Goal: Task Accomplishment & Management: Manage account settings

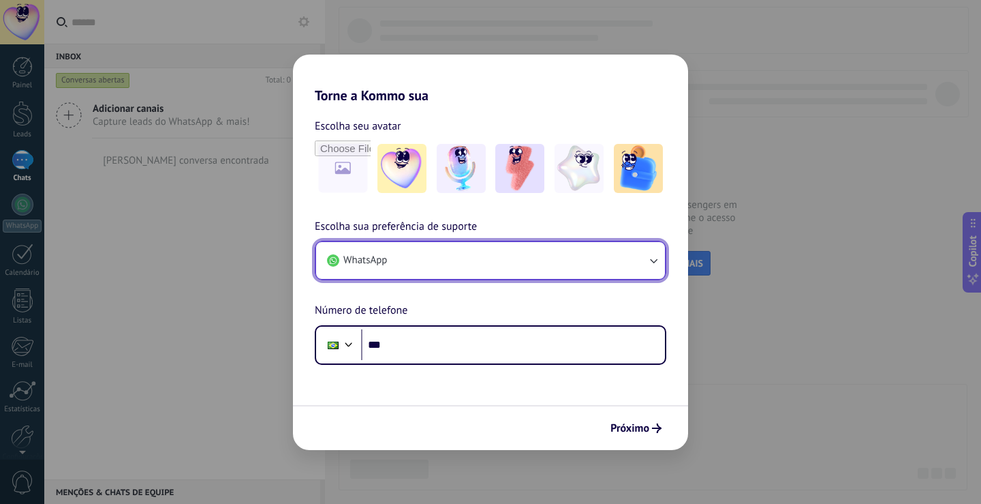
click at [445, 249] on button "WhatsApp" at bounding box center [490, 260] width 349 height 37
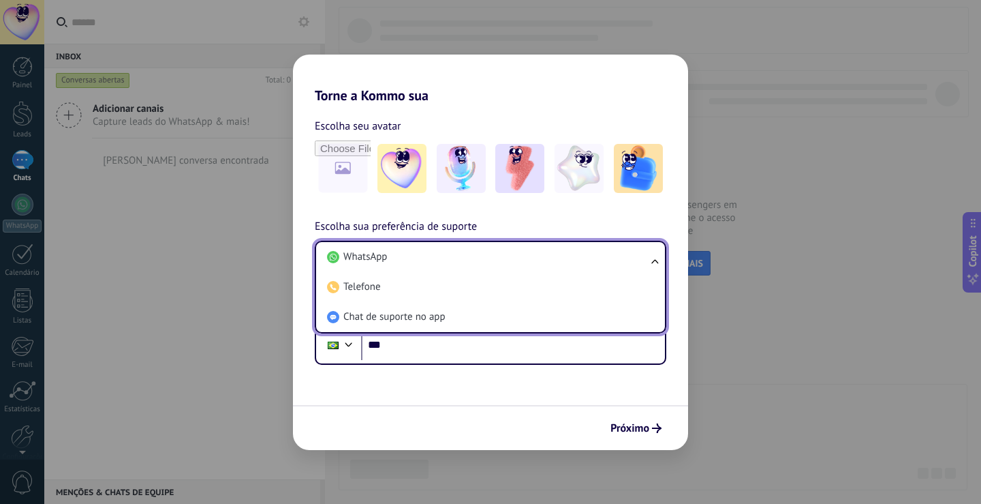
click at [445, 249] on li "WhatsApp" at bounding box center [488, 257] width 333 height 30
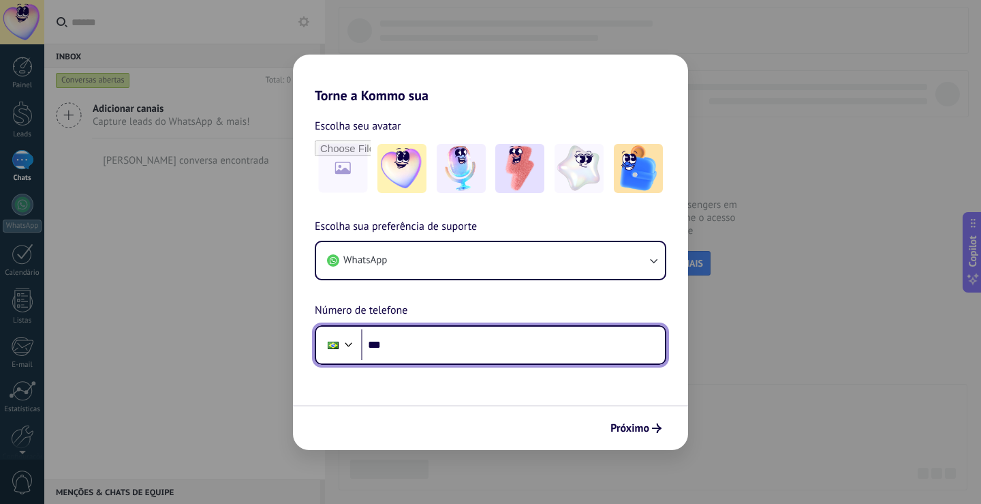
click at [476, 349] on input "***" at bounding box center [513, 344] width 304 height 31
type input "**********"
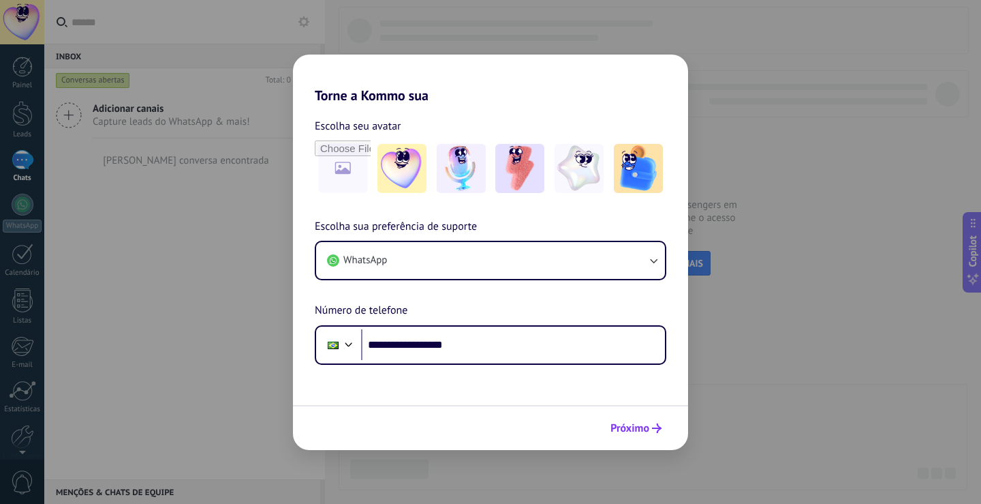
click at [627, 425] on span "Próximo" at bounding box center [630, 428] width 39 height 10
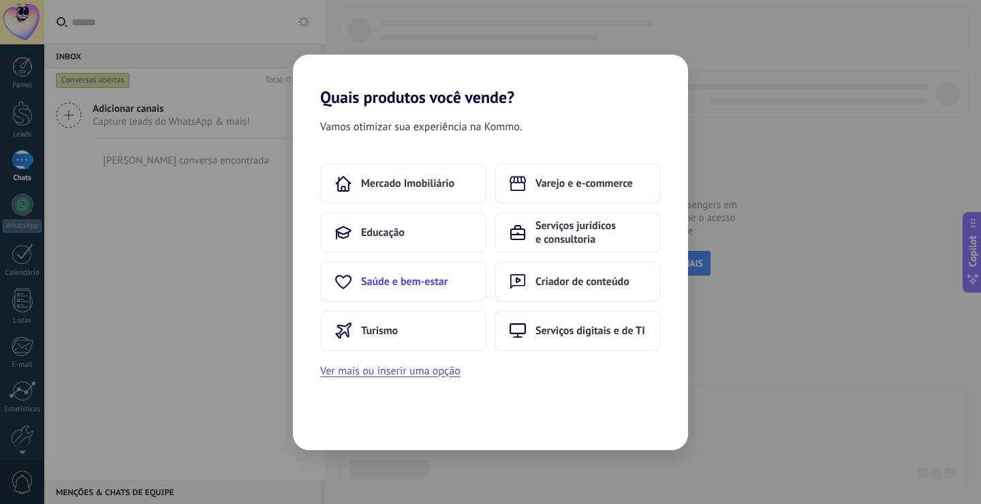
click at [451, 286] on button "Saúde e bem-estar" at bounding box center [403, 281] width 166 height 41
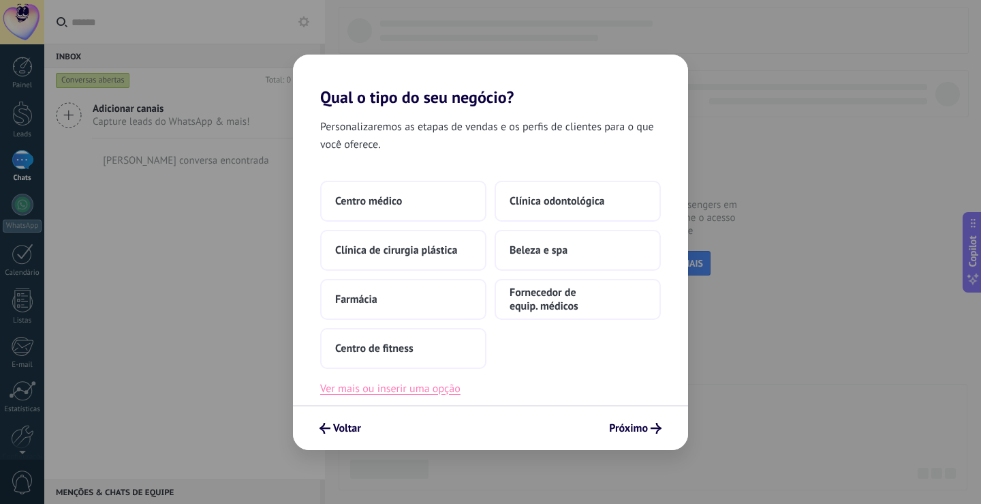
click at [361, 390] on button "Ver mais ou inserir uma opção" at bounding box center [390, 389] width 140 height 18
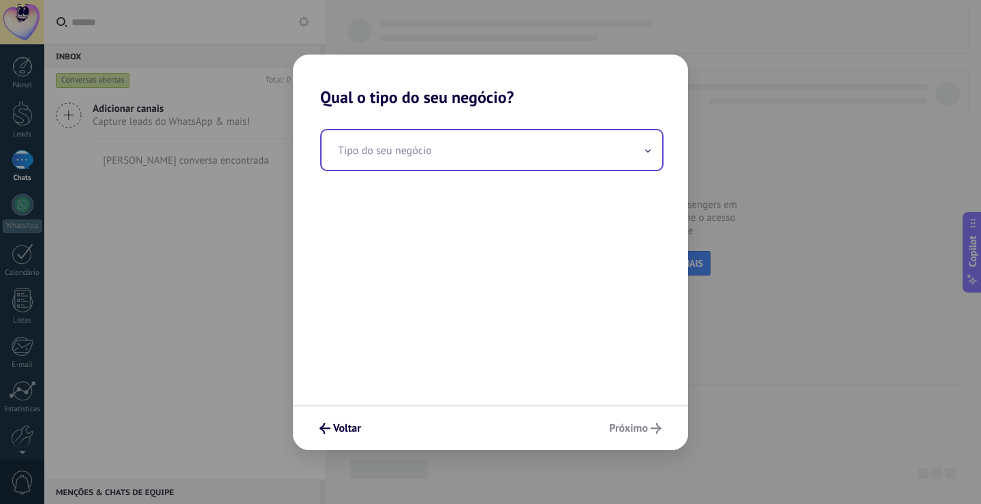
click at [448, 156] on input "text" at bounding box center [492, 150] width 341 height 40
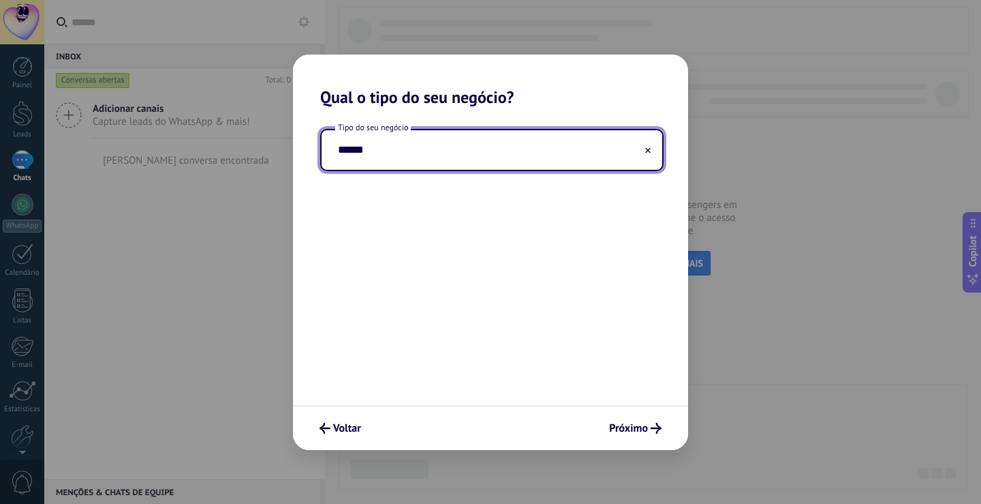
type input "*******"
drag, startPoint x: 393, startPoint y: 155, endPoint x: 329, endPoint y: 165, distance: 65.4
click at [329, 165] on input "*******" at bounding box center [492, 150] width 341 height 40
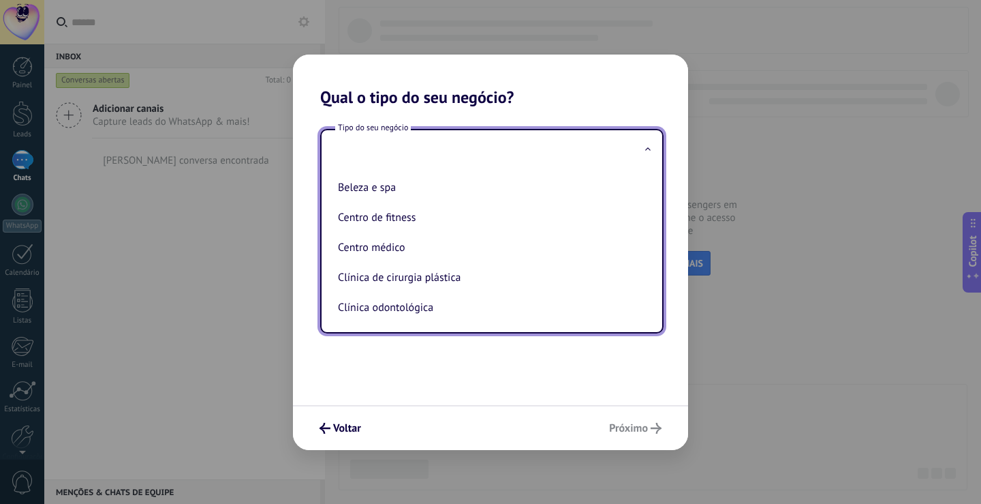
click at [673, 86] on h2 "Qual o tipo do seu negócio?" at bounding box center [490, 81] width 395 height 52
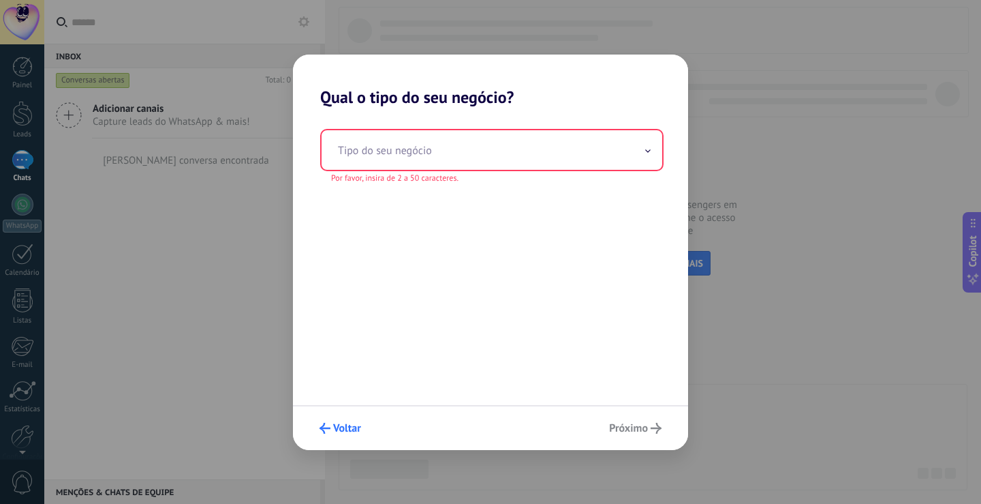
click at [335, 424] on span "Voltar" at bounding box center [347, 428] width 28 height 10
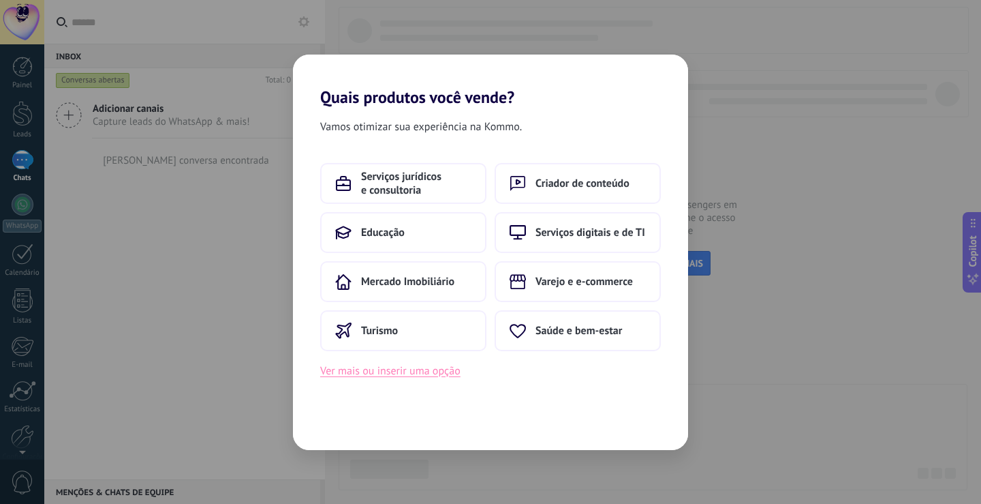
click at [380, 373] on button "Ver mais ou inserir uma opção" at bounding box center [390, 371] width 140 height 18
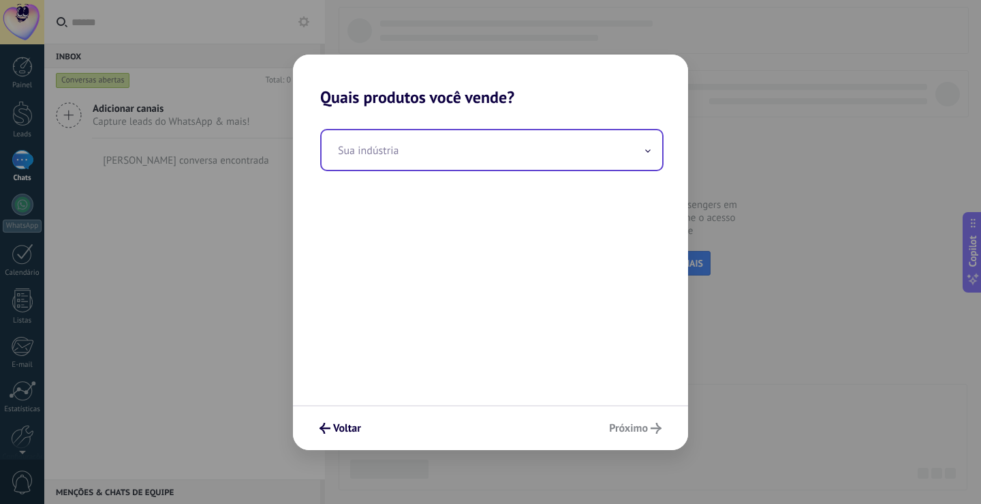
click at [647, 155] on span at bounding box center [648, 149] width 7 height 13
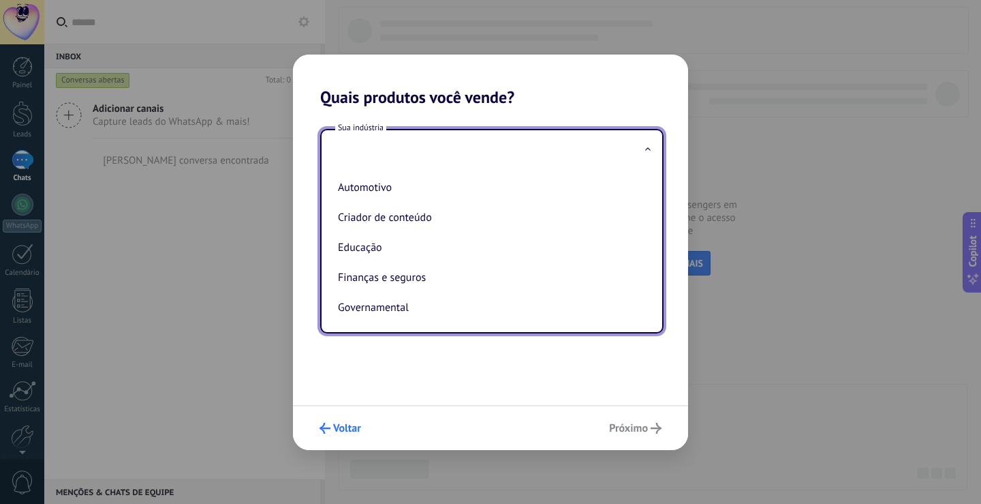
click at [337, 421] on button "Voltar" at bounding box center [341, 427] width 54 height 23
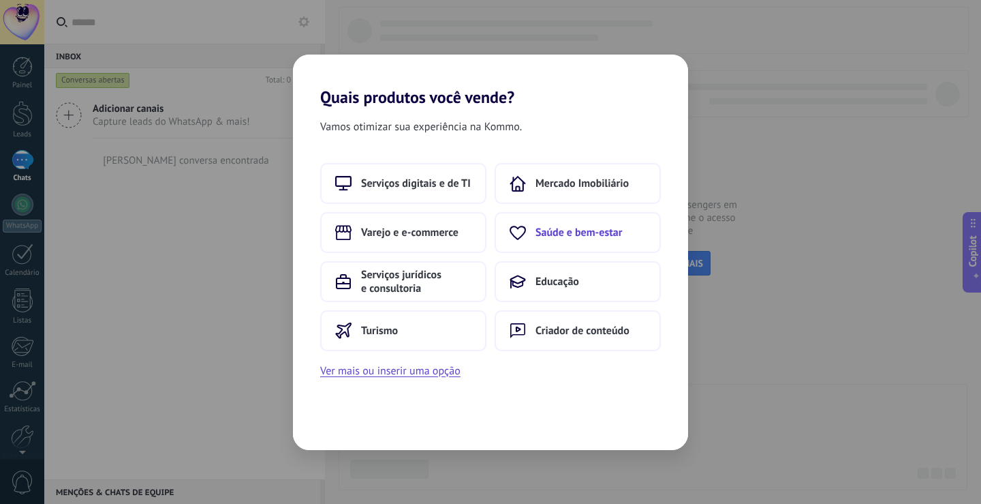
click at [537, 223] on button "Saúde e bem-estar" at bounding box center [578, 232] width 166 height 41
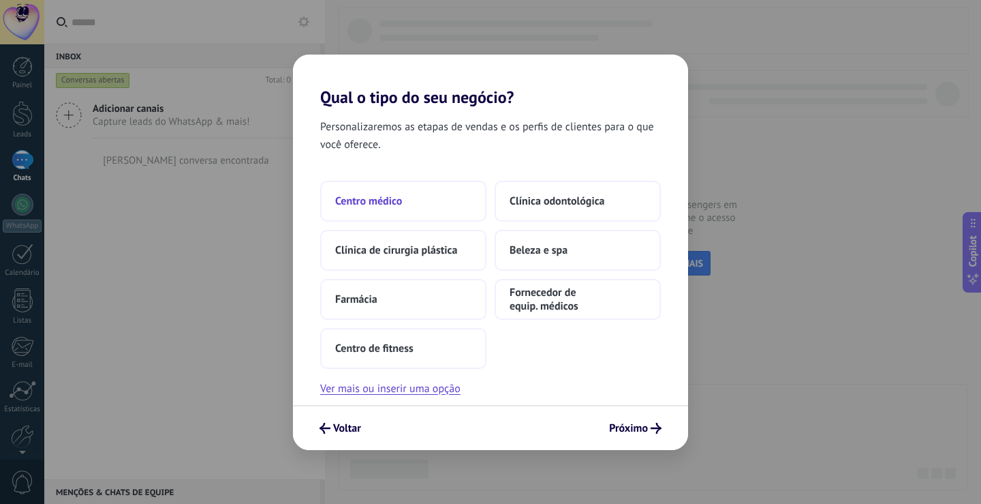
click at [416, 194] on button "Centro médico" at bounding box center [403, 201] width 166 height 41
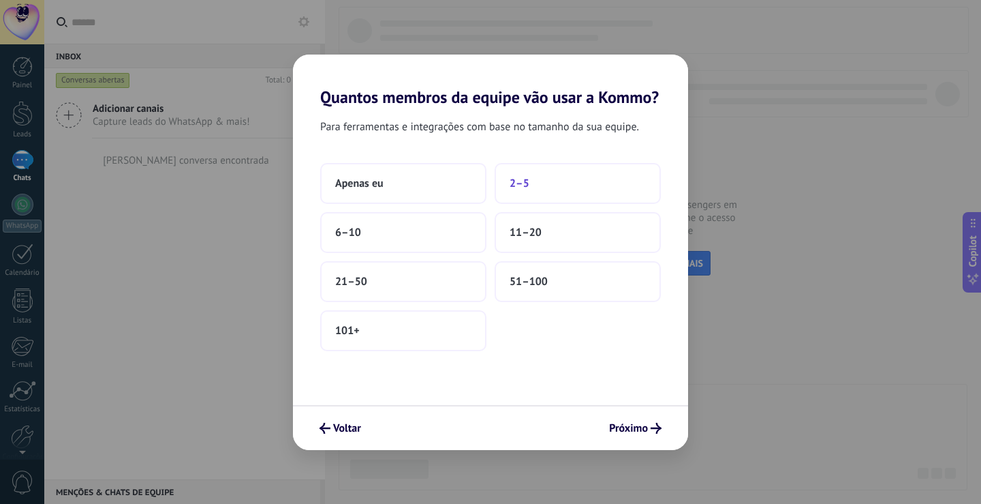
click at [534, 182] on button "2–5" at bounding box center [578, 183] width 166 height 41
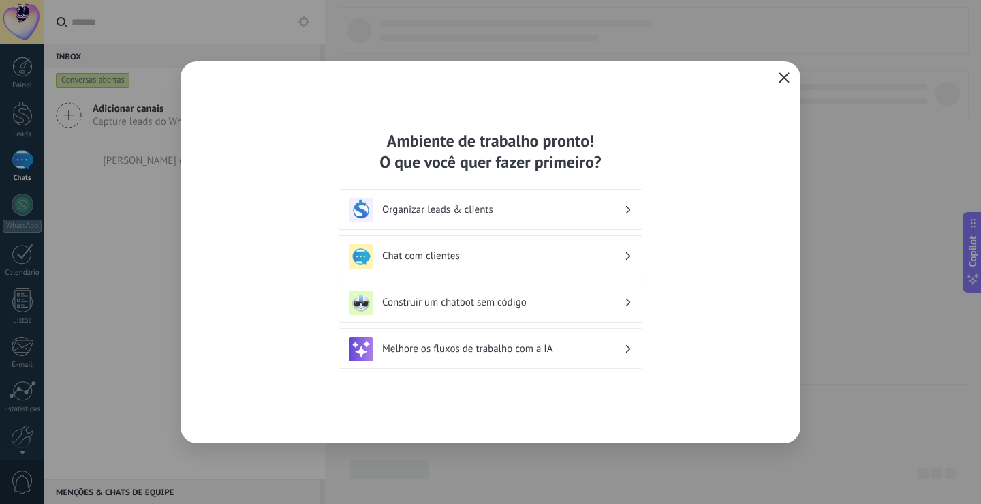
click at [784, 76] on icon "button" at bounding box center [784, 77] width 11 height 11
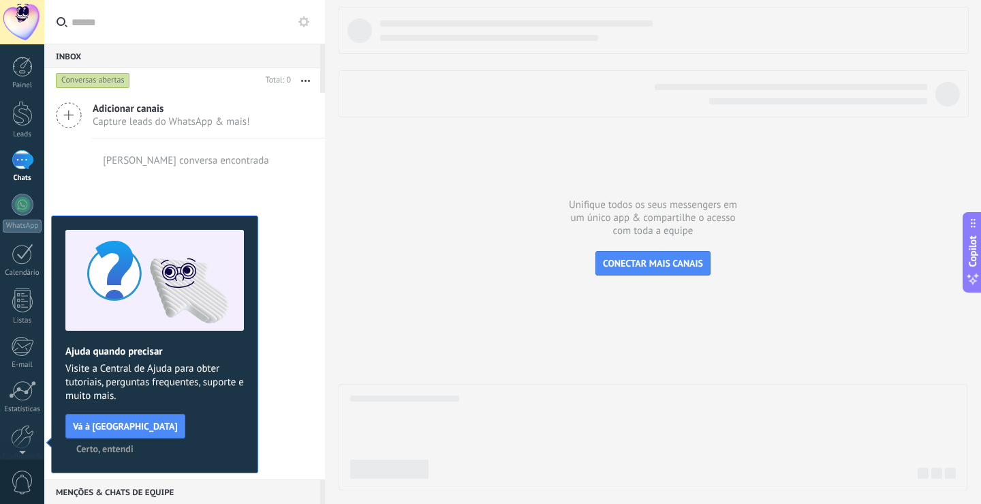
click at [134, 444] on span "Certo, entendi" at bounding box center [104, 449] width 57 height 10
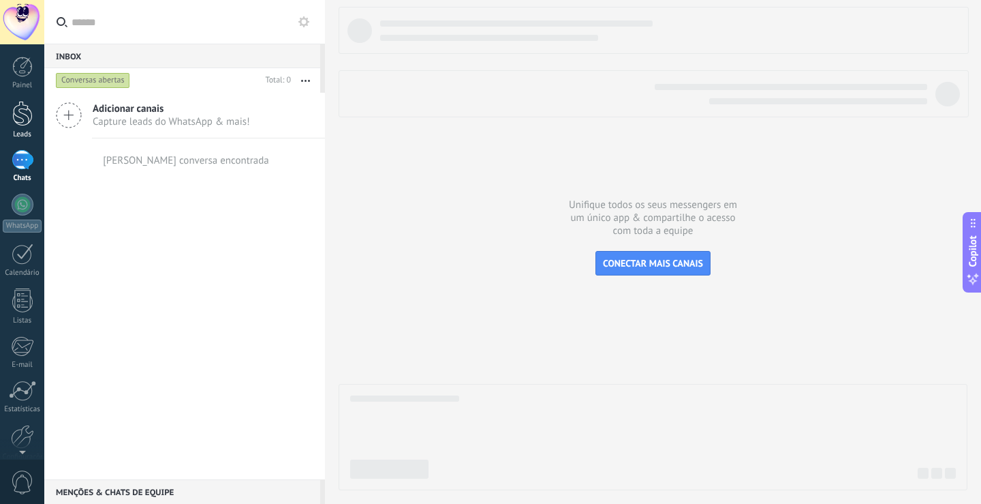
click at [25, 116] on div at bounding box center [22, 113] width 20 height 25
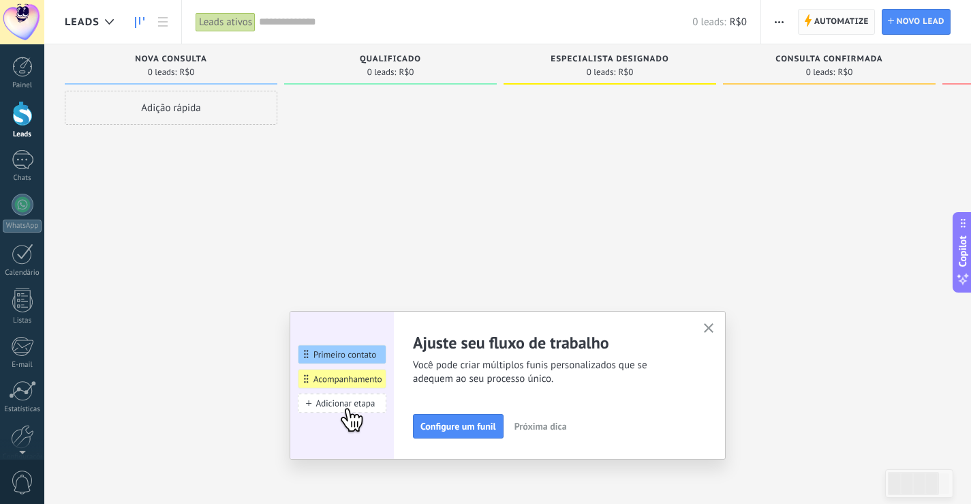
click at [806, 19] on icon at bounding box center [807, 20] width 7 height 12
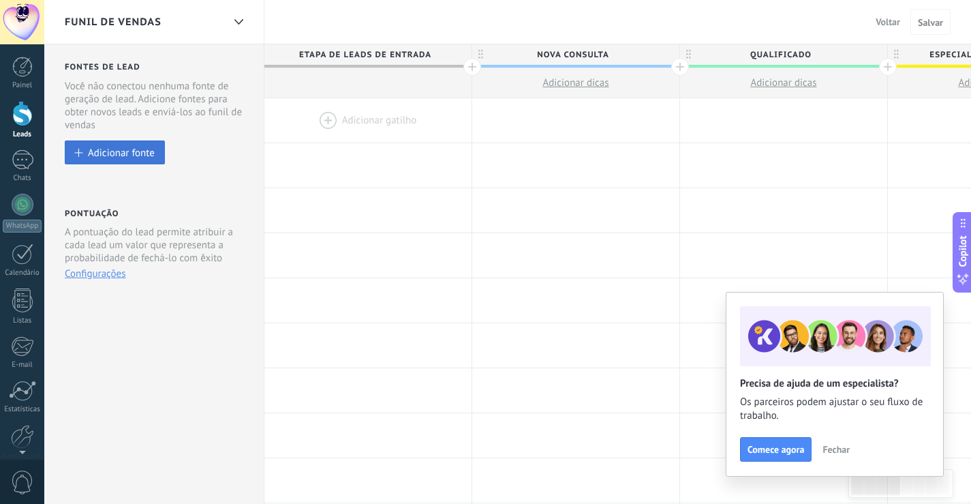
click at [110, 149] on div "Adicionar fonte" at bounding box center [121, 153] width 67 height 12
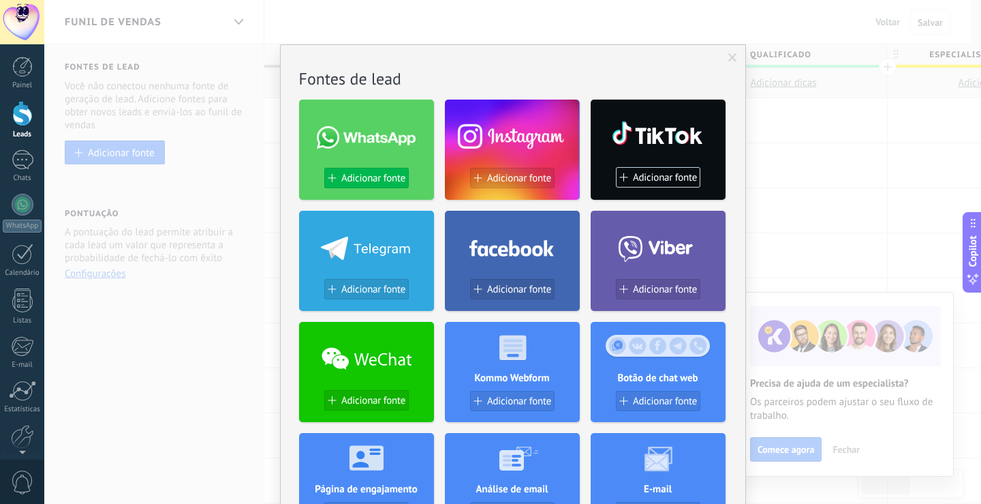
click at [378, 181] on span "Adicionar fonte" at bounding box center [373, 178] width 64 height 12
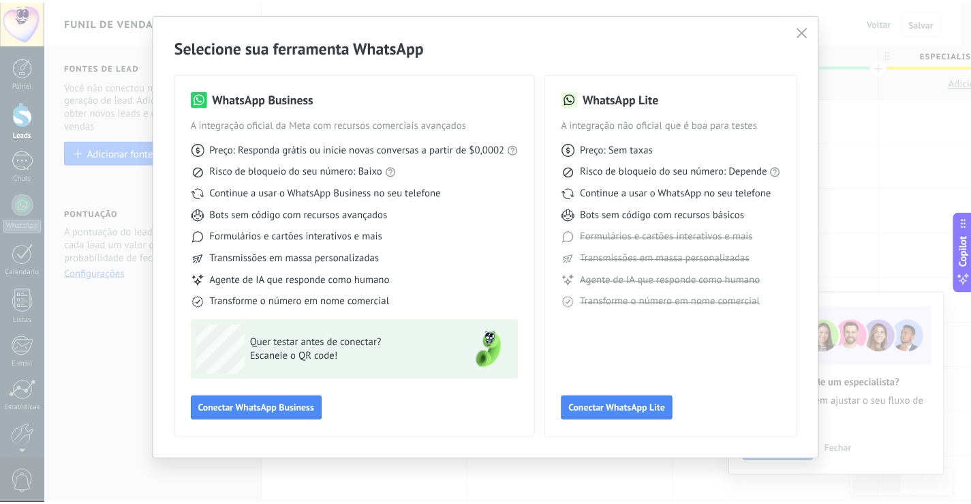
scroll to position [31, 0]
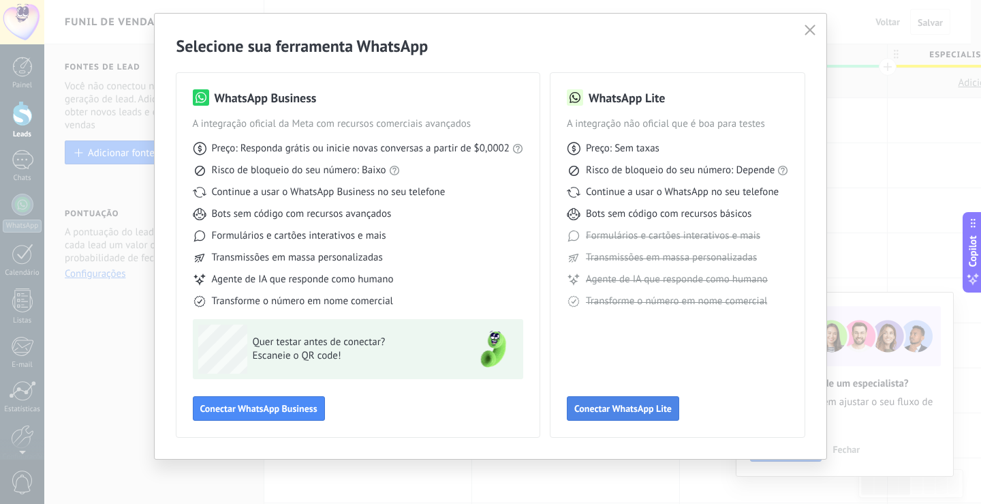
click at [631, 410] on span "Conectar WhatsApp Lite" at bounding box center [623, 408] width 97 height 10
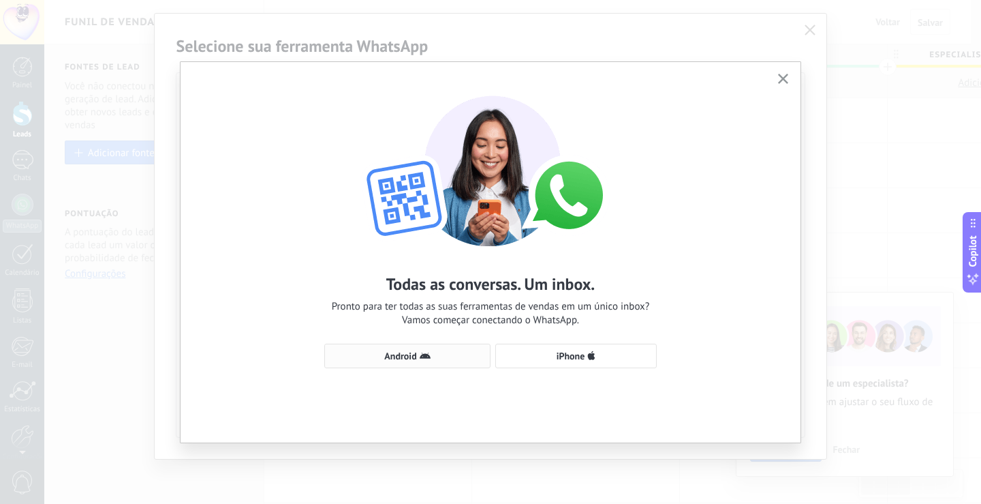
click at [438, 354] on span "Android" at bounding box center [407, 355] width 151 height 11
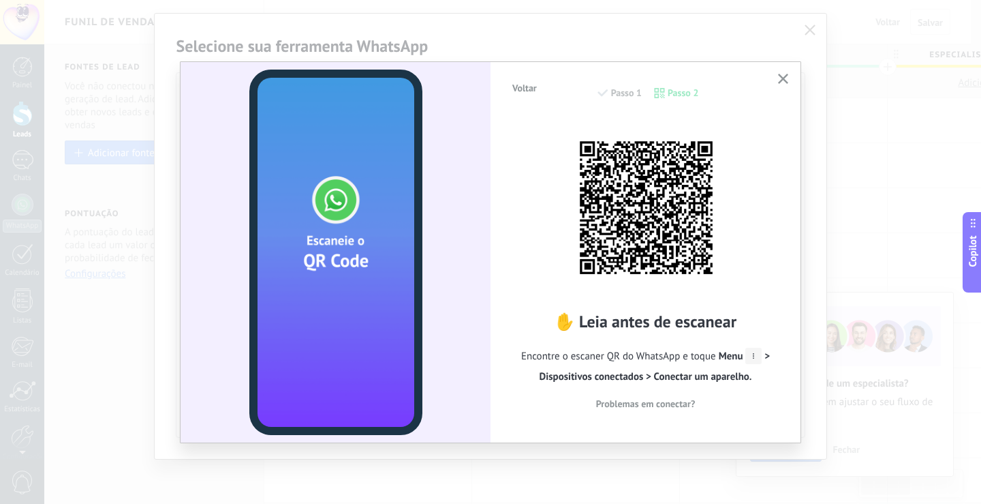
click at [786, 76] on icon "button" at bounding box center [783, 79] width 10 height 10
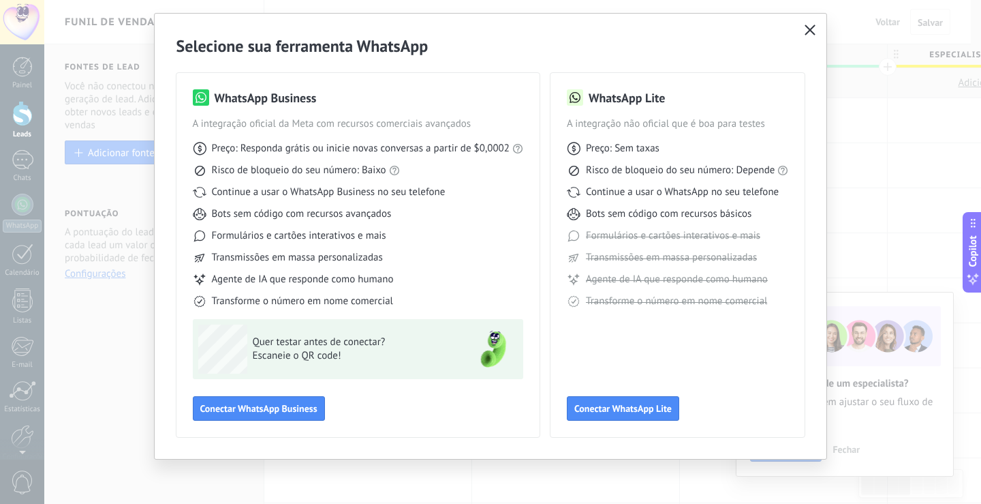
click at [810, 27] on icon "button" at bounding box center [810, 30] width 11 height 11
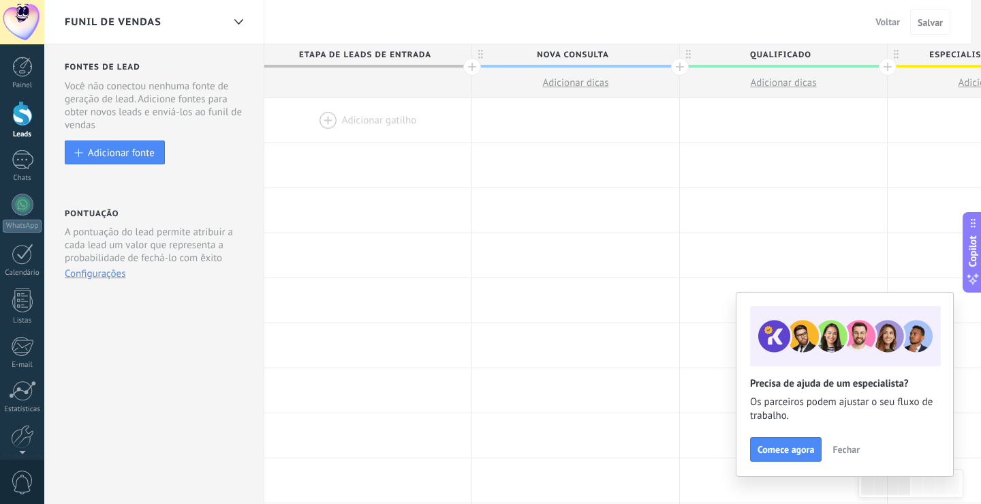
scroll to position [0, 0]
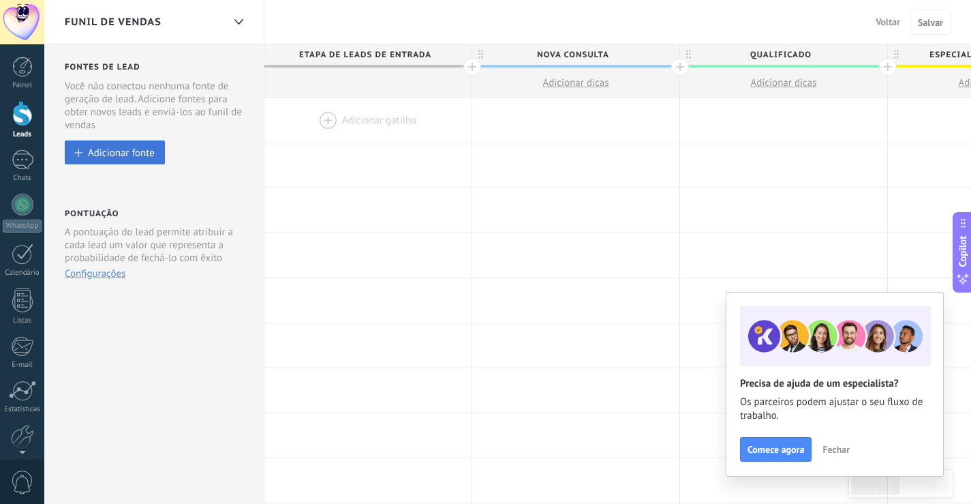
click at [112, 154] on div "Adicionar fonte" at bounding box center [121, 153] width 67 height 12
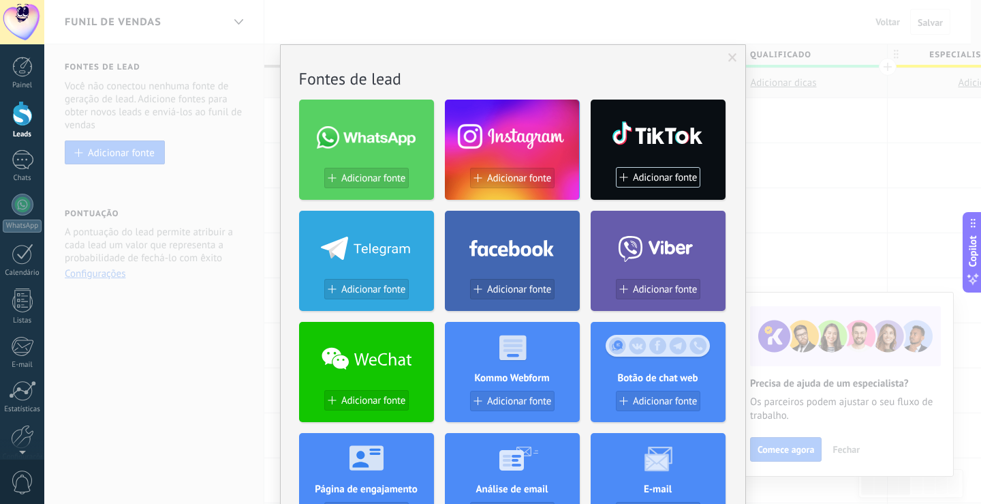
click at [386, 156] on div at bounding box center [366, 134] width 135 height 59
click at [380, 182] on span "Adicionar fonte" at bounding box center [373, 178] width 64 height 12
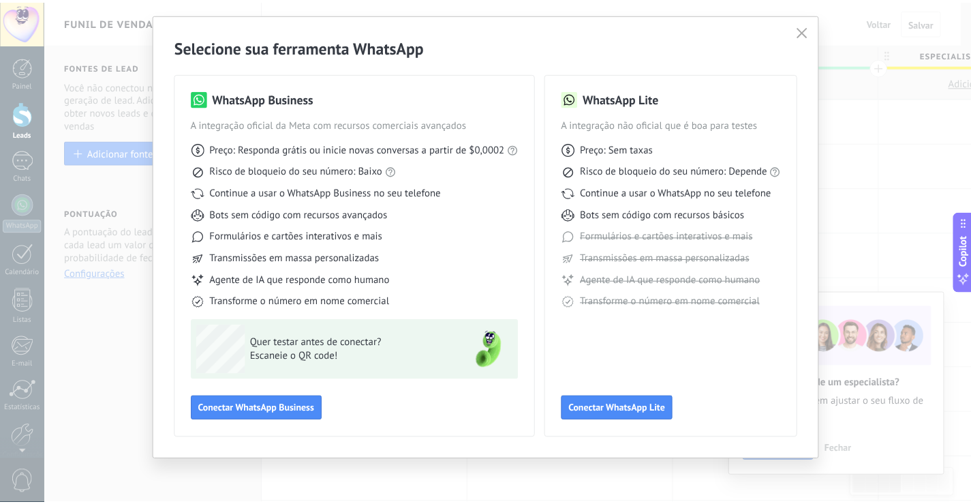
scroll to position [31, 0]
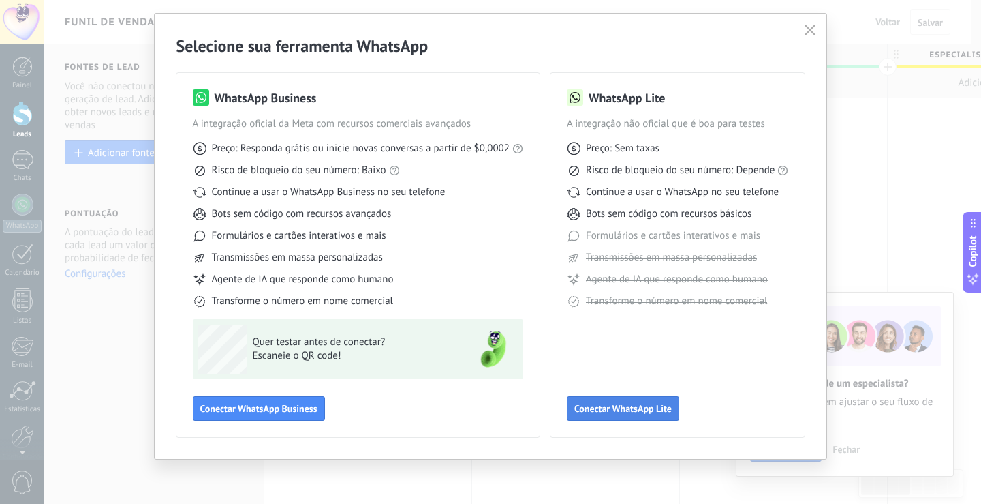
click at [623, 408] on span "Conectar WhatsApp Lite" at bounding box center [623, 408] width 97 height 10
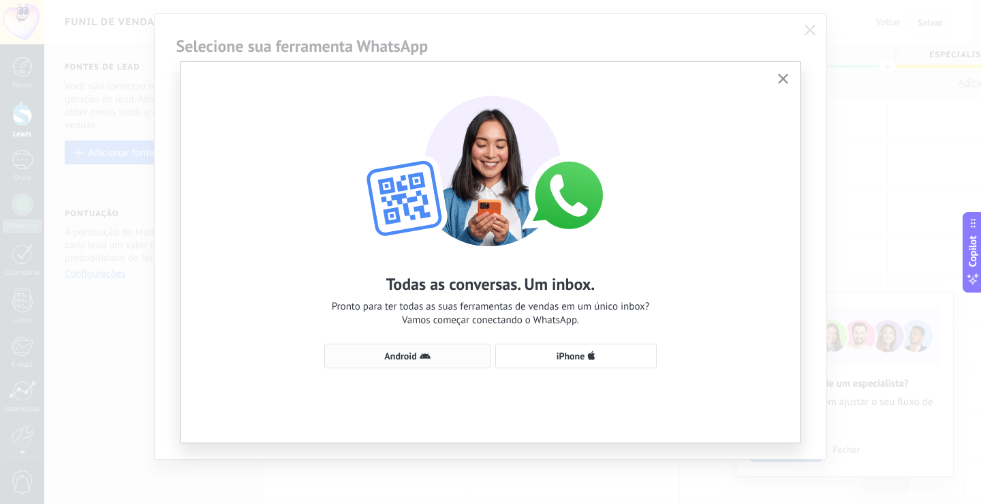
click at [380, 351] on span "Android" at bounding box center [407, 355] width 151 height 11
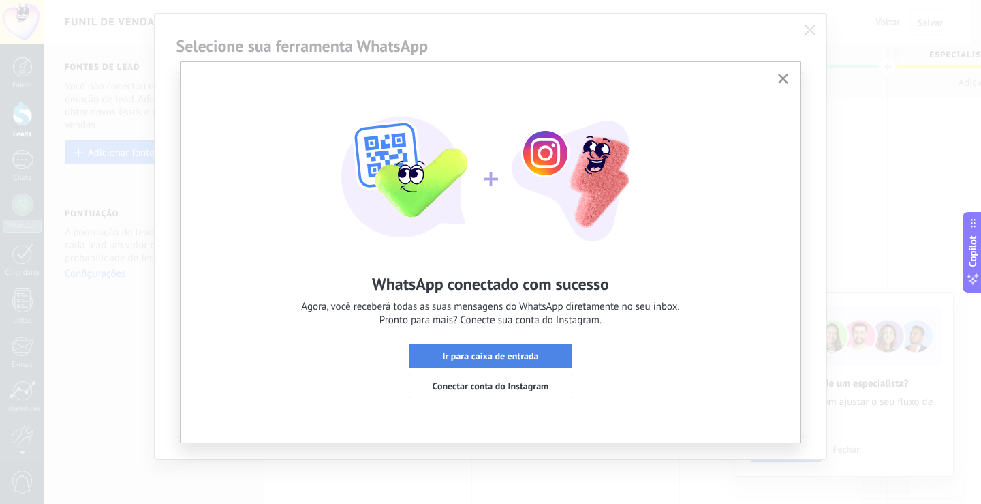
click at [551, 359] on span "Ir para caixa de entrada" at bounding box center [490, 356] width 149 height 10
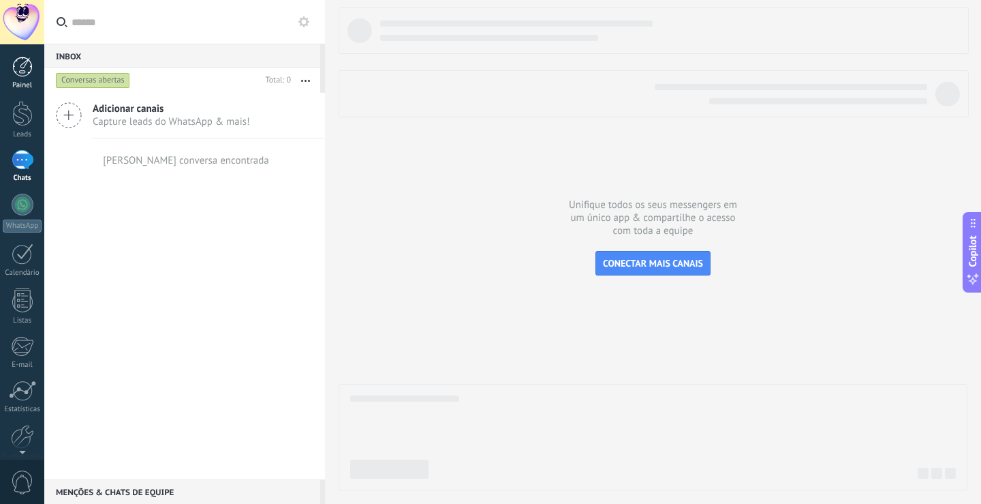
click at [29, 66] on div at bounding box center [22, 67] width 20 height 20
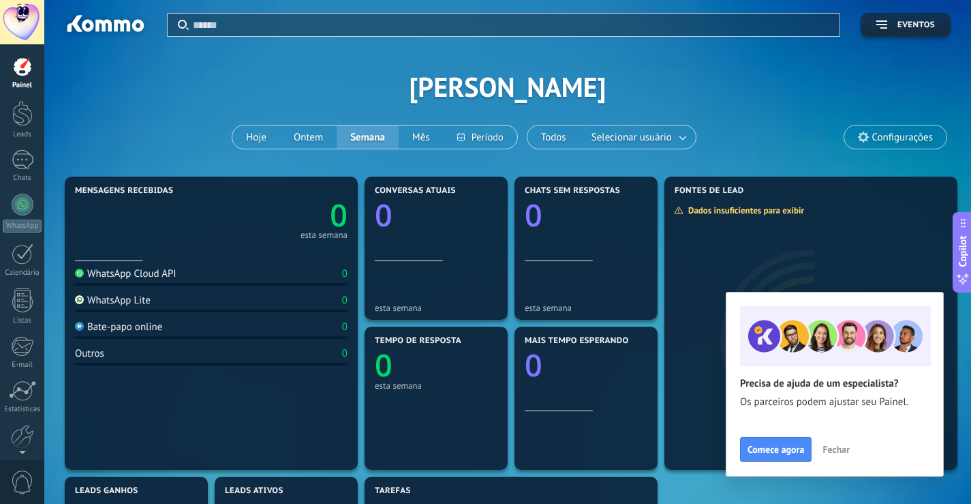
click at [886, 140] on span "Configurações" at bounding box center [902, 138] width 61 height 12
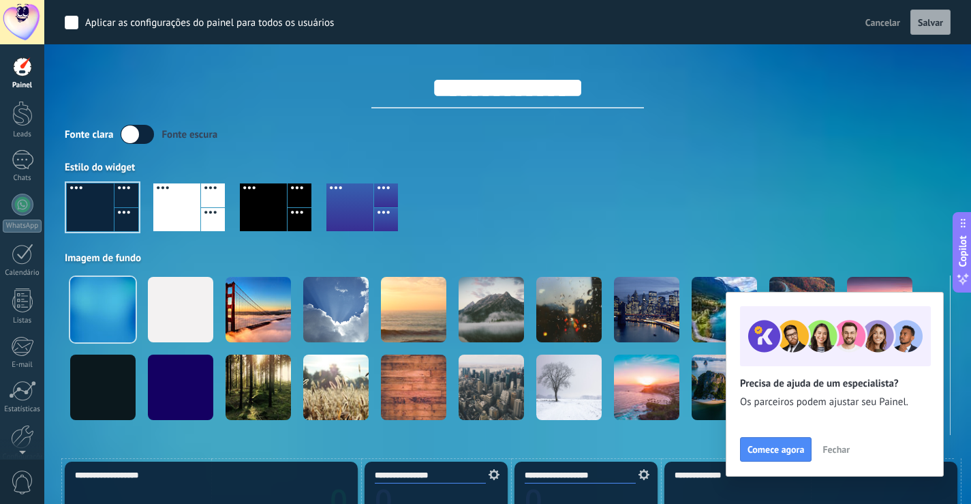
click at [826, 450] on span "Fechar" at bounding box center [836, 449] width 27 height 10
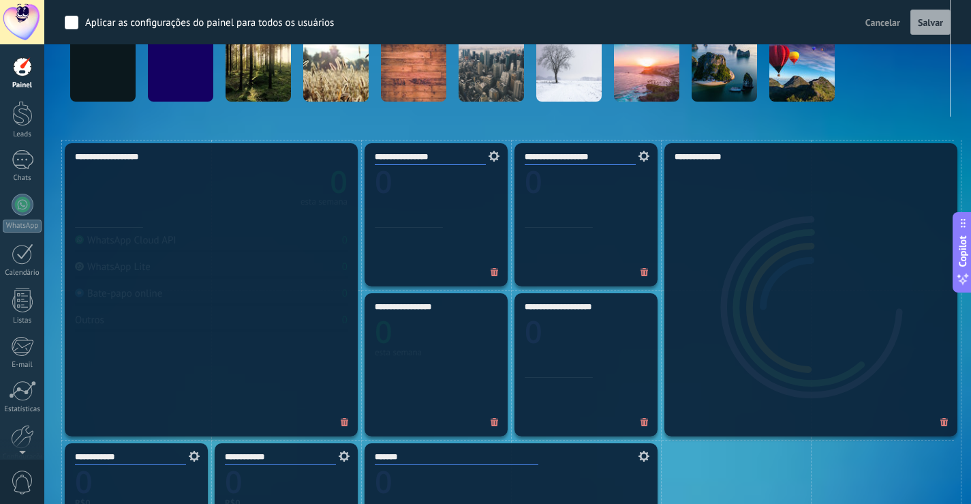
scroll to position [296, 0]
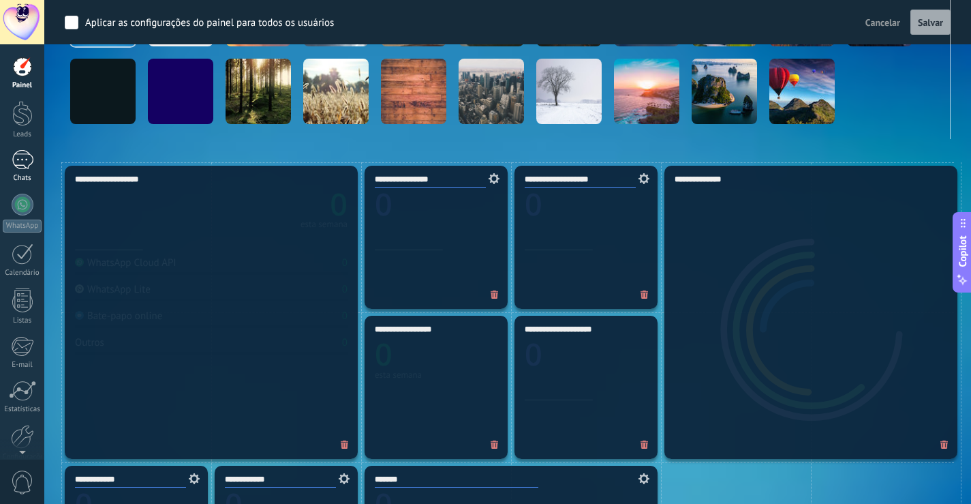
click at [29, 164] on div at bounding box center [23, 160] width 22 height 20
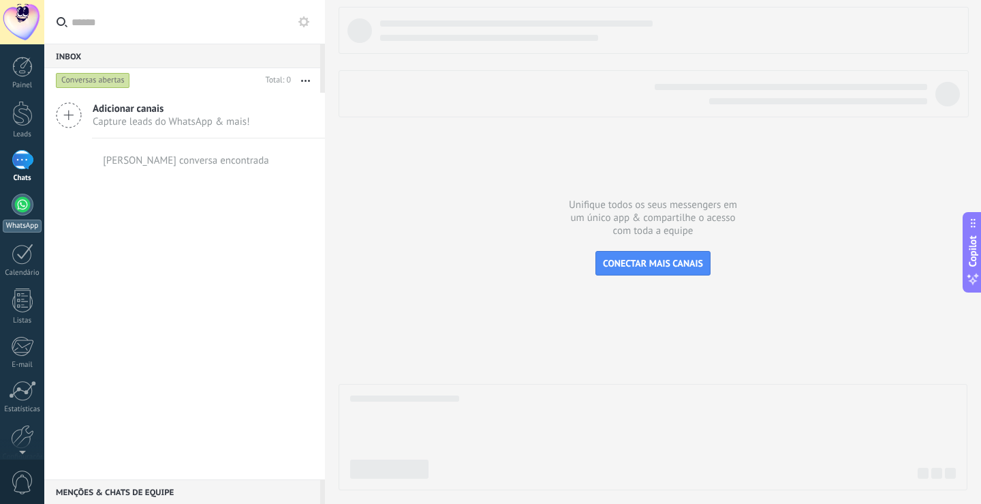
click at [23, 209] on div at bounding box center [23, 205] width 22 height 22
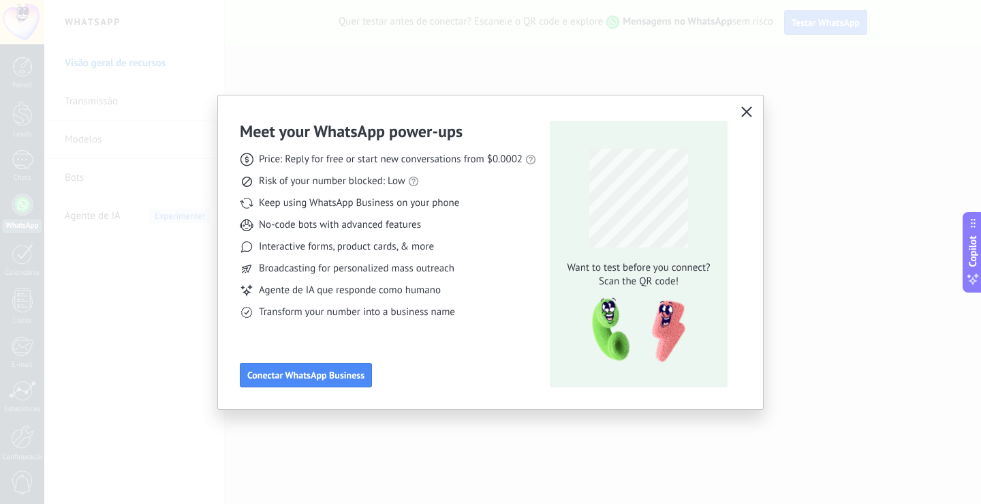
click at [745, 111] on icon "button" at bounding box center [747, 111] width 11 height 11
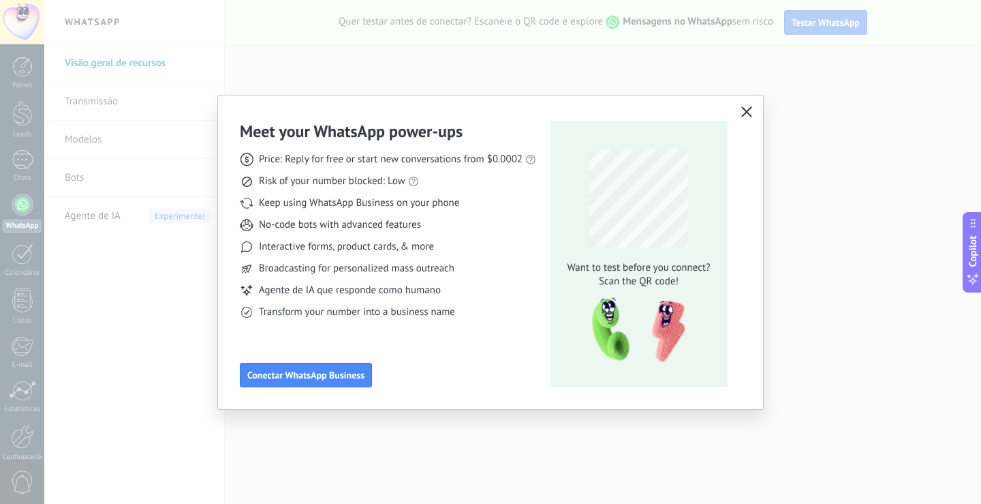
click at [747, 111] on icon "button" at bounding box center [747, 111] width 11 height 11
click at [746, 110] on icon "button" at bounding box center [747, 111] width 11 height 11
click at [746, 112] on use "button" at bounding box center [747, 111] width 10 height 10
click at [747, 110] on icon "button" at bounding box center [747, 111] width 11 height 11
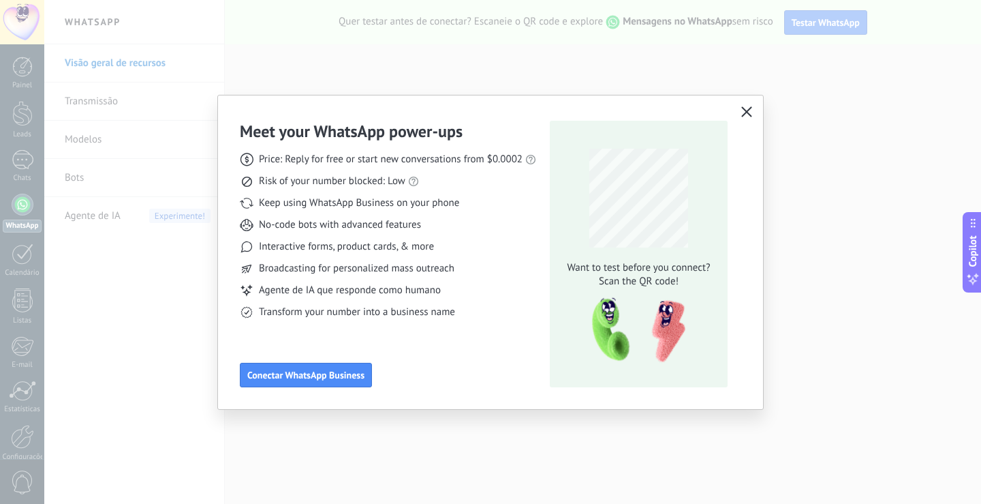
click at [747, 110] on icon "button" at bounding box center [747, 111] width 11 height 11
click at [718, 62] on div "Meet your WhatsApp power‑ups Price: Reply for free or start new conversations f…" at bounding box center [490, 252] width 981 height 504
click at [747, 111] on icon "button" at bounding box center [747, 111] width 11 height 11
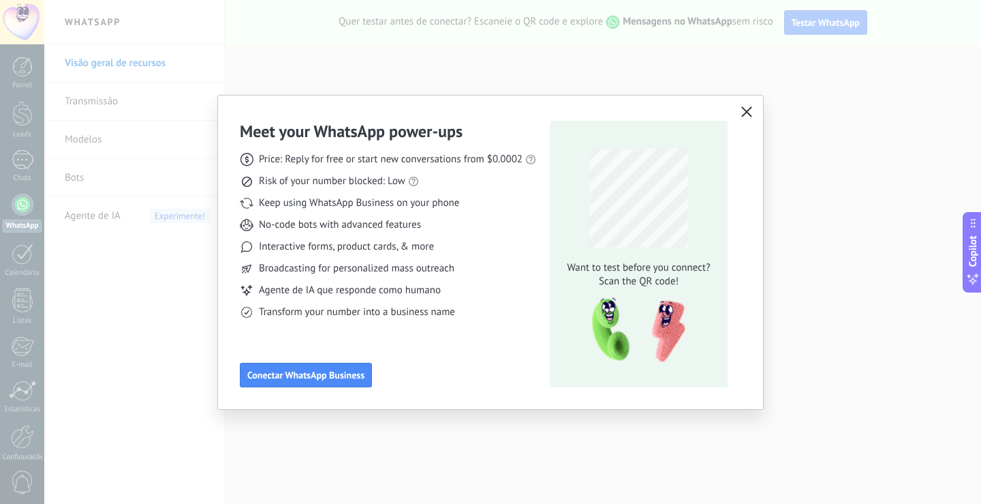
click at [750, 110] on icon "button" at bounding box center [747, 111] width 11 height 11
click at [748, 112] on icon "button" at bounding box center [747, 111] width 11 height 11
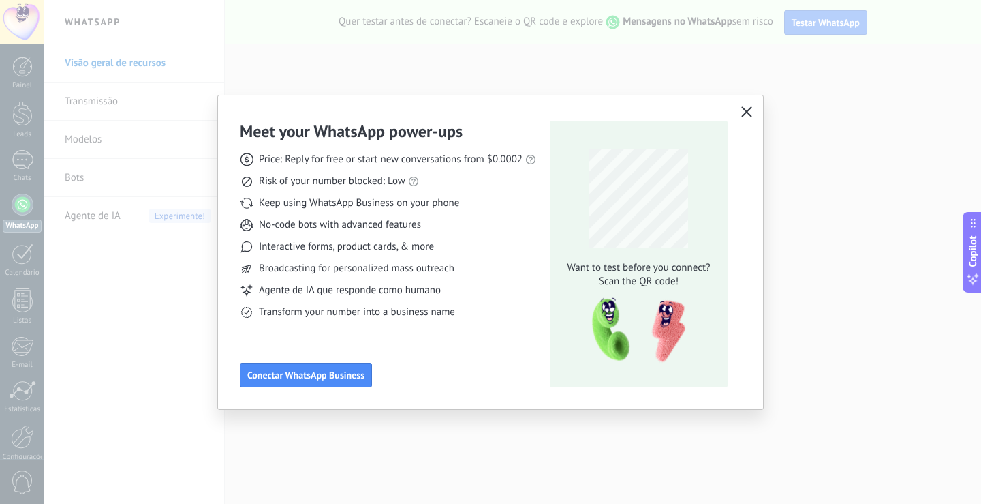
click at [748, 112] on use "button" at bounding box center [747, 111] width 10 height 10
click at [748, 115] on icon "button" at bounding box center [747, 111] width 11 height 11
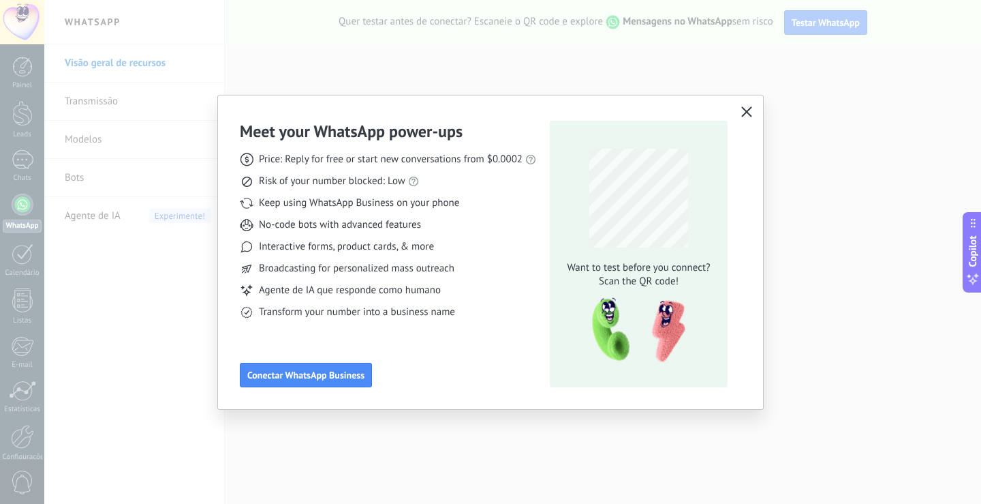
click at [748, 115] on icon "button" at bounding box center [747, 111] width 11 height 11
drag, startPoint x: 748, startPoint y: 115, endPoint x: 746, endPoint y: 124, distance: 9.6
click at [747, 125] on div "Meet your WhatsApp power‑ups Price: Reply for free or start new conversations f…" at bounding box center [490, 252] width 545 height 314
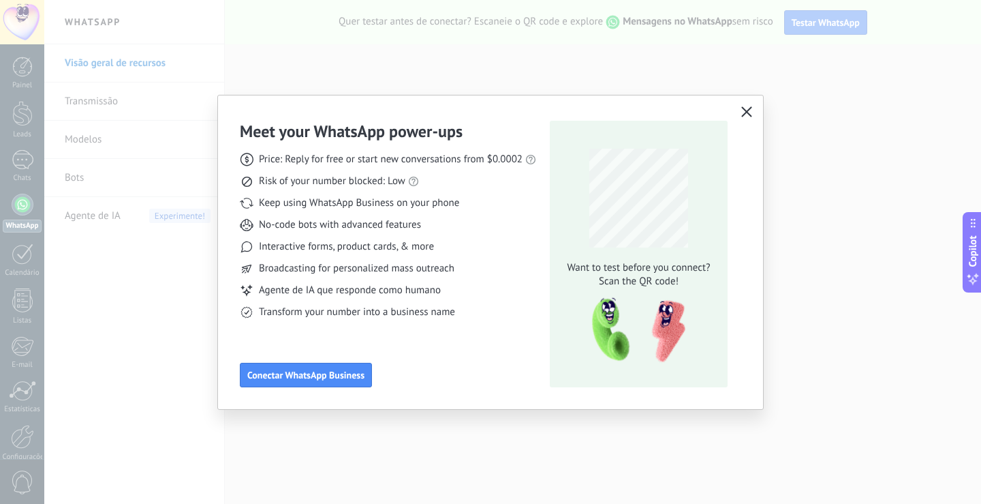
click at [748, 106] on button "button" at bounding box center [747, 112] width 18 height 19
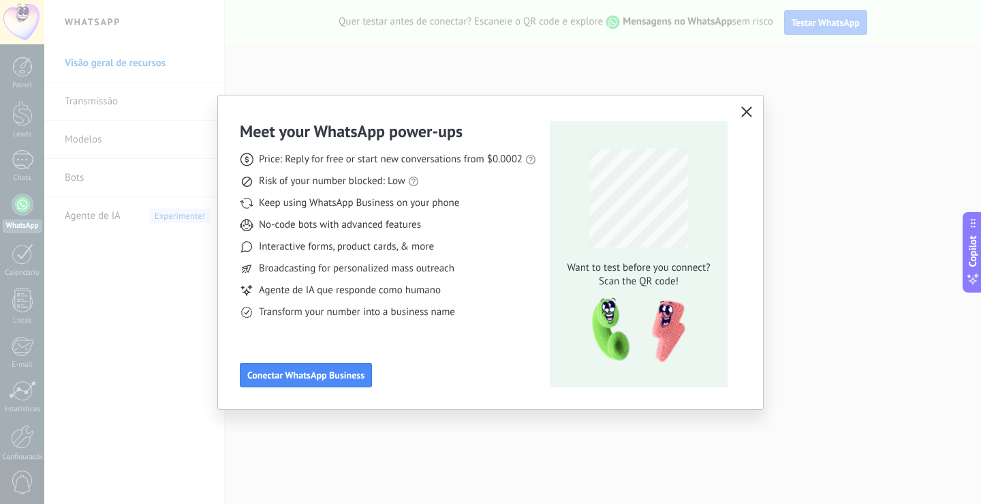
click at [748, 106] on button "button" at bounding box center [747, 112] width 18 height 19
click at [303, 374] on span "Conectar WhatsApp Business" at bounding box center [305, 375] width 117 height 10
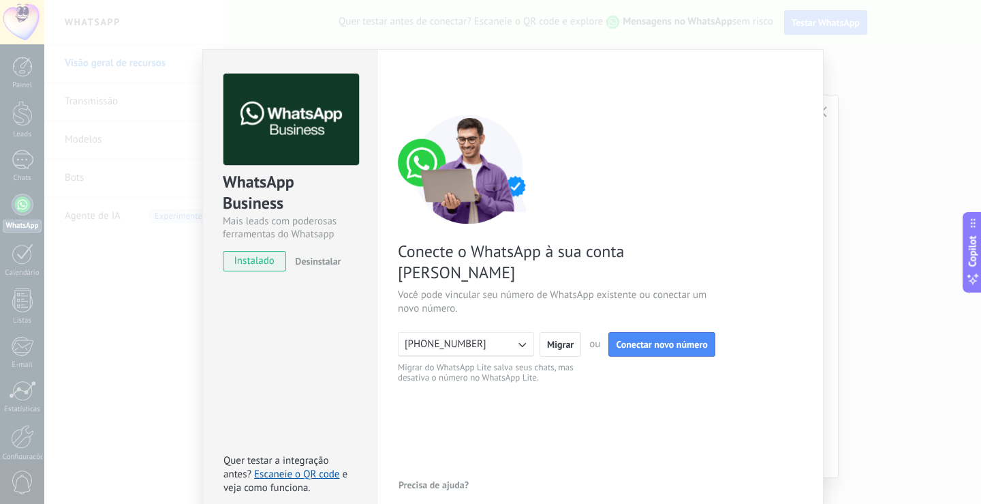
click at [921, 118] on div "WhatsApp Business Mais leads com poderosas ferramentas do Whatsapp instalado De…" at bounding box center [512, 252] width 937 height 504
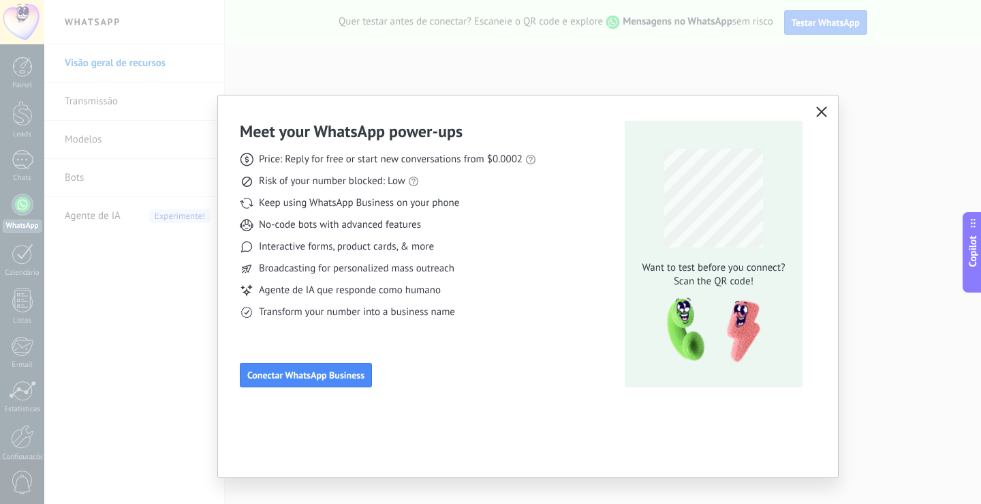
click at [112, 290] on div "Meet your WhatsApp power‑ups Price: Reply for free or start new conversations f…" at bounding box center [490, 252] width 981 height 504
click at [20, 208] on div "Meet your WhatsApp power‑ups Price: Reply for free or start new conversations f…" at bounding box center [490, 252] width 981 height 504
drag, startPoint x: 818, startPoint y: 100, endPoint x: 823, endPoint y: 110, distance: 11.3
click at [819, 102] on div "Meet your WhatsApp power‑ups Price: Reply for free or start new conversations f…" at bounding box center [528, 252] width 620 height 314
click at [823, 112] on icon "button" at bounding box center [822, 111] width 11 height 11
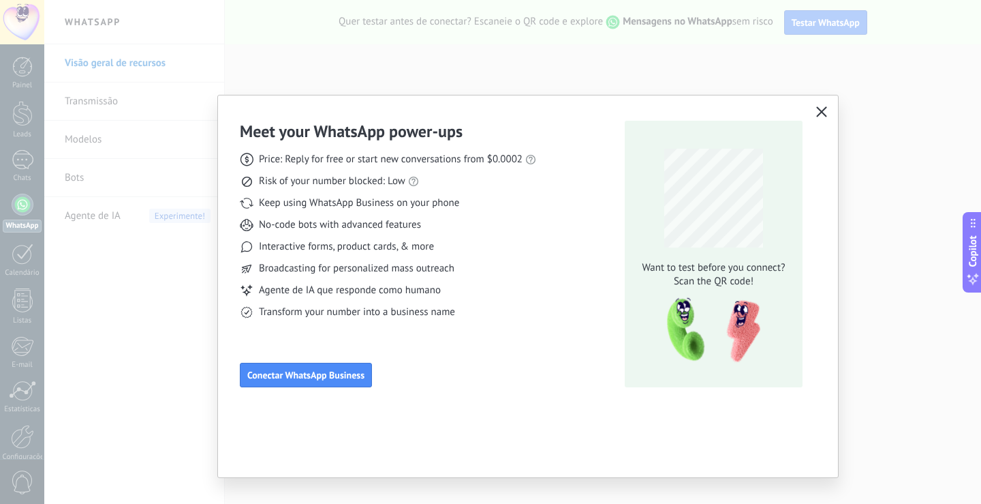
click at [823, 112] on icon "button" at bounding box center [822, 111] width 11 height 11
click at [875, 135] on div "Meet your WhatsApp power‑ups Price: Reply for free or start new conversations f…" at bounding box center [490, 252] width 981 height 504
drag, startPoint x: 876, startPoint y: 137, endPoint x: 888, endPoint y: 159, distance: 25.3
click at [878, 144] on div "Meet your WhatsApp power‑ups Price: Reply for free or start new conversations f…" at bounding box center [490, 252] width 981 height 504
click at [941, 131] on div "Meet your WhatsApp power‑ups Price: Reply for free or start new conversations f…" at bounding box center [490, 252] width 981 height 504
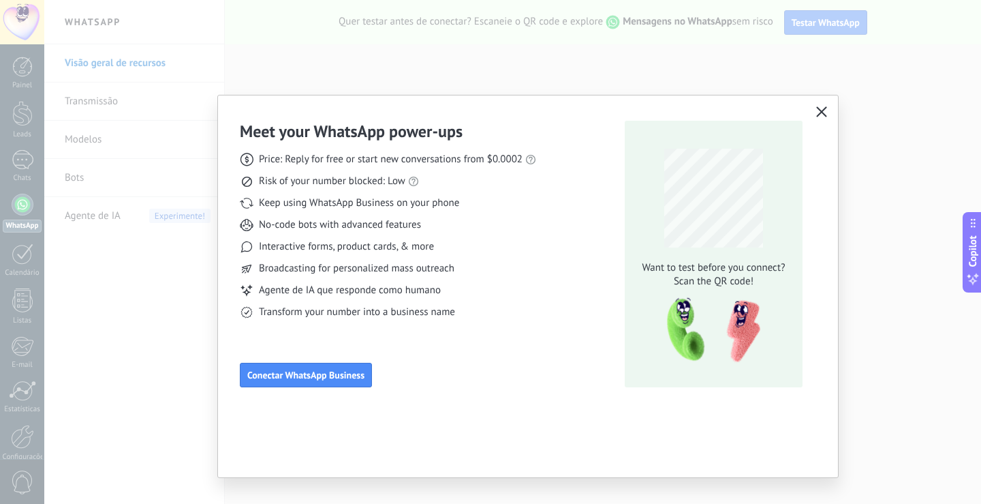
drag, startPoint x: 35, startPoint y: 261, endPoint x: 18, endPoint y: 211, distance: 53.2
click at [30, 258] on div "Meet your WhatsApp power‑ups Price: Reply for free or start new conversations f…" at bounding box center [490, 252] width 981 height 504
click at [22, 200] on div "Meet your WhatsApp power‑ups Price: Reply for free or start new conversations f…" at bounding box center [490, 252] width 981 height 504
click at [821, 108] on icon "button" at bounding box center [822, 111] width 11 height 11
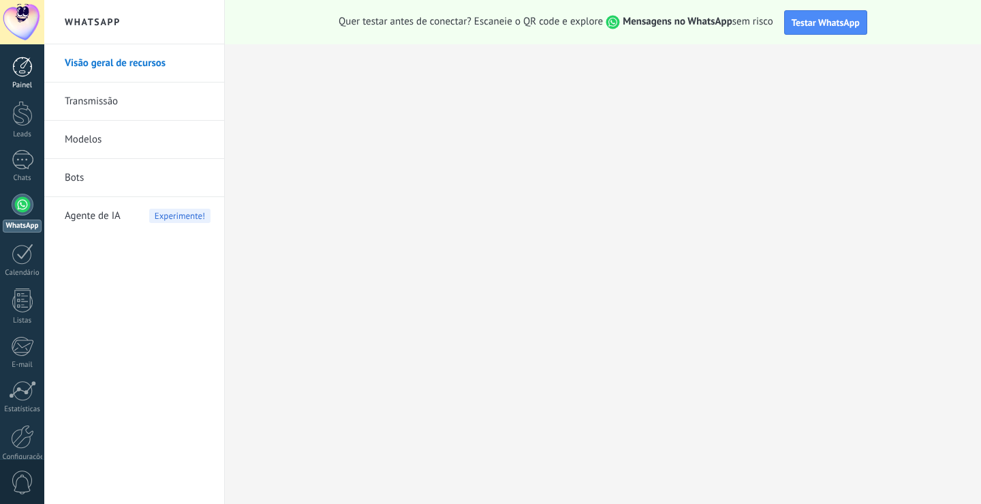
click at [23, 67] on div at bounding box center [22, 67] width 20 height 20
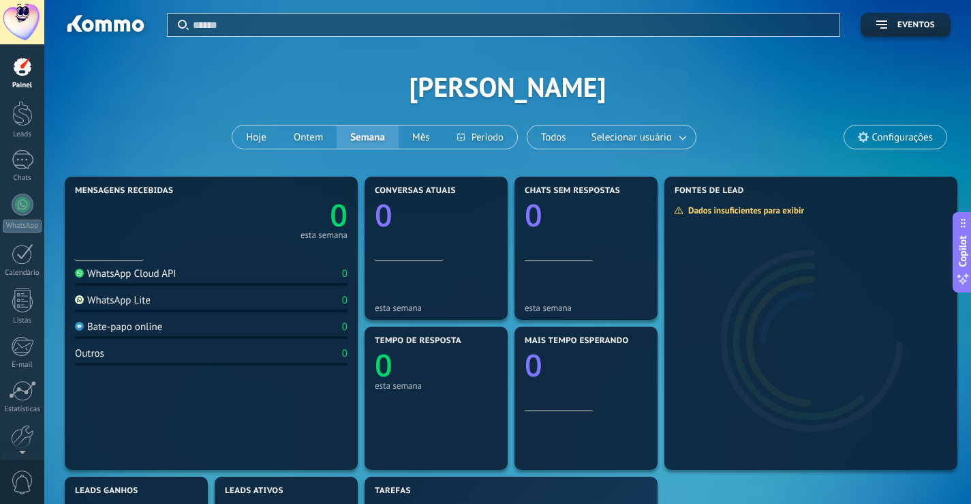
click at [876, 138] on span "Configurações" at bounding box center [902, 138] width 61 height 12
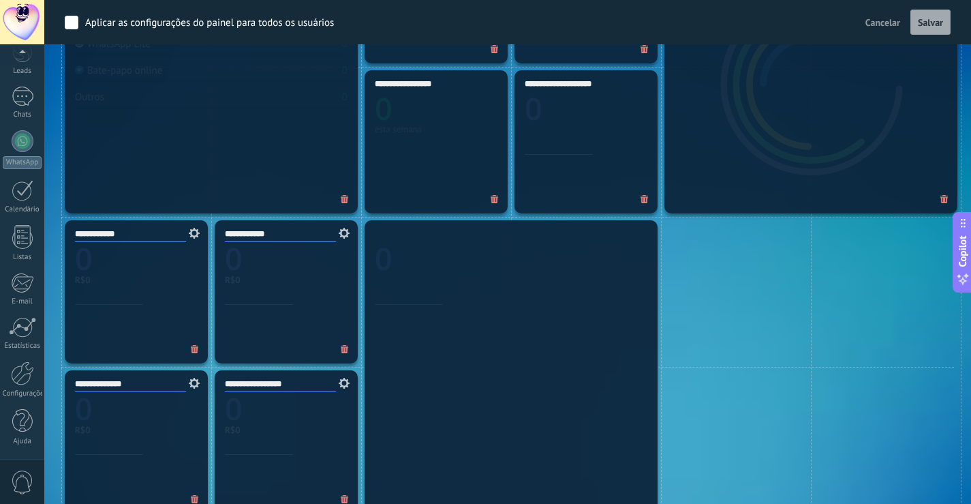
scroll to position [568, 0]
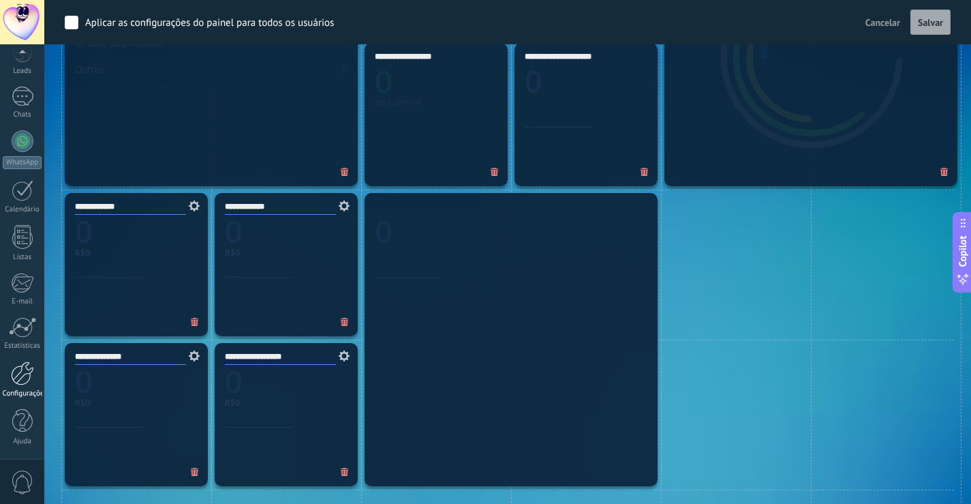
click at [20, 376] on div at bounding box center [22, 373] width 23 height 24
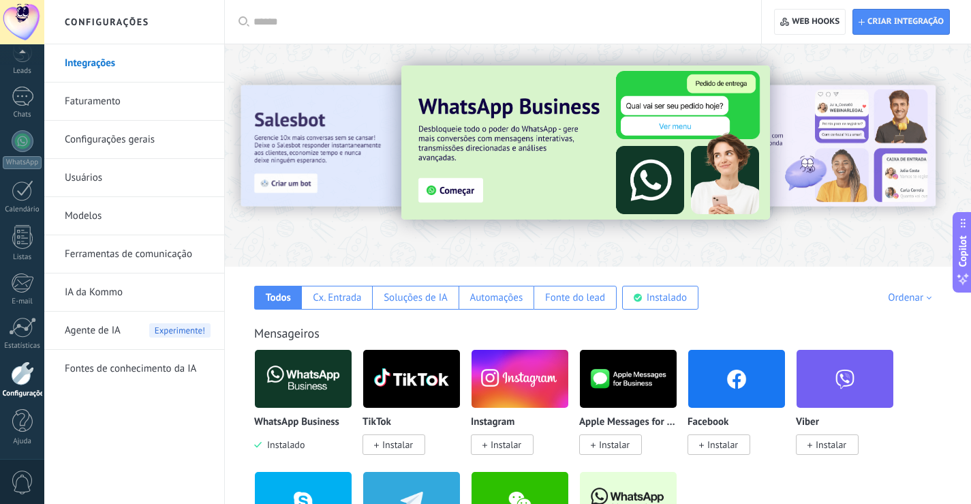
click at [109, 326] on span "Agente de IA" at bounding box center [93, 330] width 56 height 38
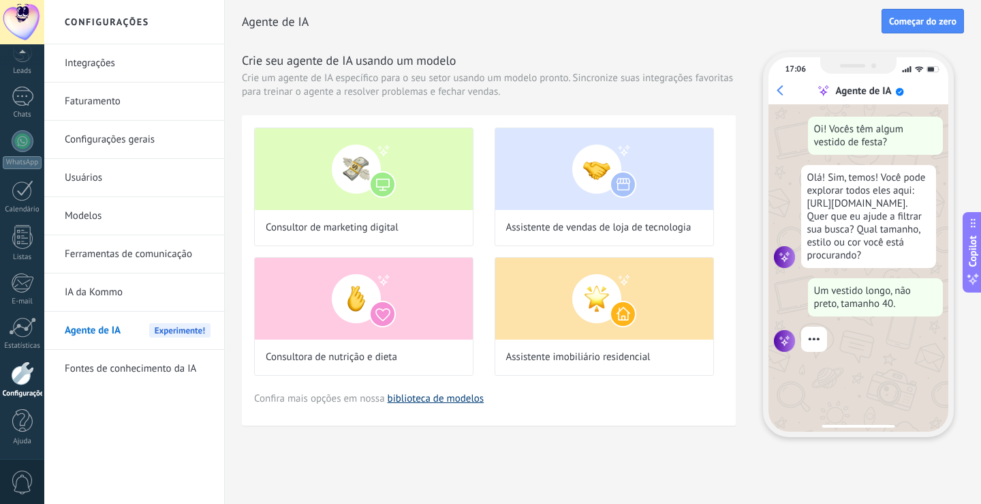
click at [418, 395] on link "biblioteca de modelos" at bounding box center [436, 398] width 97 height 13
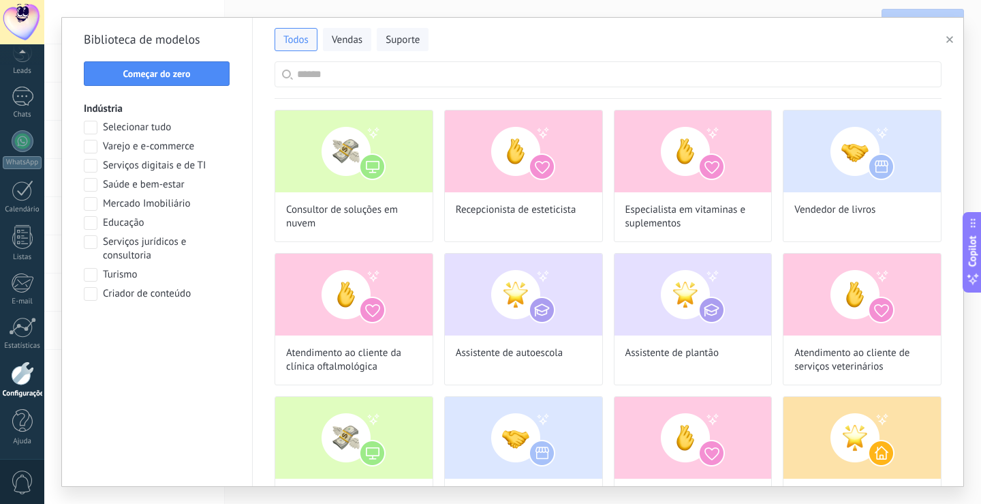
scroll to position [151, 0]
click at [949, 40] on icon "button" at bounding box center [950, 39] width 7 height 7
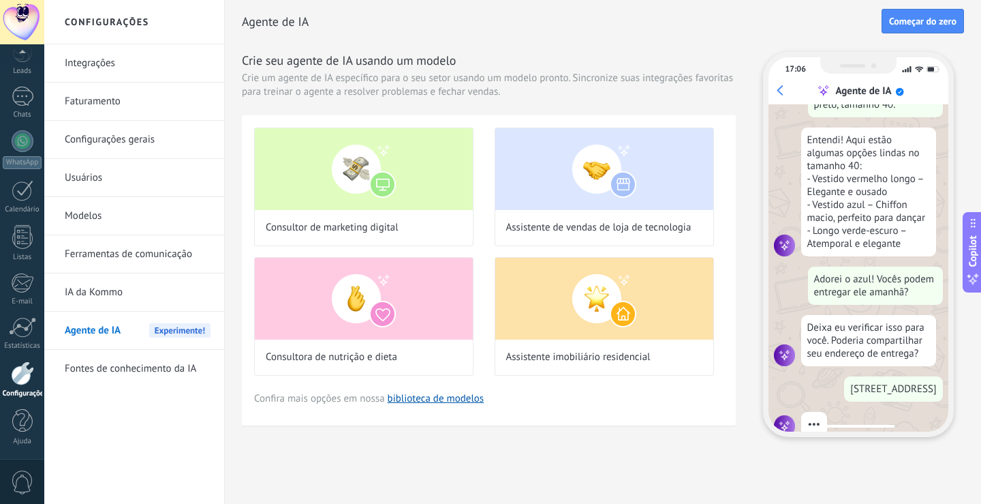
scroll to position [234, 0]
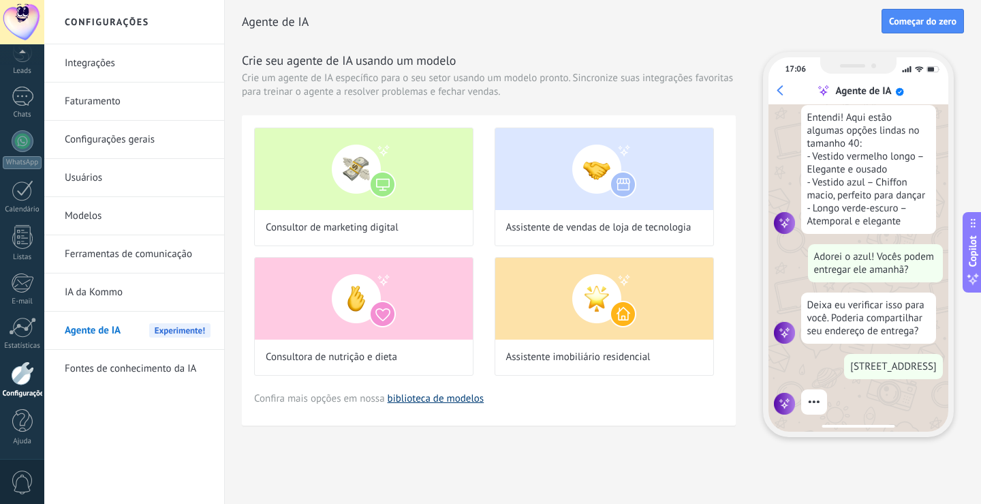
click at [461, 398] on link "biblioteca de modelos" at bounding box center [436, 398] width 97 height 13
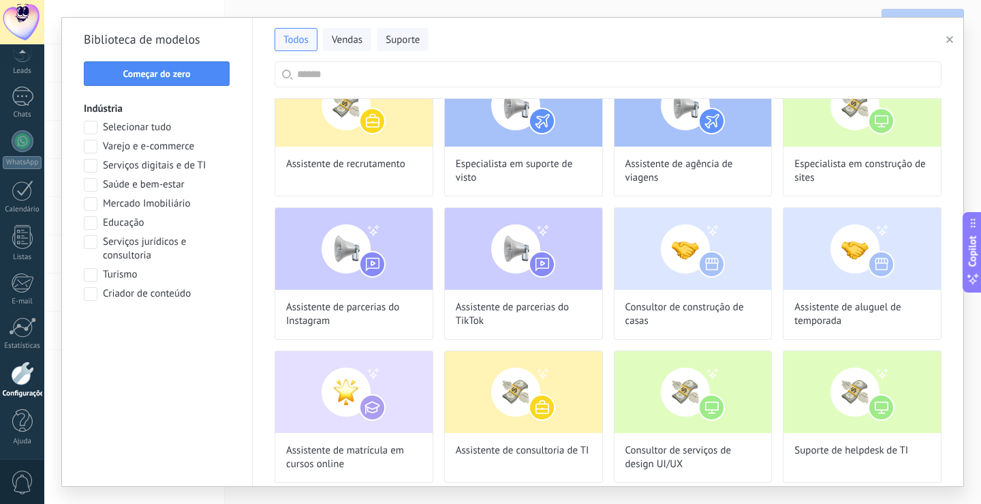
scroll to position [545, 0]
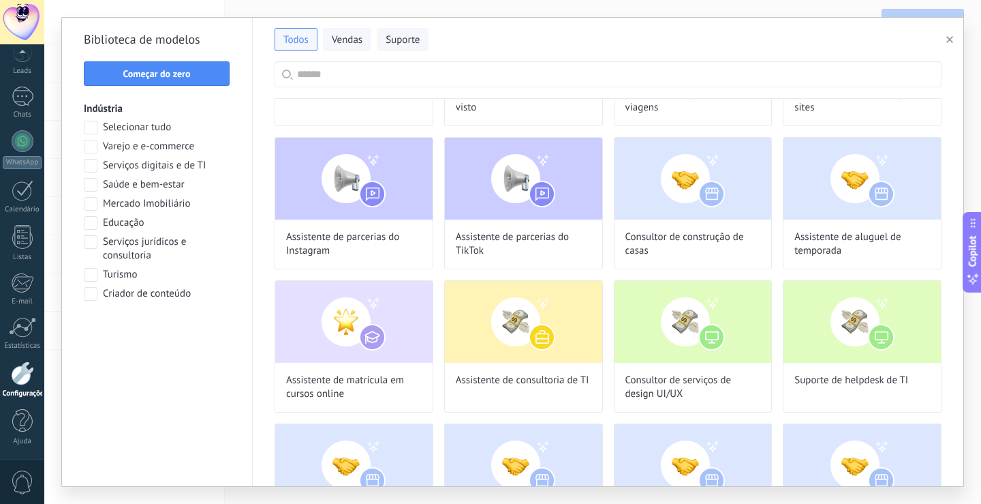
click at [93, 181] on span at bounding box center [91, 185] width 14 height 14
click at [136, 327] on span "Aplicar" at bounding box center [157, 329] width 132 height 10
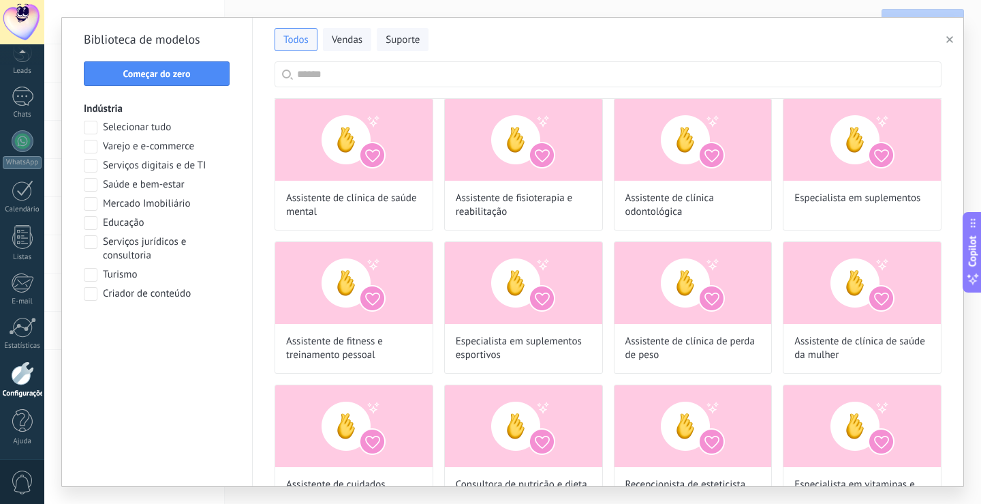
scroll to position [0, 0]
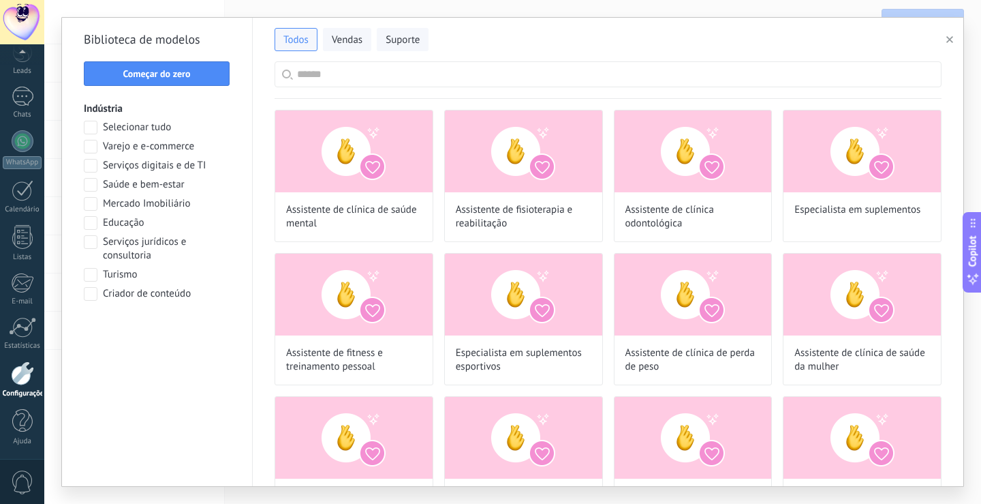
click at [951, 37] on icon "button" at bounding box center [950, 39] width 7 height 7
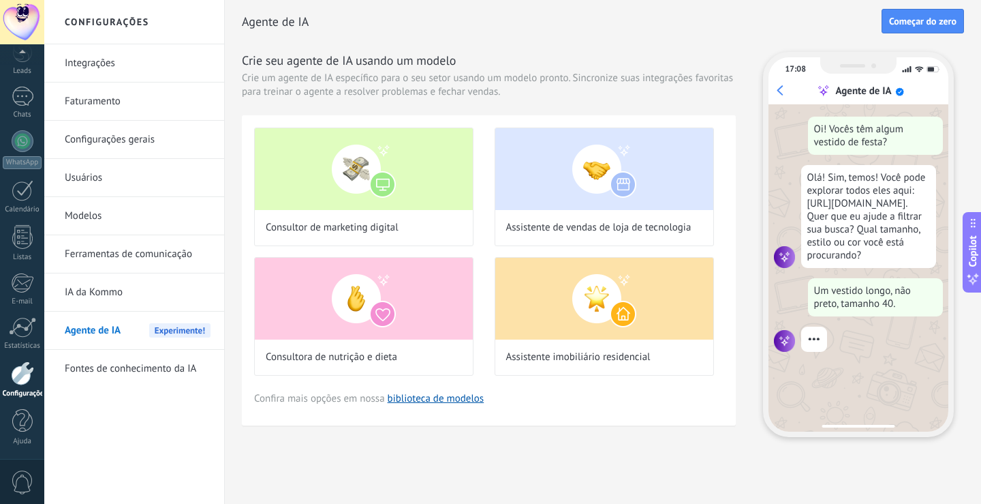
click at [28, 361] on div at bounding box center [22, 373] width 23 height 24
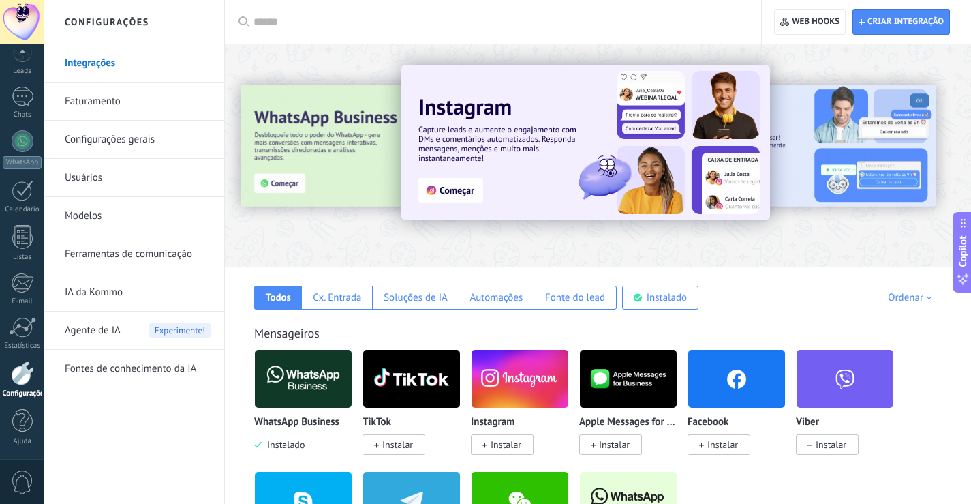
click at [94, 97] on link "Faturamento" at bounding box center [138, 101] width 146 height 38
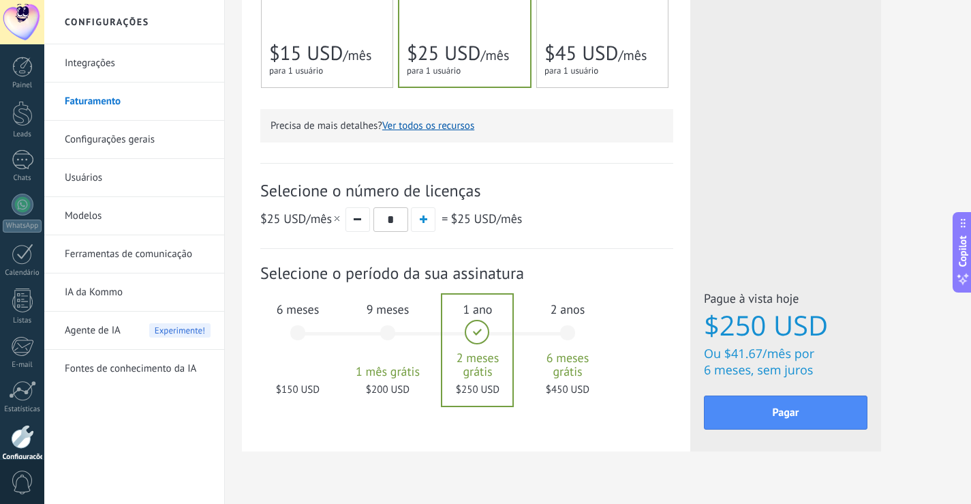
scroll to position [420, 0]
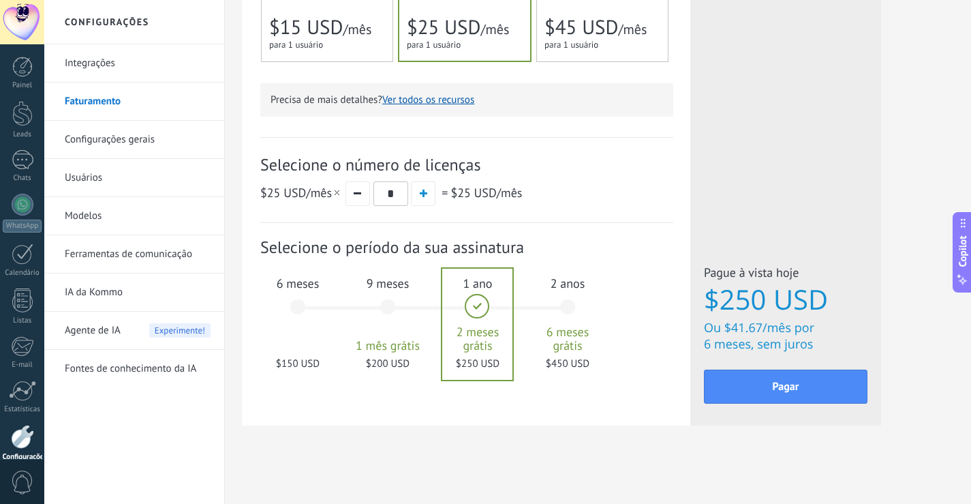
click at [286, 363] on span "$150 USD" at bounding box center [298, 363] width 74 height 13
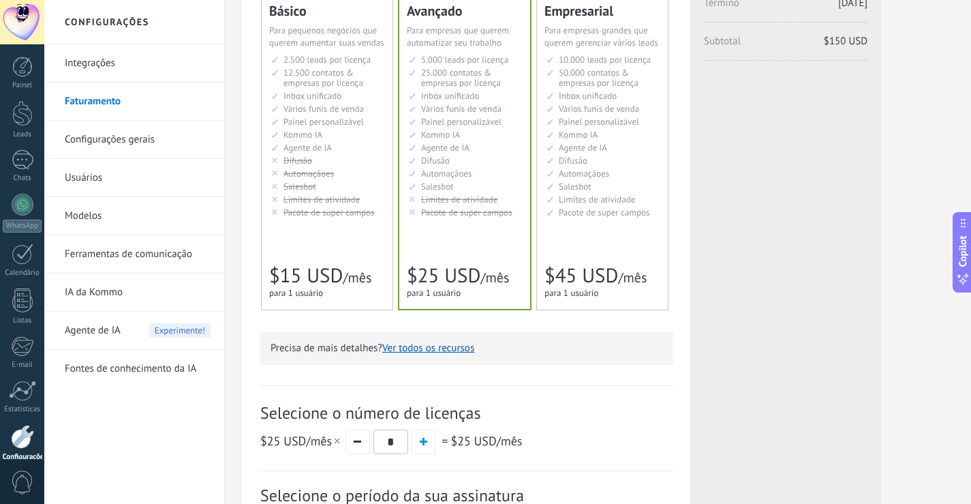
scroll to position [147, 0]
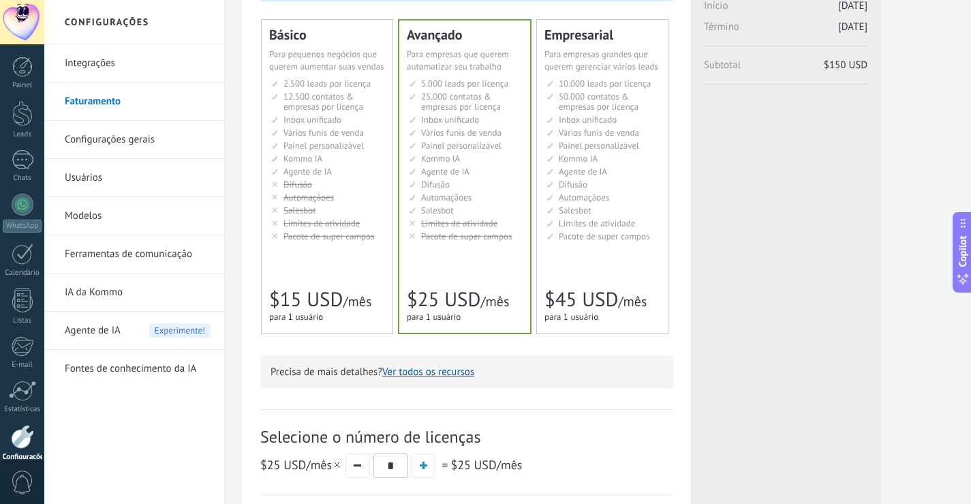
click at [494, 264] on div "Avançado Для автоматизации сделок в растущей компании For growing businesses th…" at bounding box center [464, 176] width 131 height 312
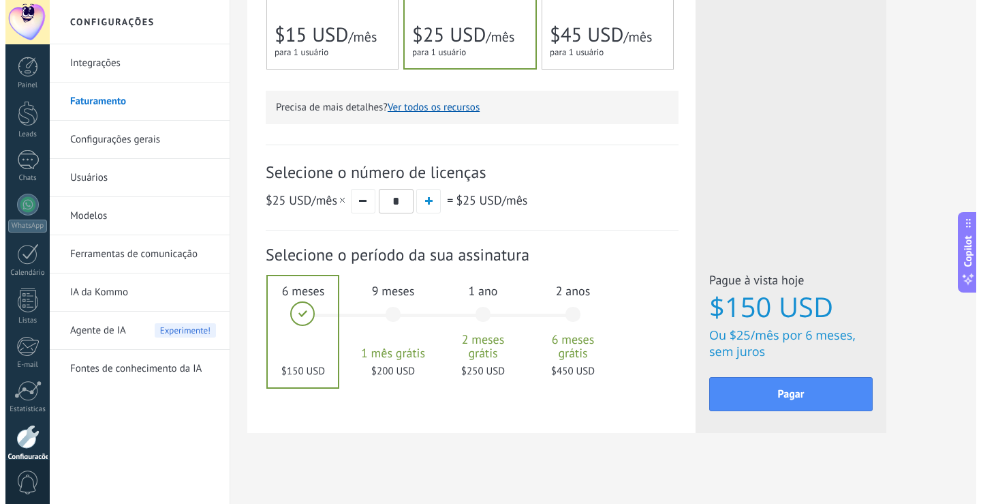
scroll to position [420, 0]
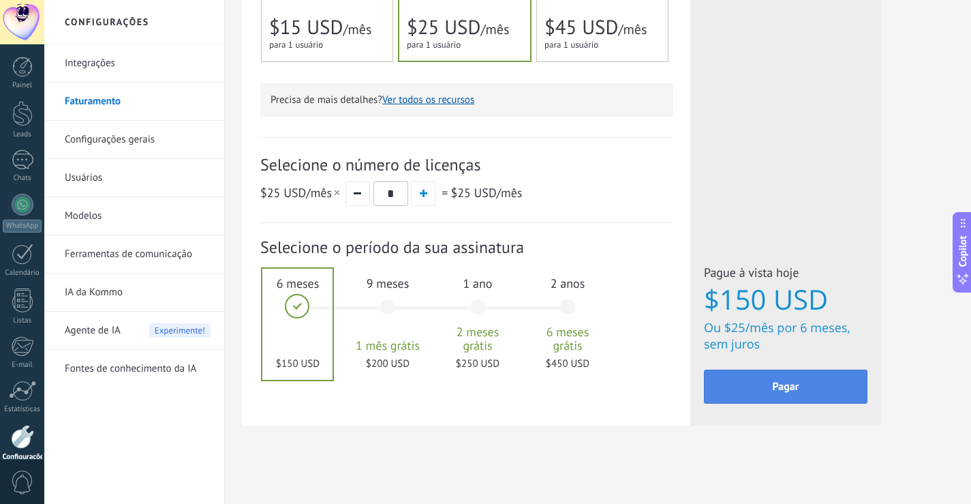
click at [779, 383] on span "Pagar" at bounding box center [786, 387] width 27 height 10
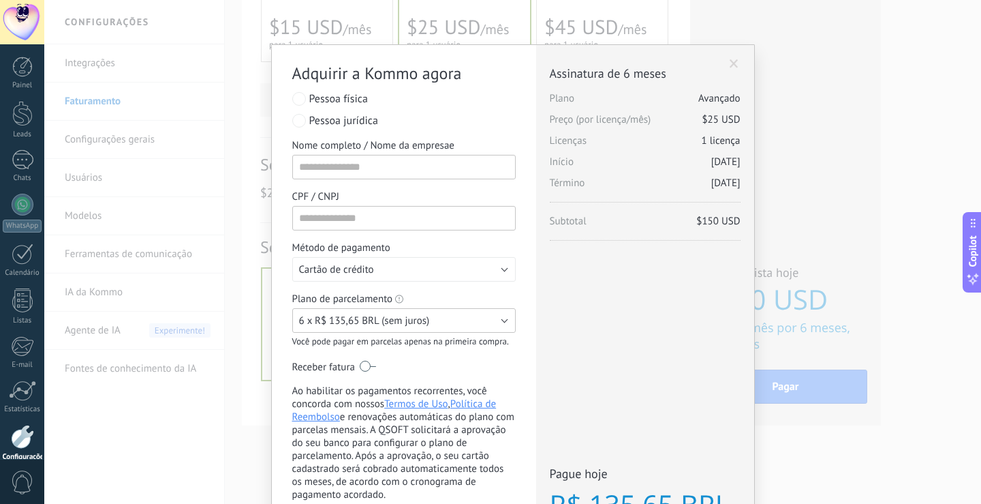
click at [350, 318] on span "6 x R$ 135,65 BRL (sem juros)" at bounding box center [364, 320] width 131 height 13
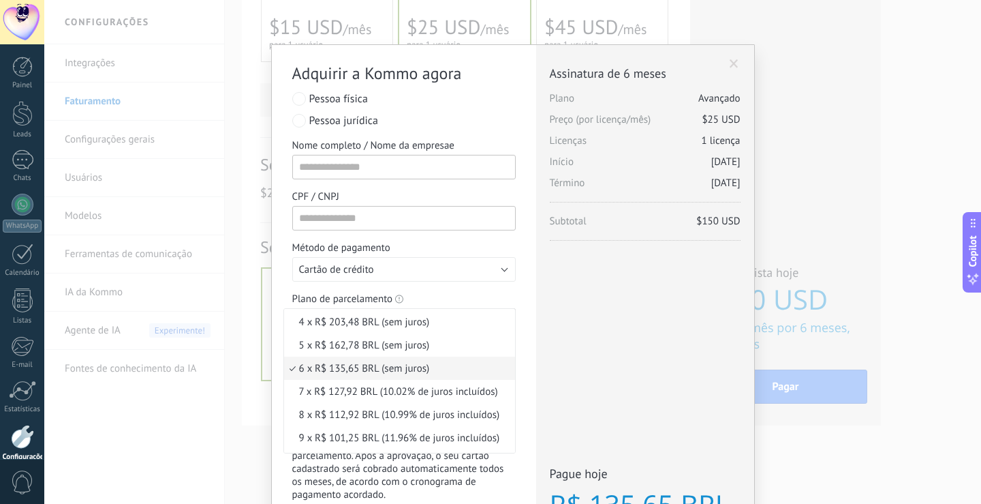
scroll to position [0, 0]
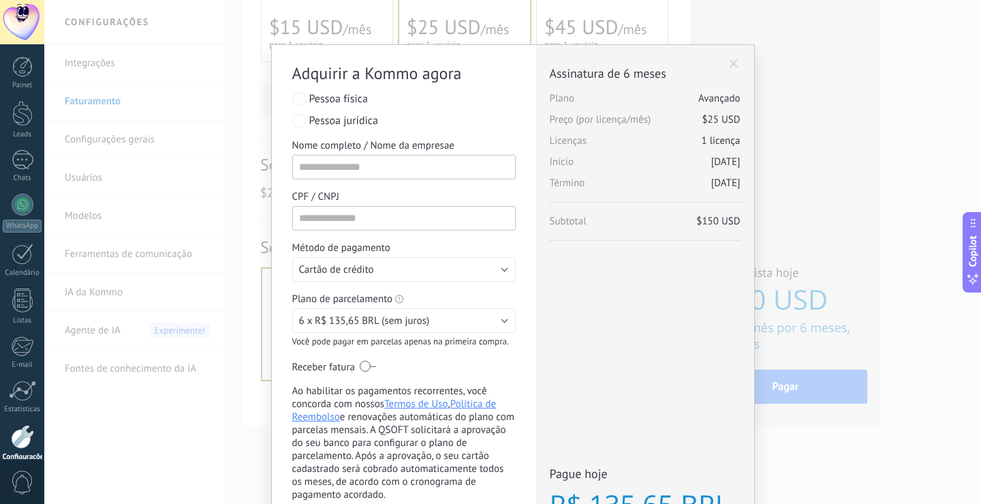
click at [603, 307] on div "Licenças adicionais Plano Avançado Preço (por licença/mês) $25 USD Novas licenç…" at bounding box center [645, 331] width 218 height 573
click at [366, 324] on span "6 x R$ 135,65 BRL (sem juros)" at bounding box center [364, 320] width 131 height 13
click at [628, 319] on div "Licenças adicionais Plano Avançado Preço (por licença/mês) $25 USD Novas licenç…" at bounding box center [645, 331] width 218 height 573
click at [731, 59] on span at bounding box center [734, 64] width 9 height 10
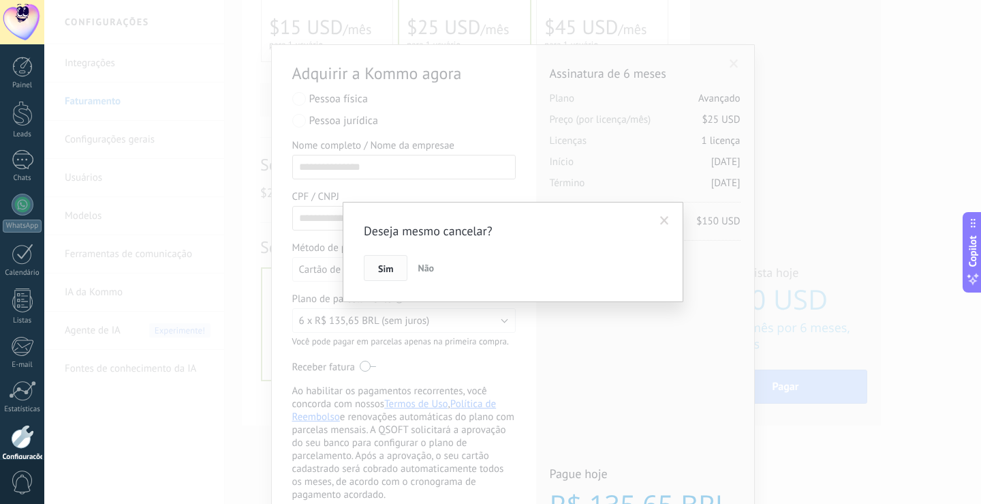
click at [388, 266] on span "Sim" at bounding box center [385, 269] width 15 height 10
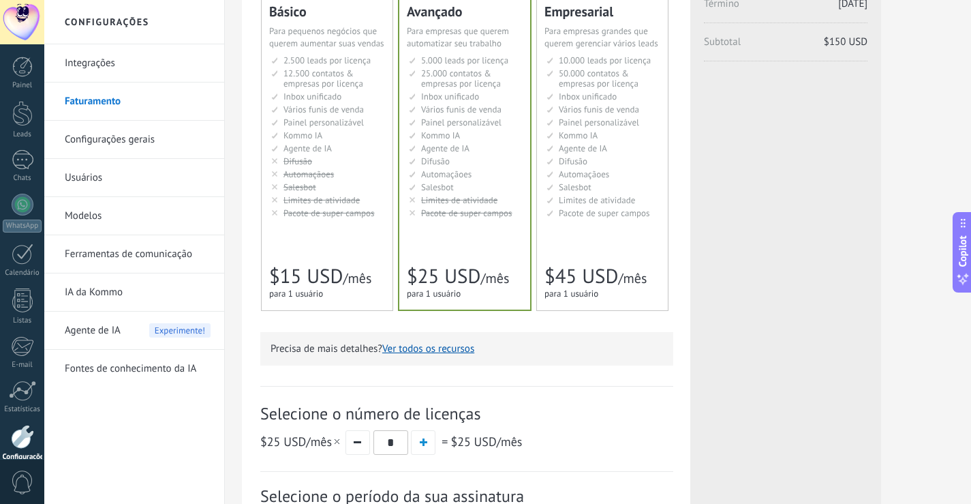
scroll to position [204, 0]
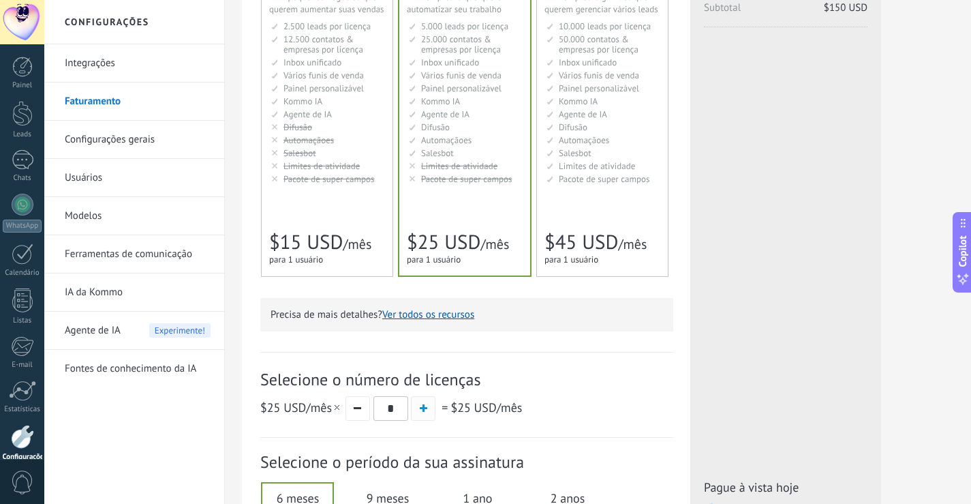
click at [424, 412] on span "button" at bounding box center [423, 407] width 7 height 7
type input "*"
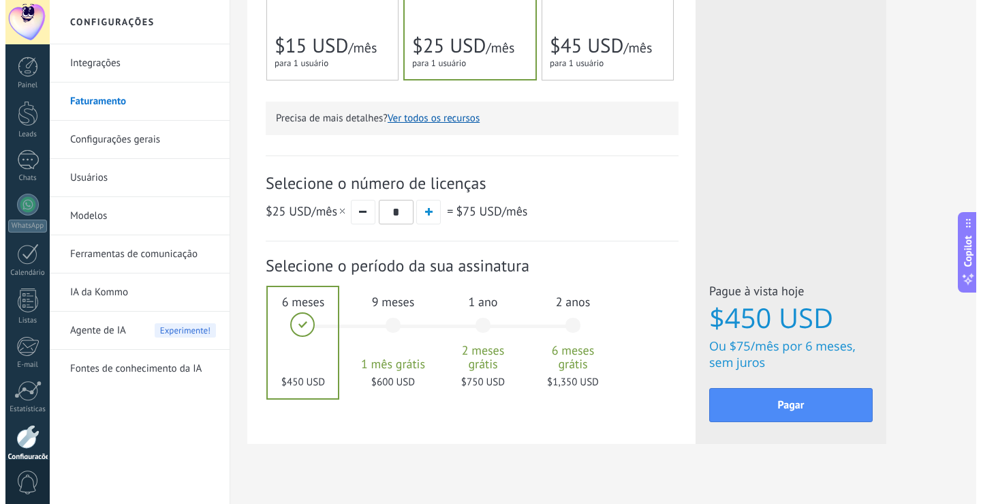
scroll to position [420, 0]
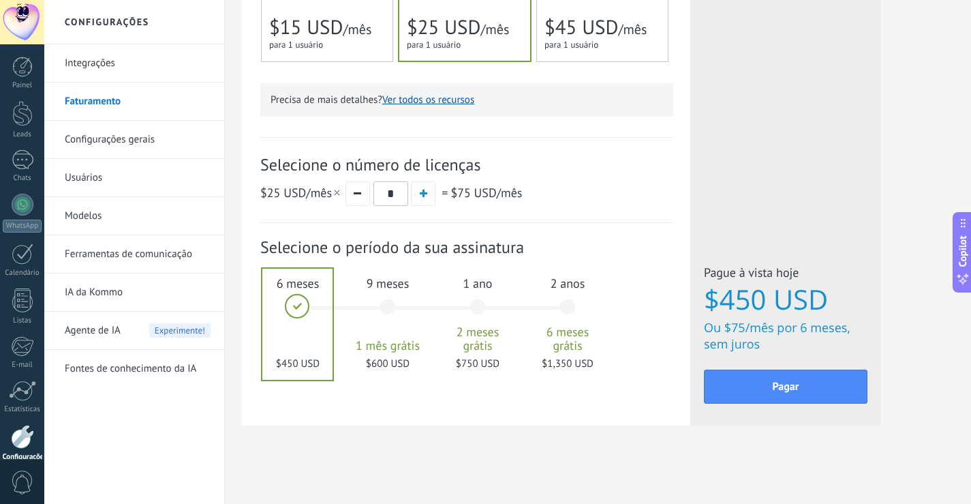
click at [401, 330] on div "9 meses 1 mês grátis $600 USD" at bounding box center [388, 313] width 74 height 96
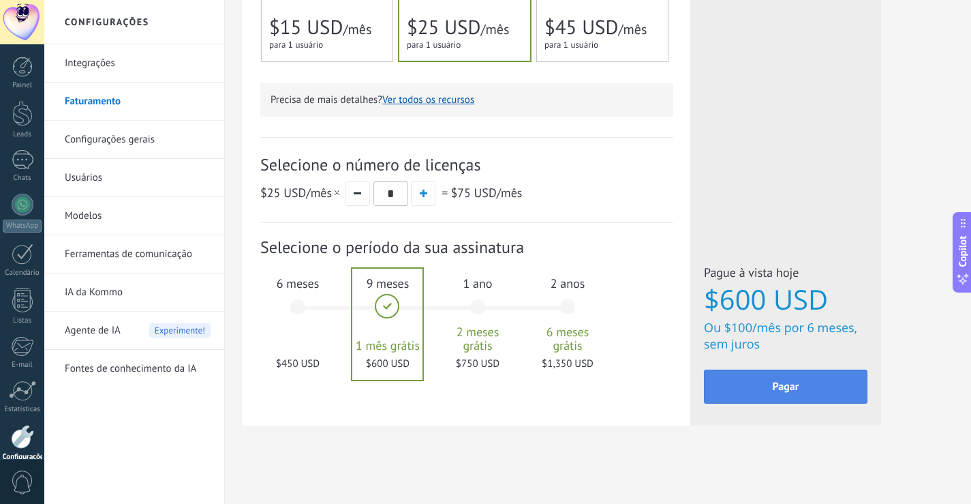
click at [770, 384] on button "Pagar" at bounding box center [786, 386] width 164 height 34
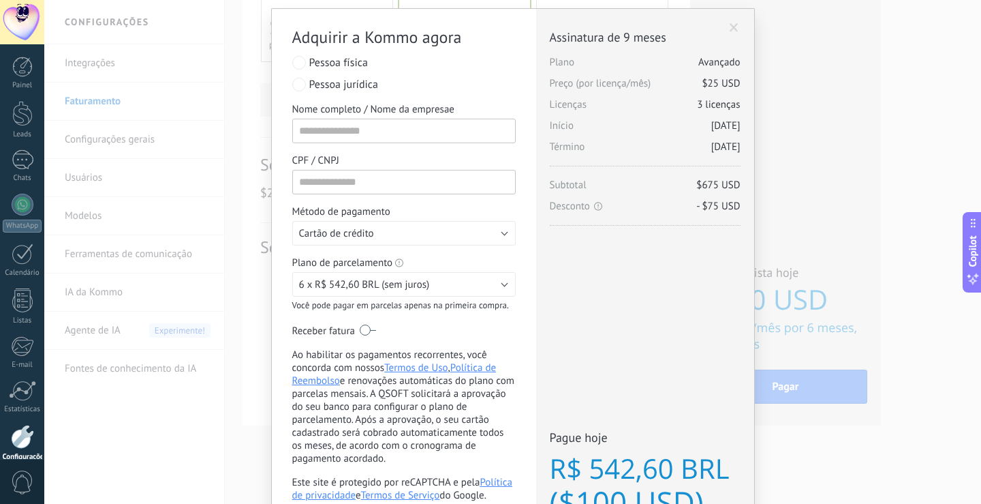
scroll to position [68, 0]
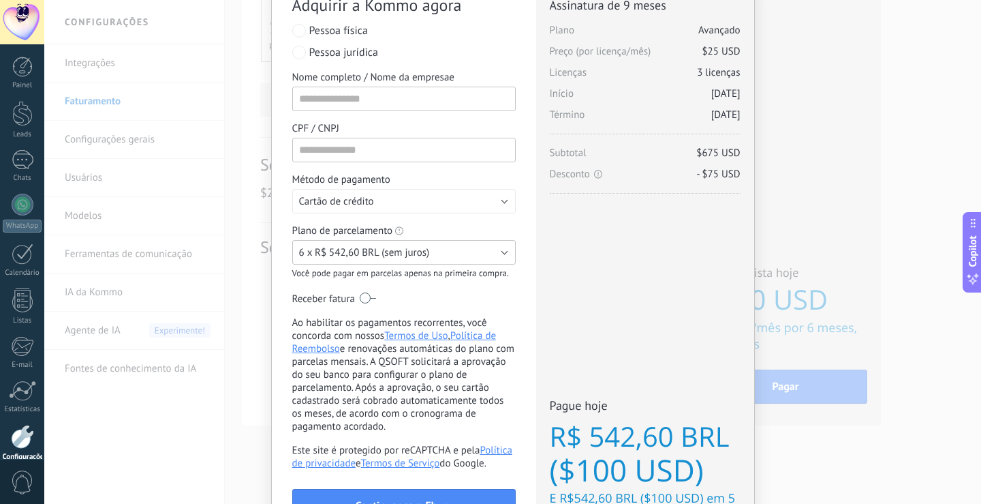
click at [455, 249] on button "6 x R$ 542,60 BRL (sem juros)" at bounding box center [404, 252] width 224 height 25
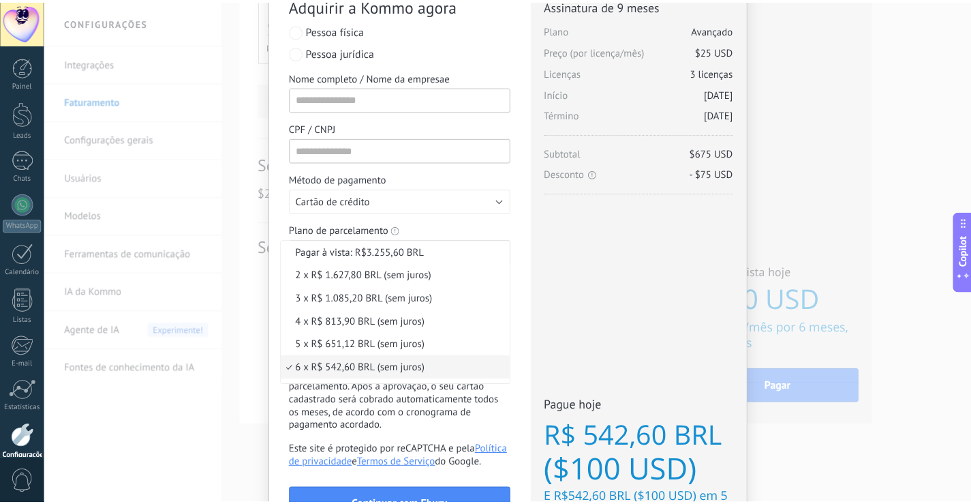
scroll to position [0, 0]
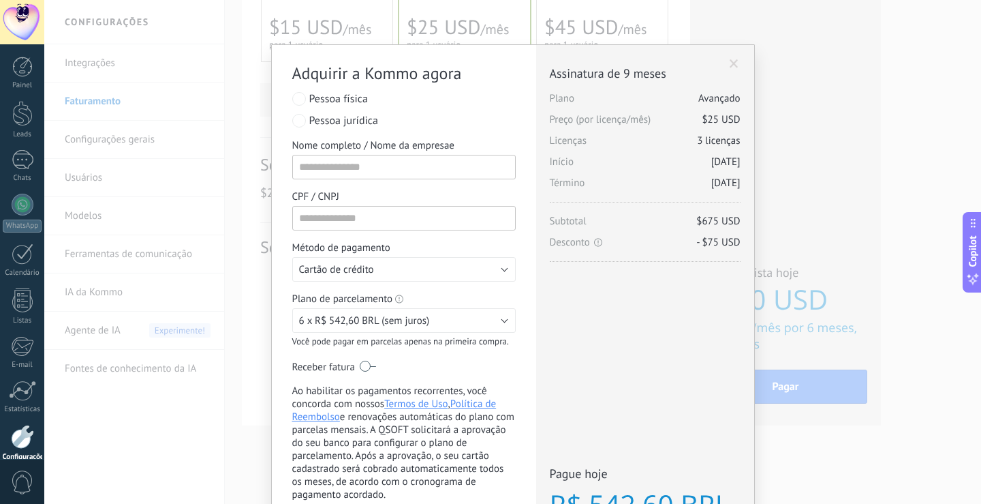
click at [660, 335] on div "Licenças adicionais Plano Avançado Preço (por licença/mês) $25 USD Novas licenç…" at bounding box center [645, 331] width 218 height 573
click at [731, 62] on span at bounding box center [734, 64] width 9 height 10
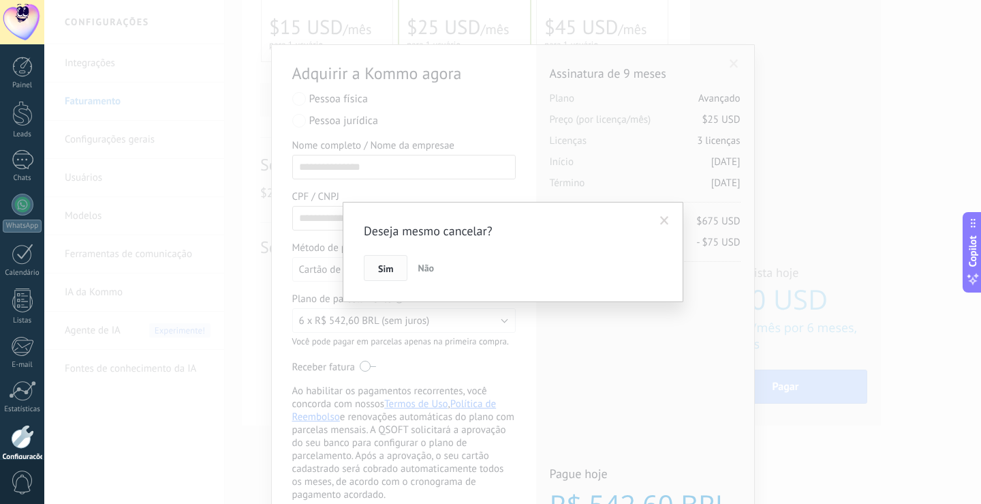
click at [376, 266] on button "Sim" at bounding box center [386, 268] width 44 height 26
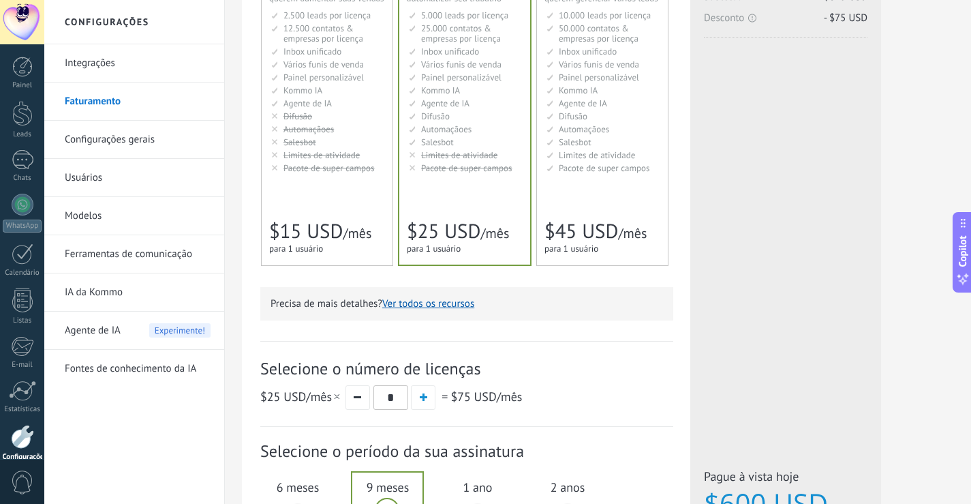
scroll to position [147, 0]
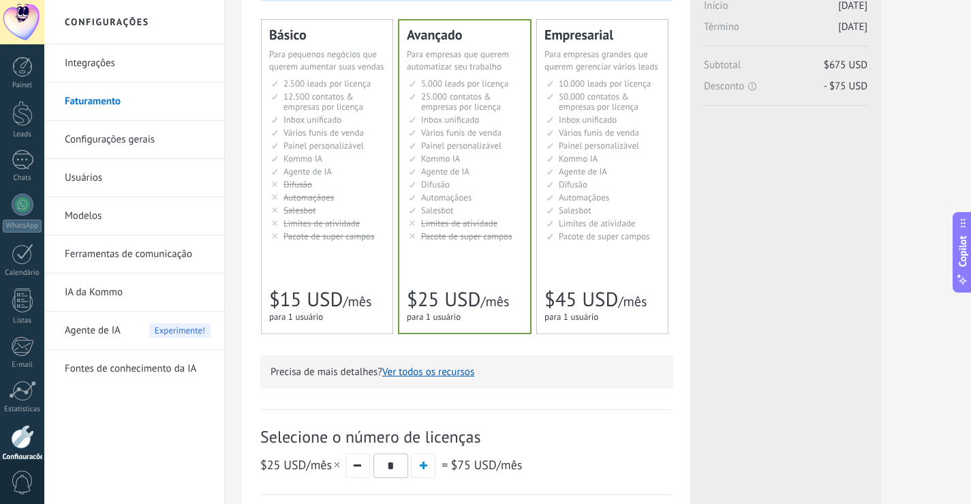
click at [132, 328] on div "Agente de IA Experimente!" at bounding box center [138, 330] width 146 height 38
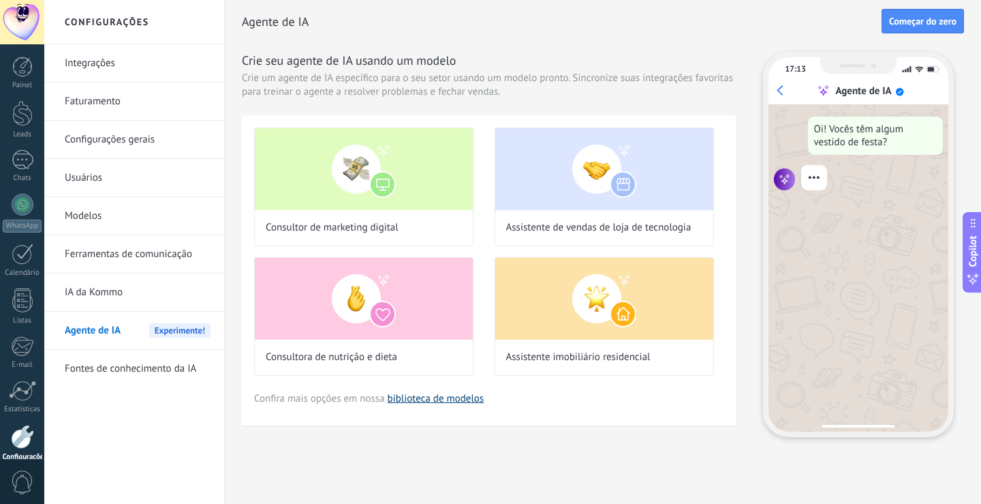
click at [441, 396] on link "biblioteca de modelos" at bounding box center [436, 398] width 97 height 13
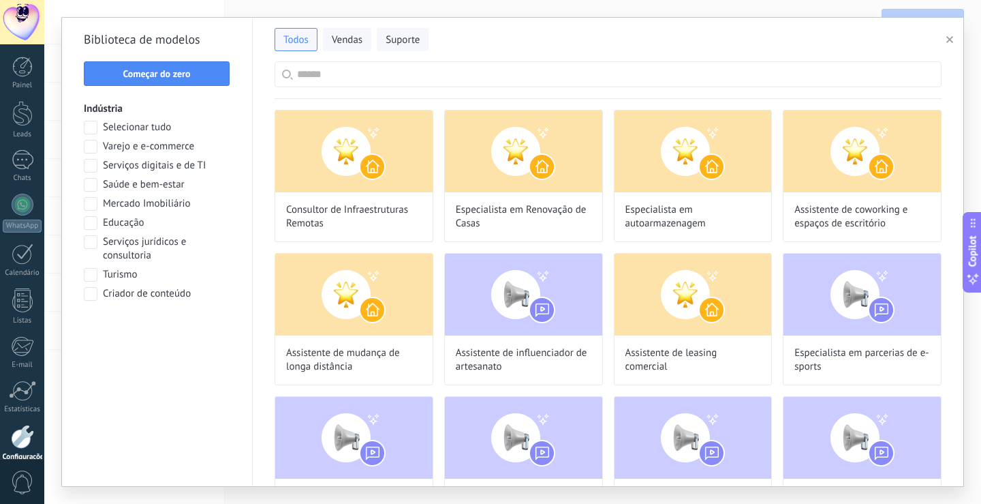
click at [131, 184] on span "Saúde e bem-estar" at bounding box center [144, 185] width 82 height 14
click at [187, 329] on span "Aplicar" at bounding box center [157, 329] width 132 height 10
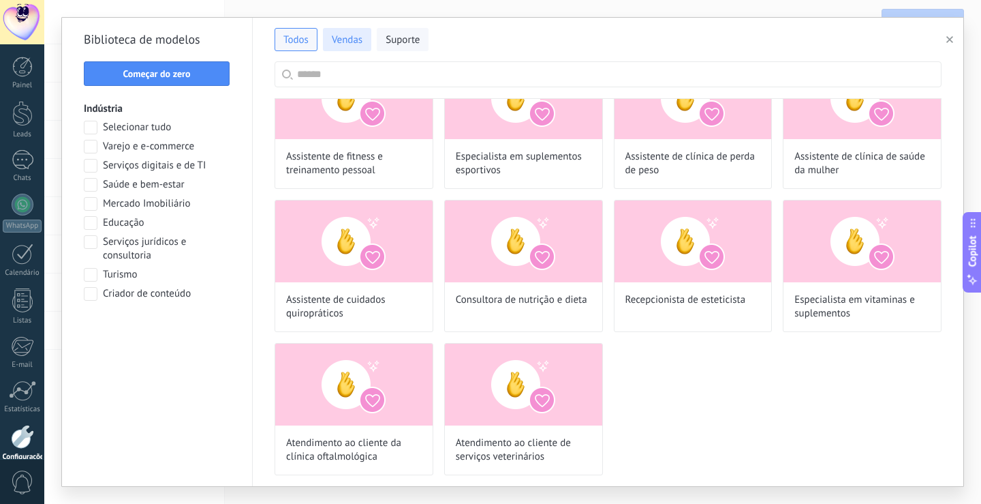
click at [346, 46] on span "Vendas" at bounding box center [347, 40] width 31 height 14
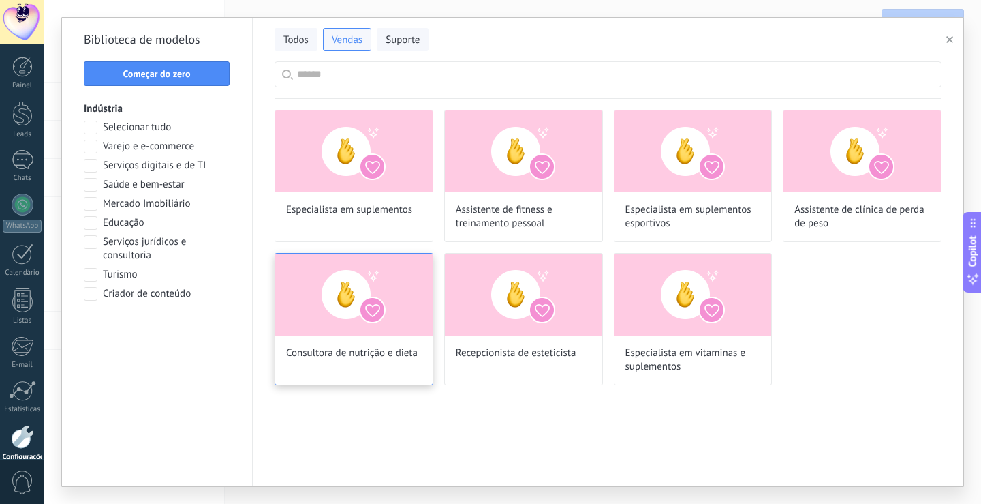
scroll to position [151, 0]
click at [393, 43] on span "Suporte" at bounding box center [403, 40] width 34 height 14
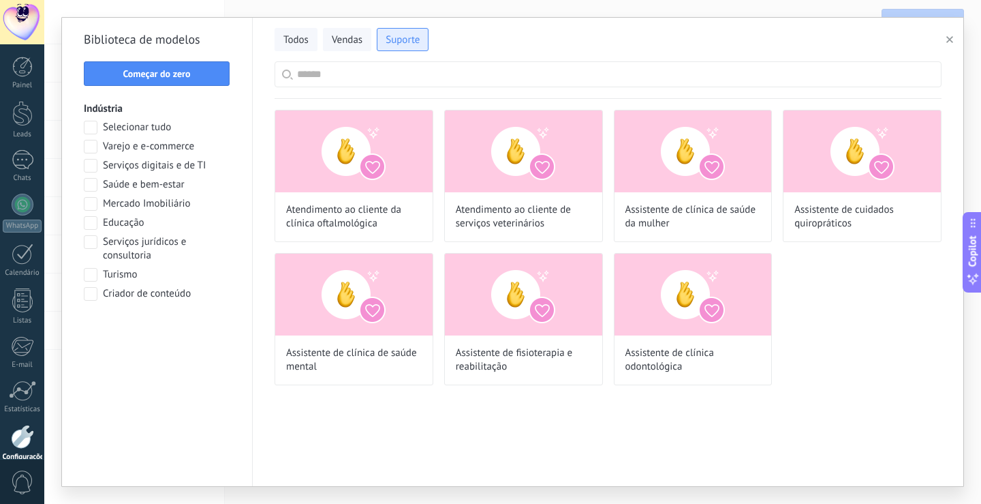
scroll to position [234, 0]
click at [285, 34] on span "Todos" at bounding box center [296, 40] width 25 height 14
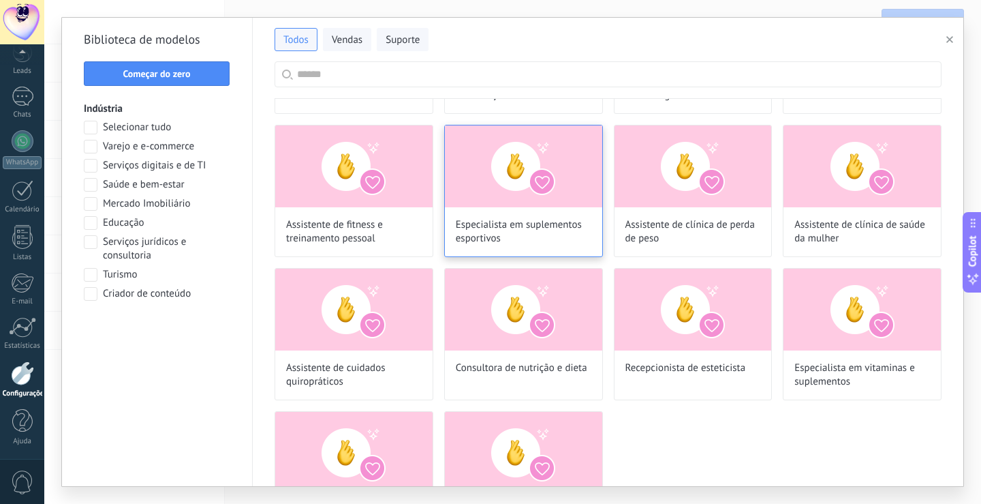
scroll to position [0, 0]
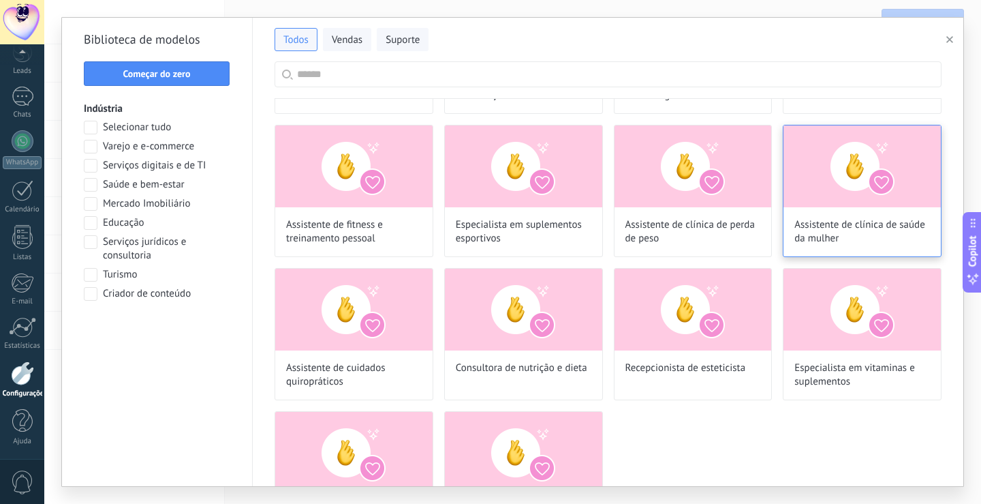
click at [895, 235] on span "Assistente de clínica de saúde da mulher" at bounding box center [863, 231] width 136 height 27
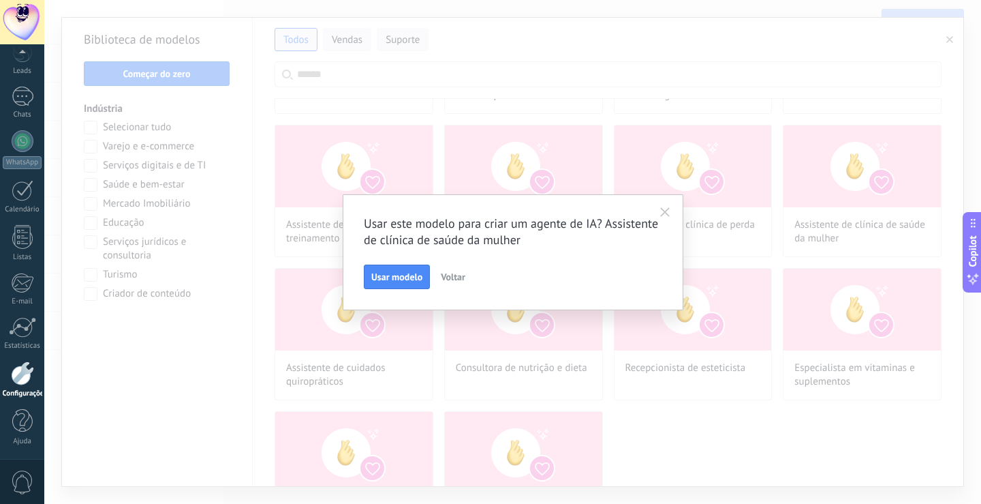
scroll to position [41, 0]
click at [448, 278] on span "Voltar" at bounding box center [453, 277] width 25 height 10
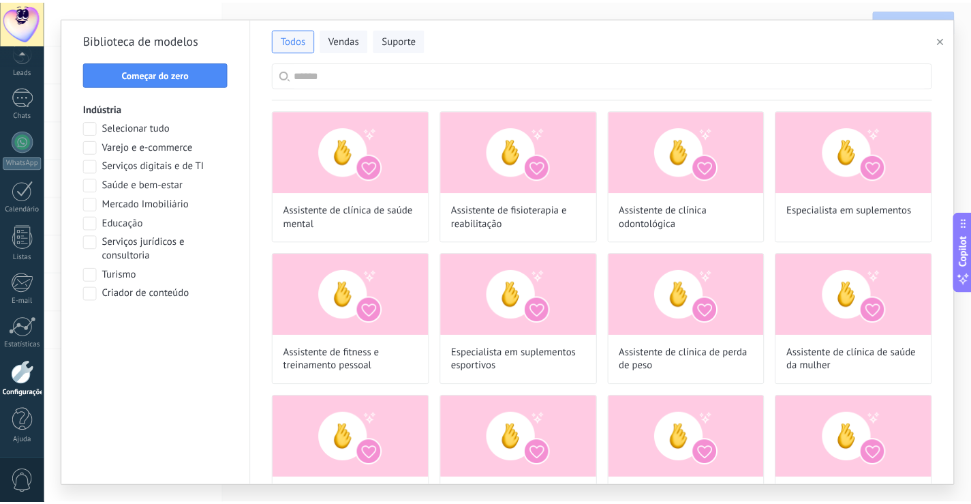
scroll to position [151, 0]
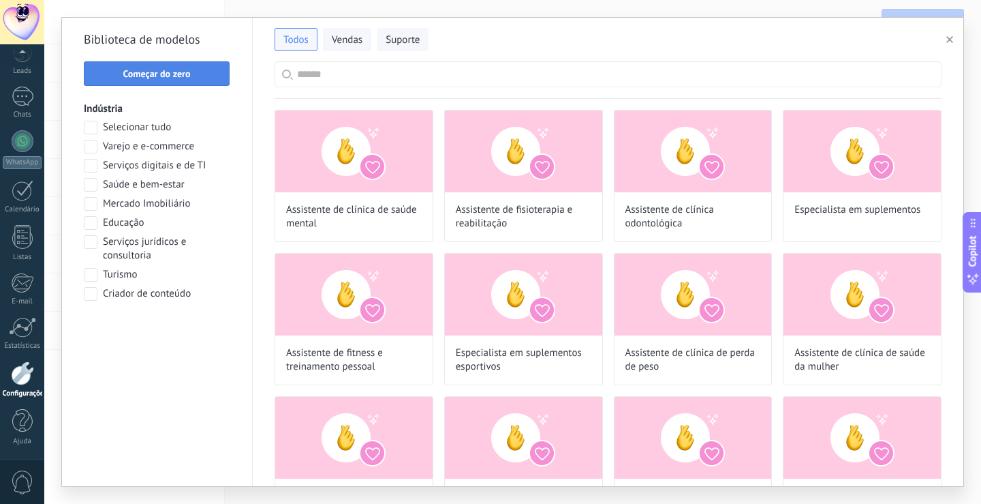
click at [157, 70] on span "Começar do zero" at bounding box center [156, 74] width 67 height 10
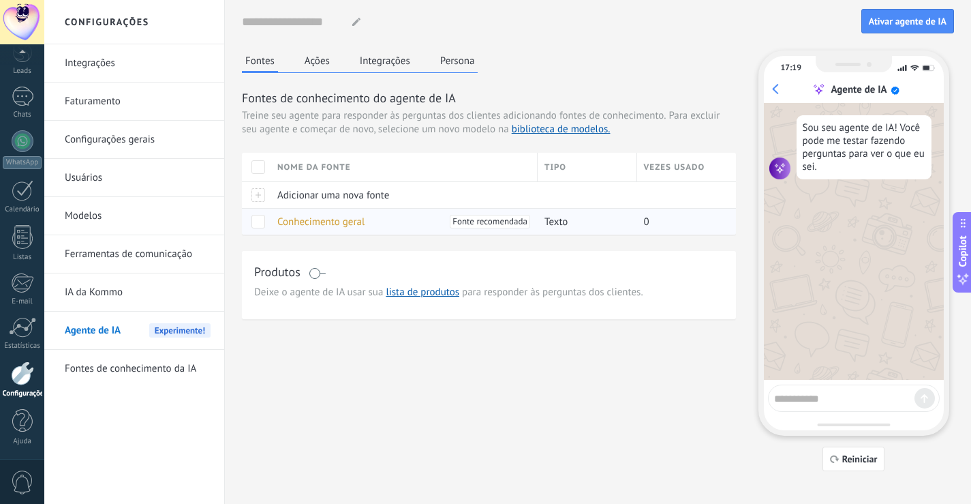
click at [316, 228] on span "Conhecimento geral" at bounding box center [320, 221] width 87 height 13
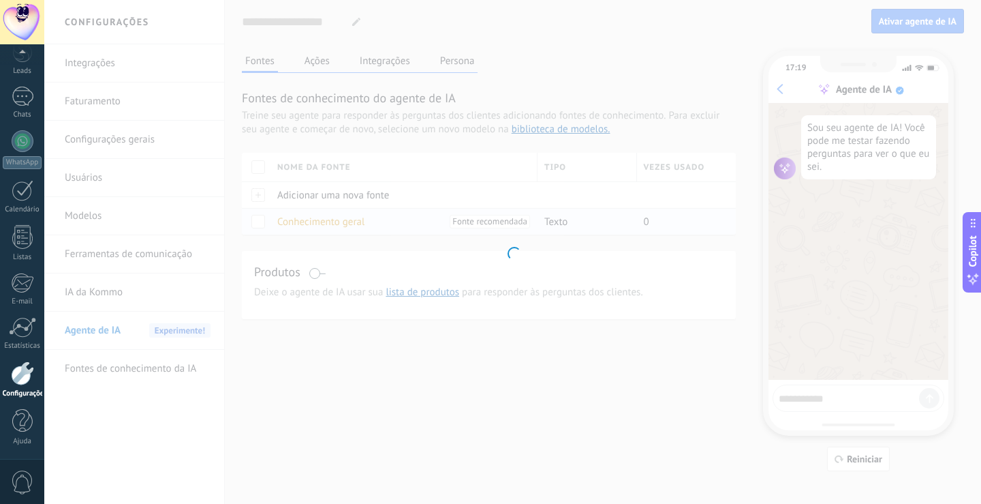
type input "**********"
type textarea "**********"
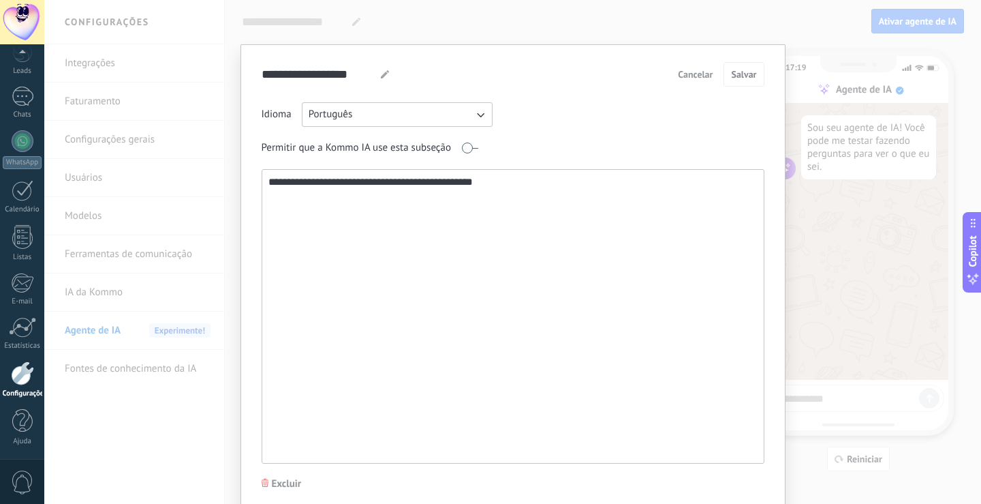
click at [686, 76] on span "Cancelar" at bounding box center [695, 75] width 35 height 10
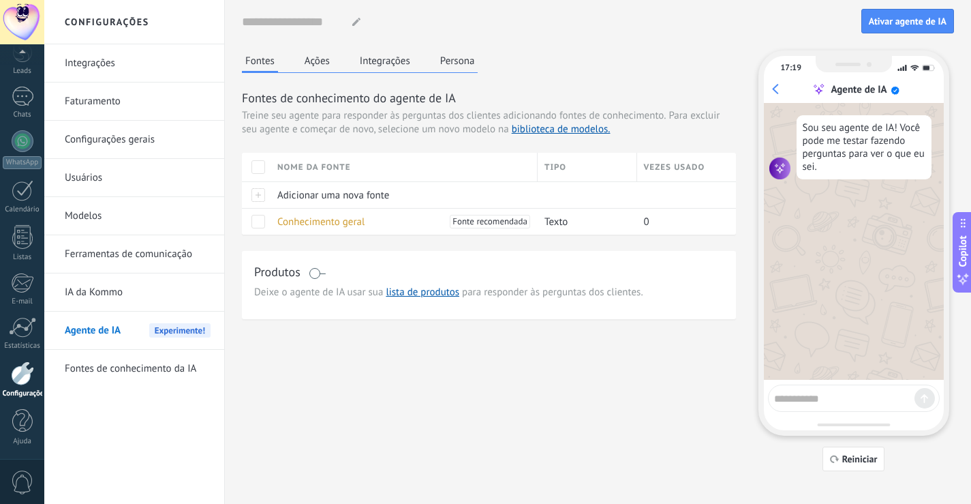
click at [85, 211] on link "Modelos" at bounding box center [138, 216] width 146 height 38
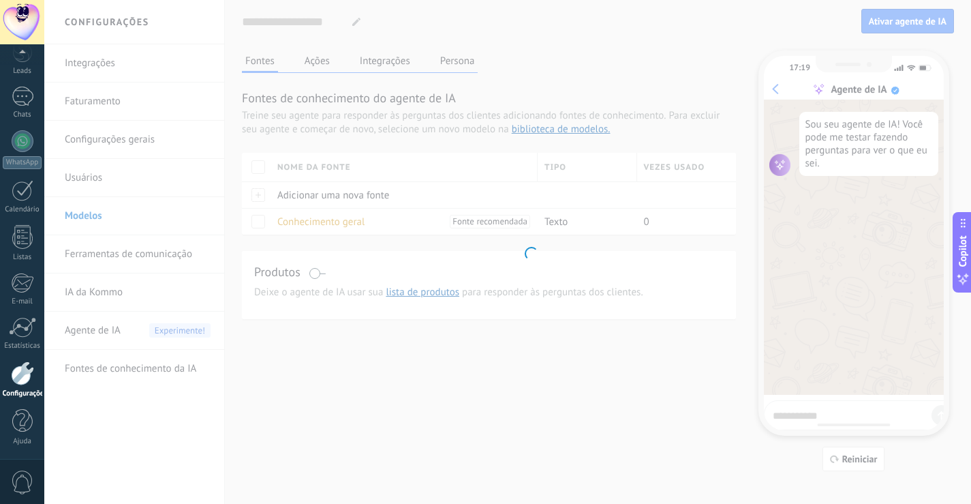
click at [85, 211] on body ".abecls-1,.abecls-2{fill-rule:evenodd}.abecls-2{fill:#fff} .abhcls-1{fill:none}…" at bounding box center [485, 252] width 971 height 504
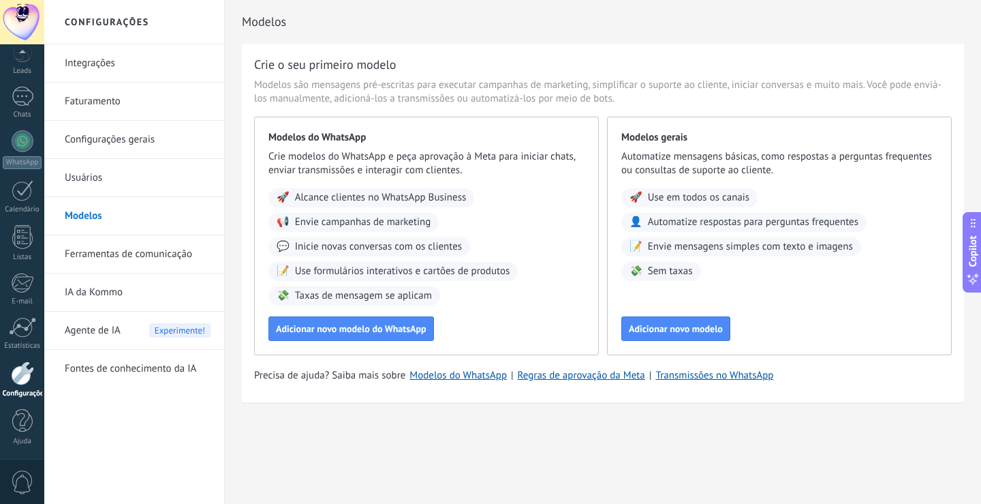
click at [23, 367] on div at bounding box center [22, 373] width 23 height 24
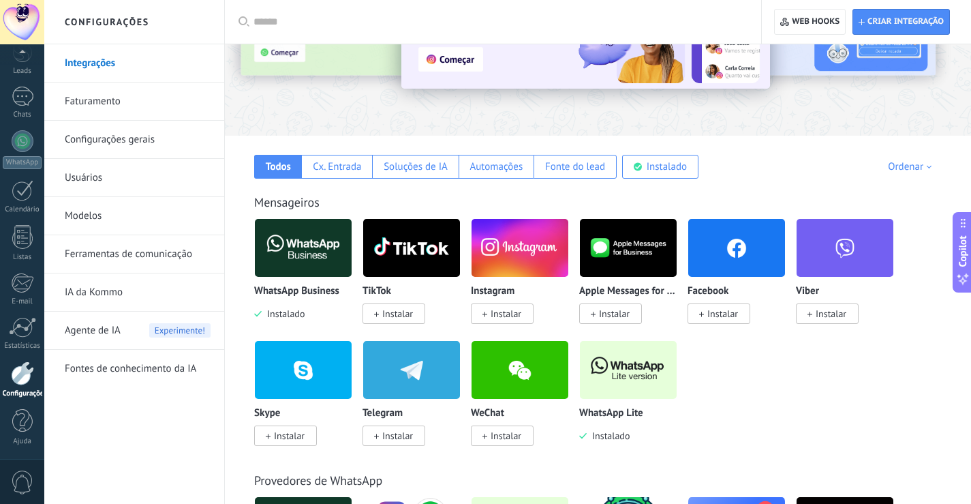
scroll to position [136, 0]
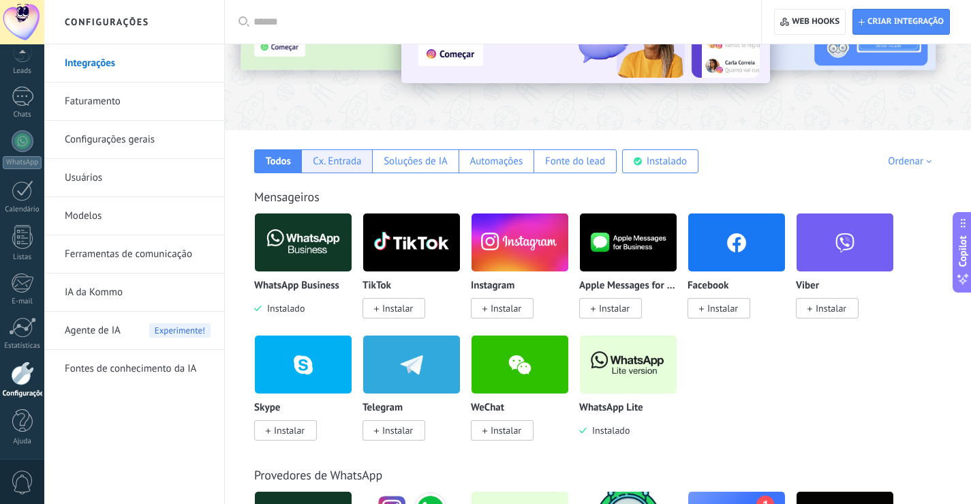
click at [322, 157] on div "Cx. Entrada" at bounding box center [337, 161] width 48 height 13
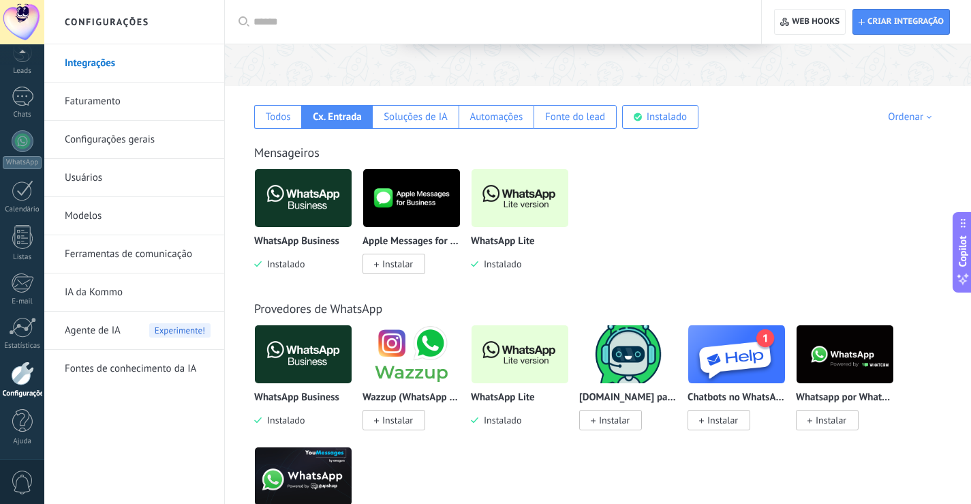
scroll to position [204, 0]
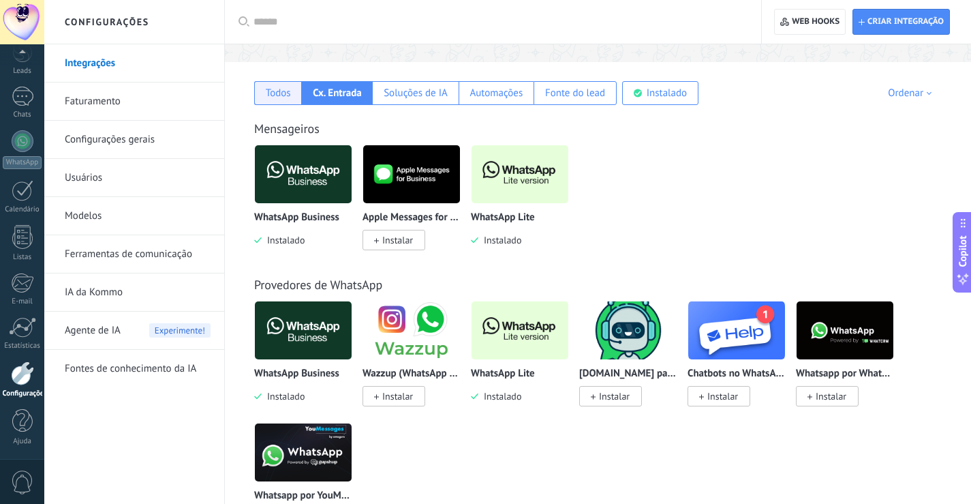
click at [276, 85] on div "Todos" at bounding box center [277, 93] width 47 height 24
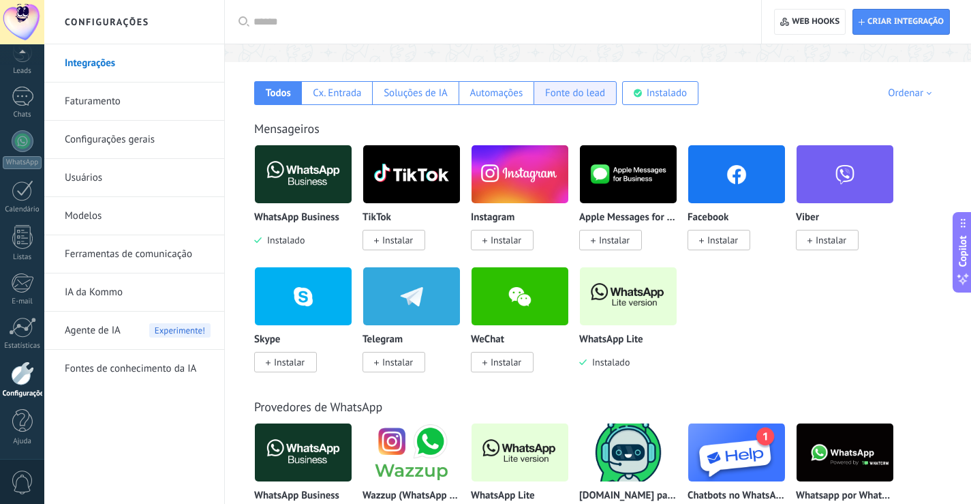
click at [547, 97] on div "Fonte do lead" at bounding box center [575, 93] width 60 height 13
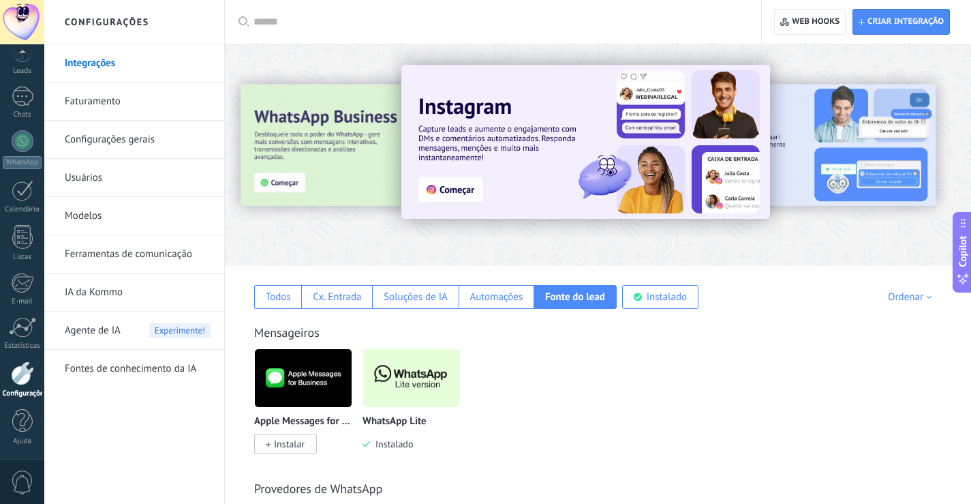
scroll to position [0, 0]
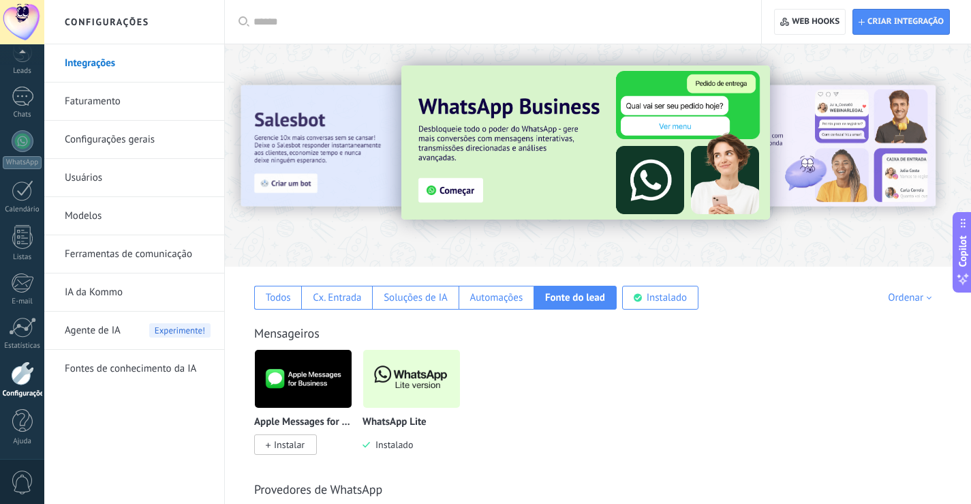
click at [106, 106] on link "Faturamento" at bounding box center [138, 101] width 146 height 38
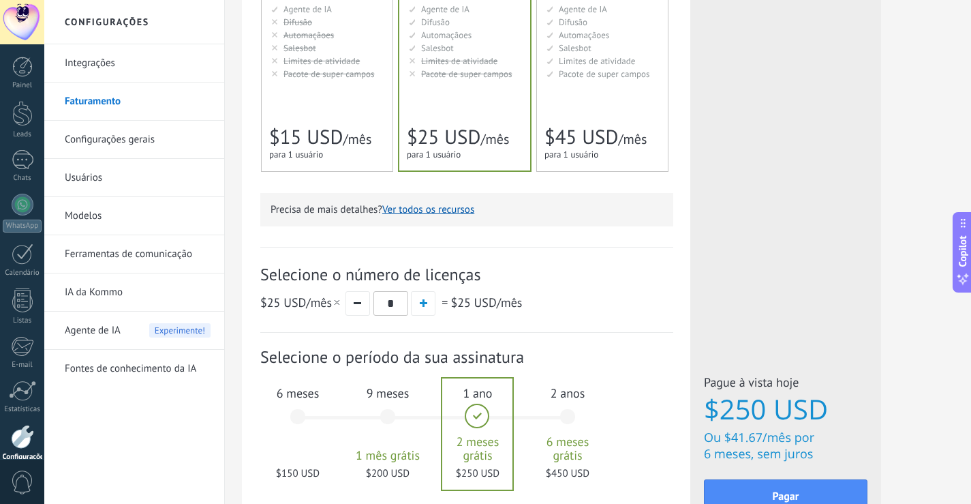
scroll to position [341, 0]
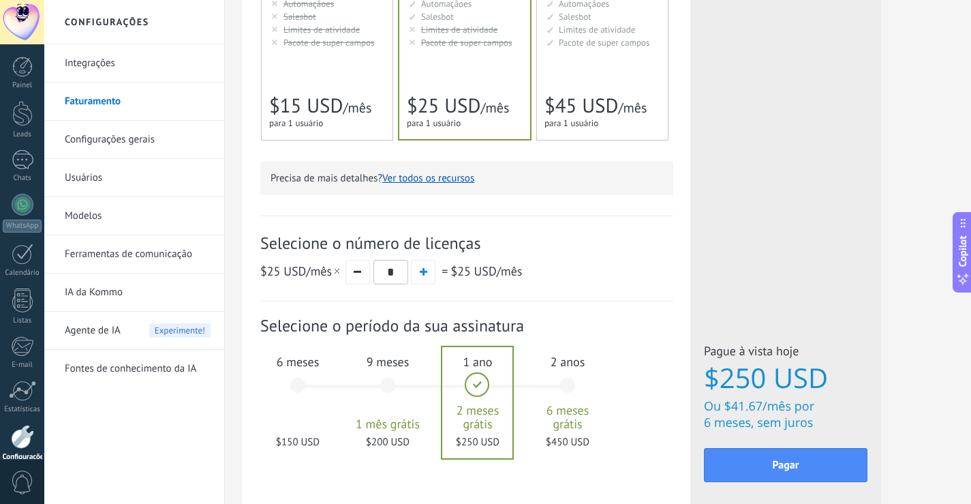
click at [566, 388] on div "2 anos 6 meses grátis $450 USD" at bounding box center [568, 392] width 74 height 96
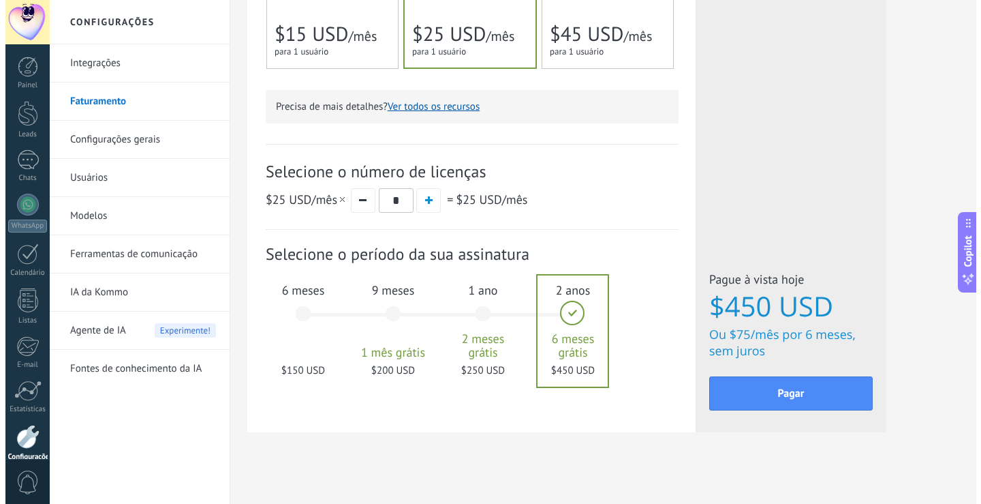
scroll to position [420, 0]
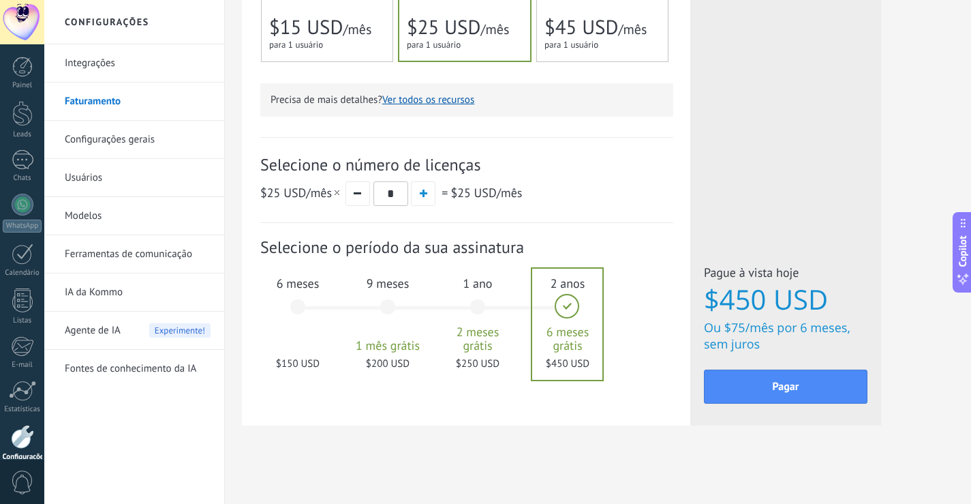
click at [295, 309] on div "6 meses $150 USD" at bounding box center [298, 313] width 74 height 96
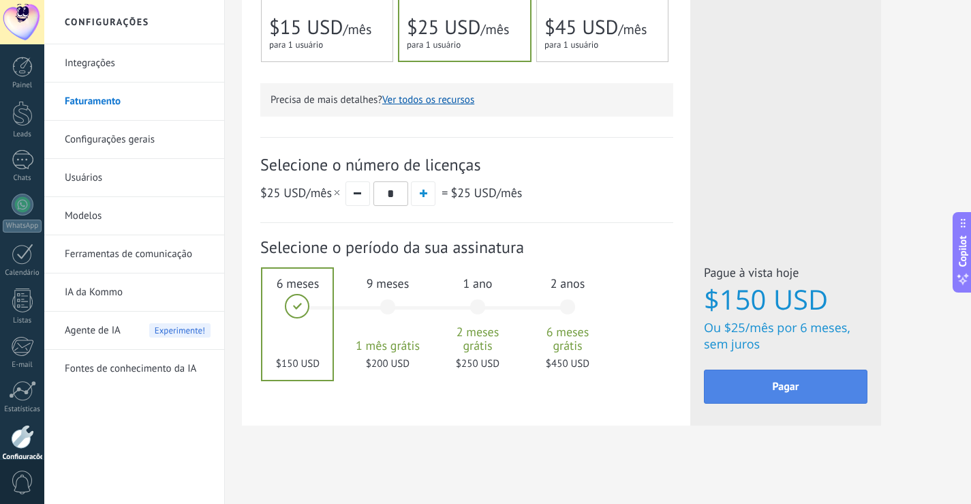
click at [776, 375] on button "Pagar" at bounding box center [786, 386] width 164 height 34
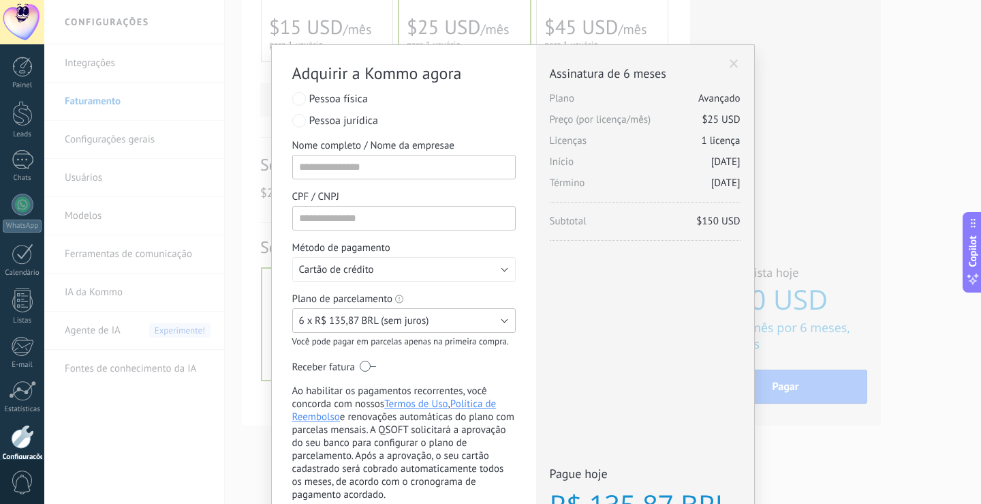
click at [410, 326] on span "6 x R$ 135,87 BRL (sem juros)" at bounding box center [364, 320] width 130 height 13
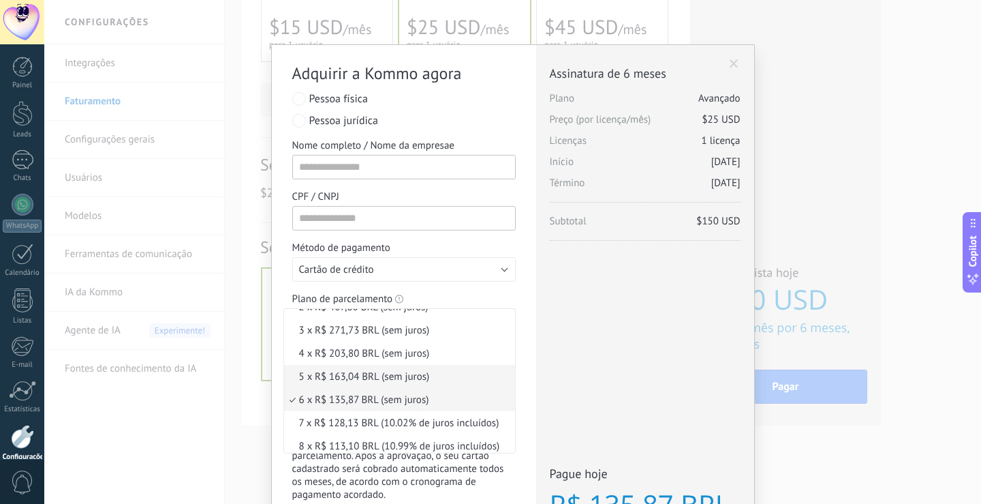
scroll to position [0, 0]
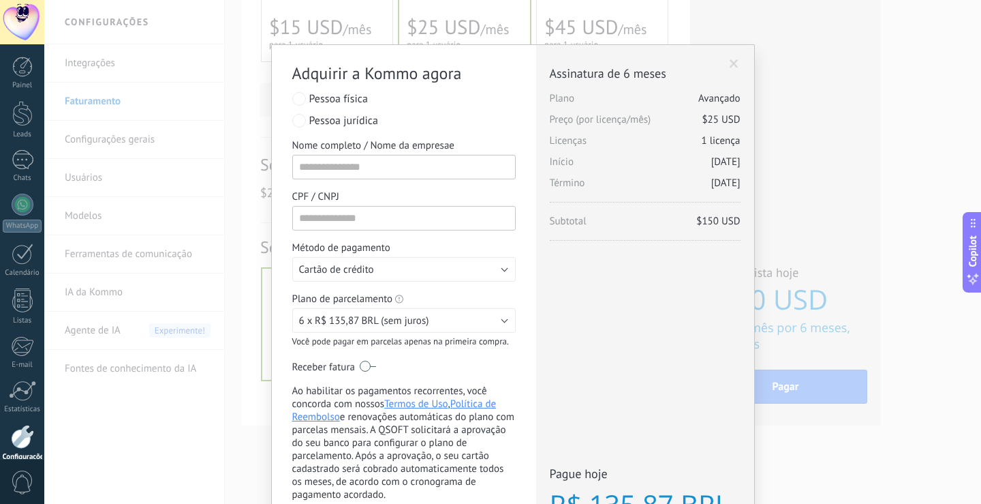
click at [730, 63] on span at bounding box center [734, 64] width 9 height 10
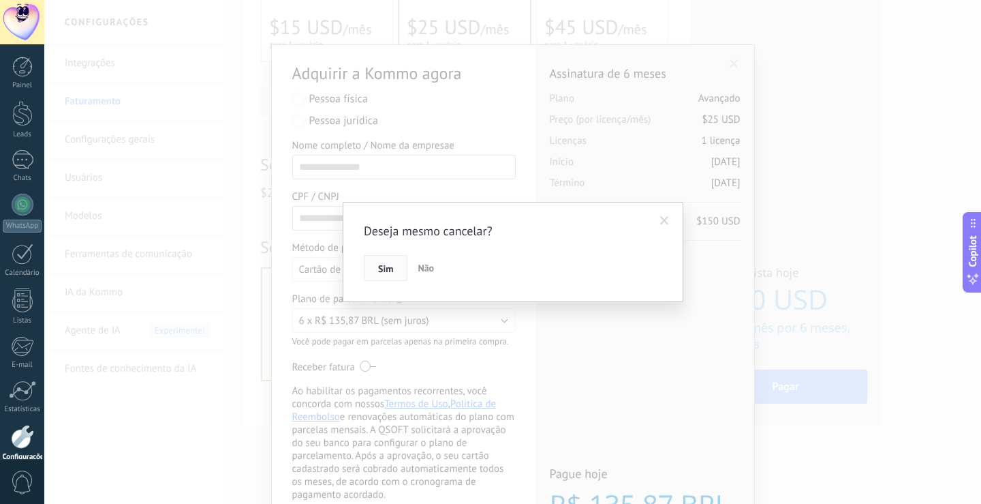
click at [391, 269] on span "Sim" at bounding box center [385, 269] width 15 height 10
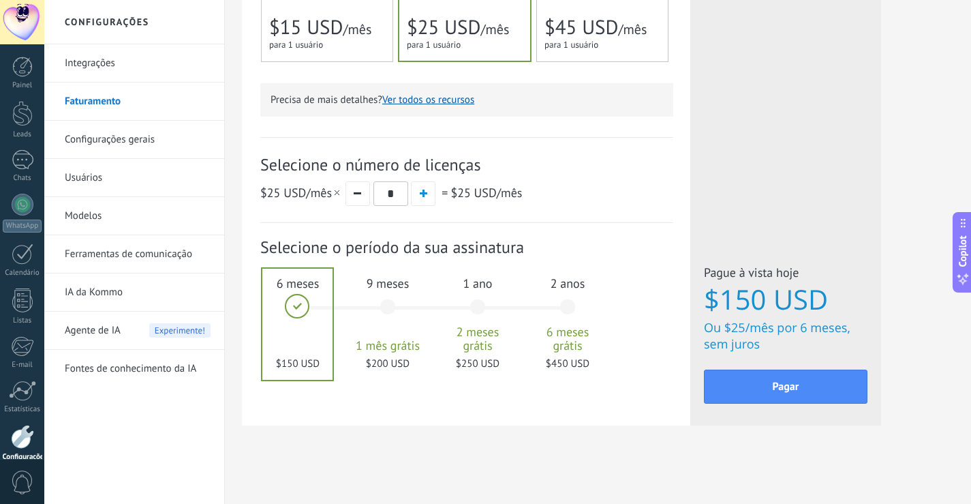
click at [472, 285] on span "1 ano" at bounding box center [478, 283] width 74 height 16
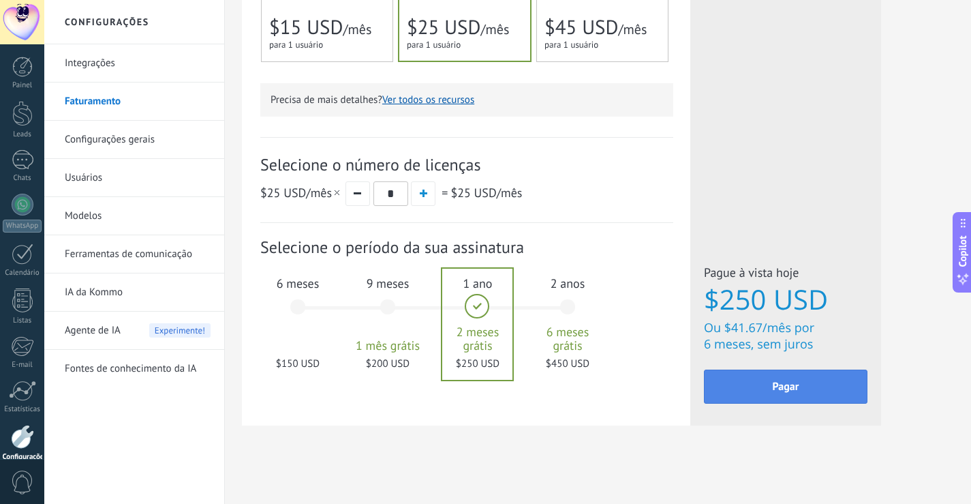
click at [724, 376] on button "Pagar" at bounding box center [786, 386] width 164 height 34
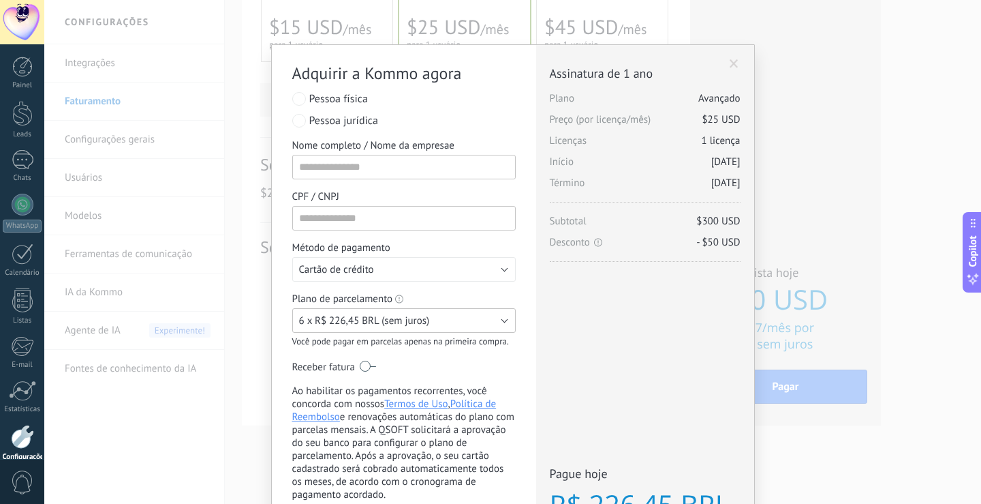
click at [354, 320] on span "6 x R$ 226,45 BRL (sem juros)" at bounding box center [364, 320] width 131 height 13
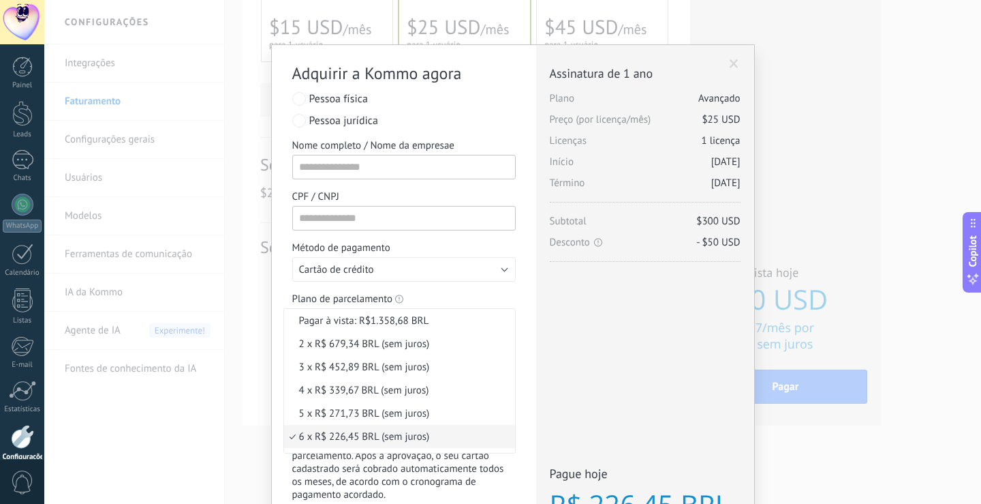
click at [730, 61] on span at bounding box center [734, 64] width 9 height 10
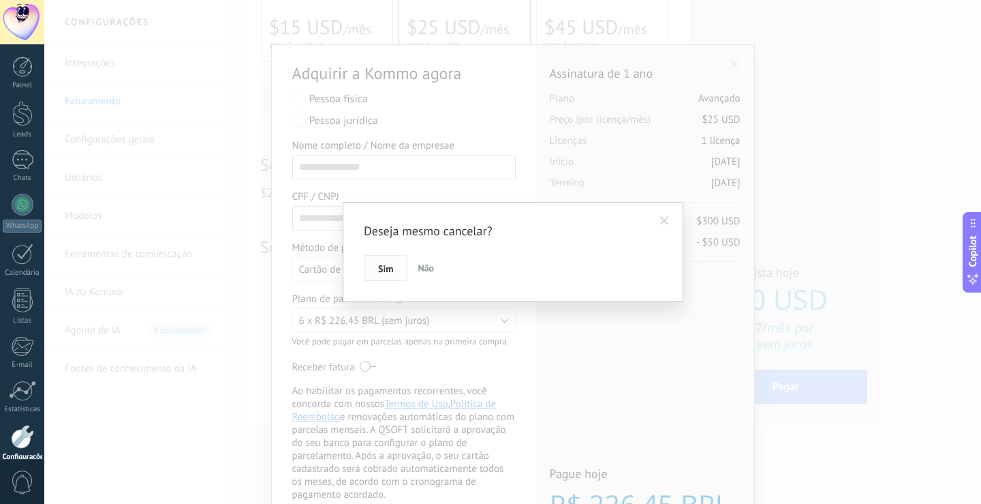
click at [394, 266] on button "Sim" at bounding box center [386, 268] width 44 height 26
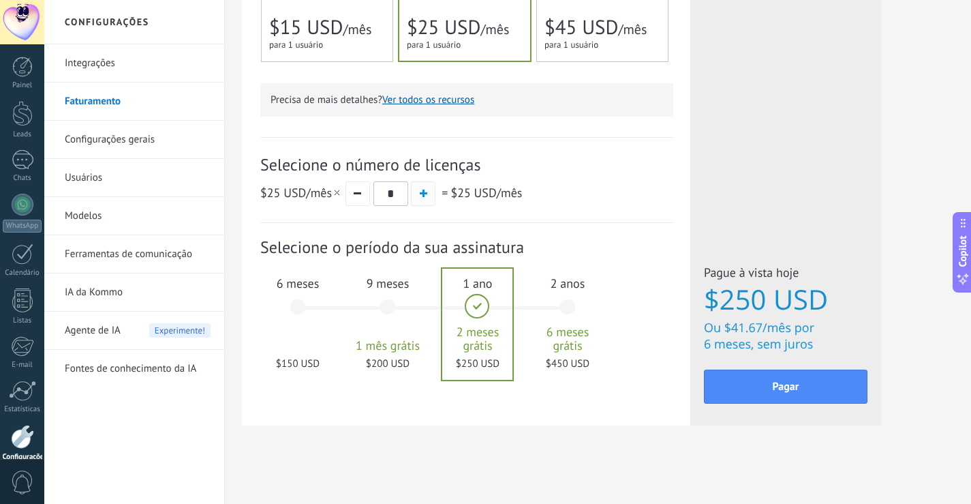
click at [421, 195] on span "button" at bounding box center [423, 192] width 7 height 7
click at [360, 194] on span "button" at bounding box center [357, 193] width 7 height 2
click at [423, 194] on span "button" at bounding box center [423, 192] width 7 height 7
type input "*"
click at [767, 384] on button "Pagar" at bounding box center [786, 386] width 164 height 34
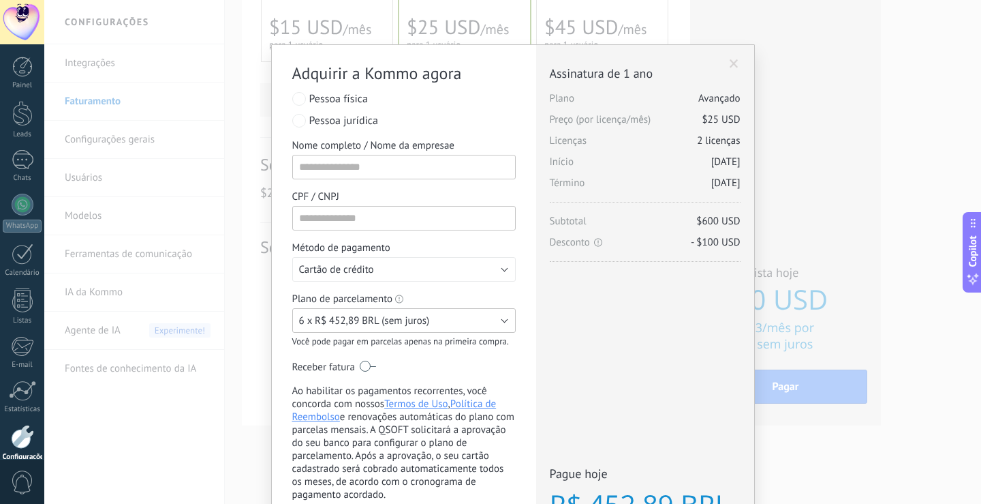
click at [374, 323] on span "6 x R$ 452,89 BRL (sem juros)" at bounding box center [364, 320] width 131 height 13
click at [731, 61] on span at bounding box center [734, 64] width 9 height 10
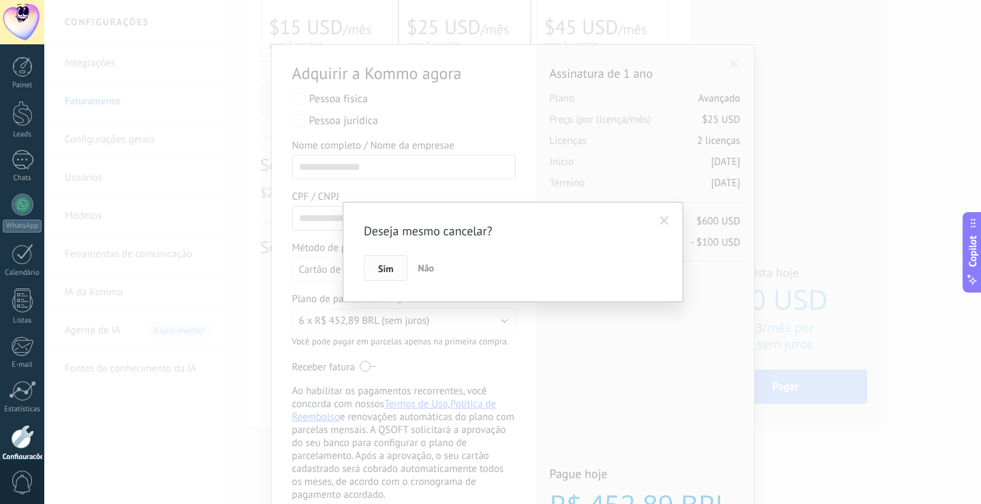
click at [373, 273] on button "Sim" at bounding box center [386, 268] width 44 height 26
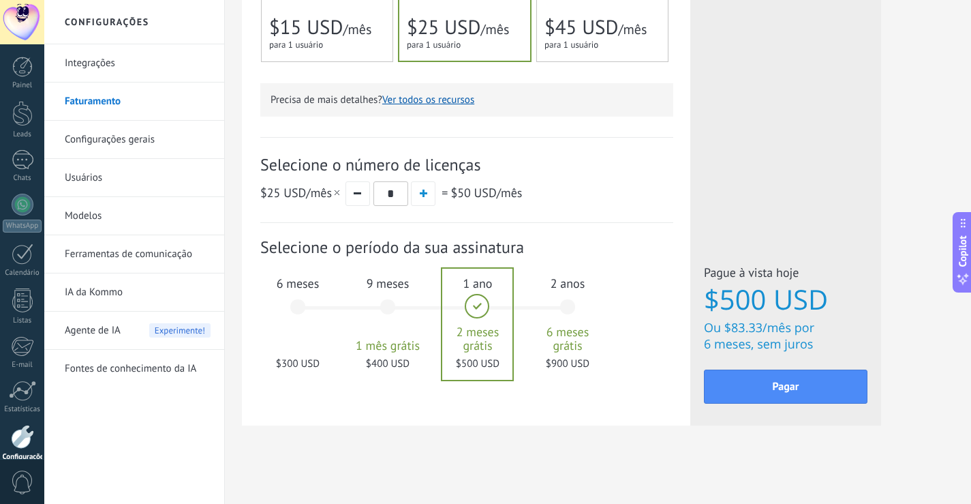
click at [87, 295] on link "IA da Kommo" at bounding box center [138, 292] width 146 height 38
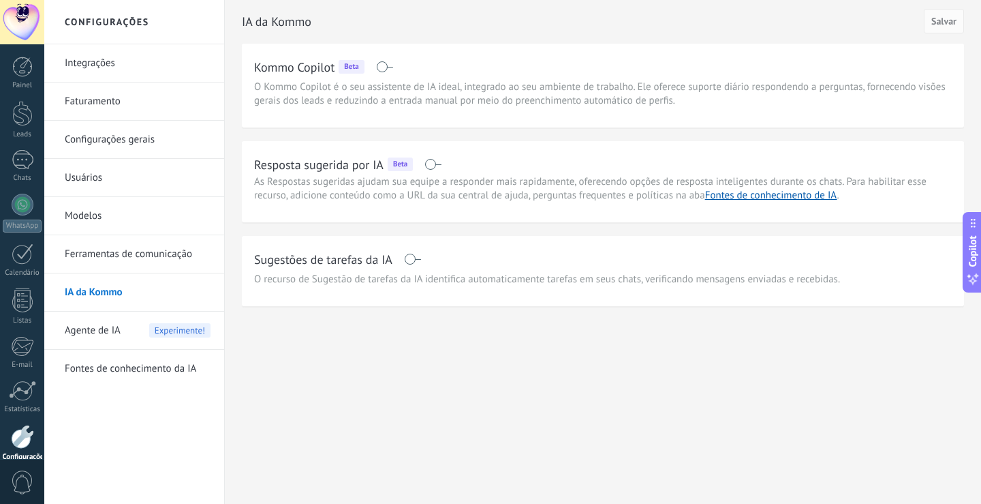
click at [410, 258] on span at bounding box center [412, 259] width 17 height 11
click at [408, 258] on span at bounding box center [412, 259] width 17 height 11
click at [410, 258] on span at bounding box center [412, 259] width 17 height 11
click at [408, 258] on span at bounding box center [412, 259] width 17 height 11
click at [431, 166] on span at bounding box center [433, 164] width 17 height 11
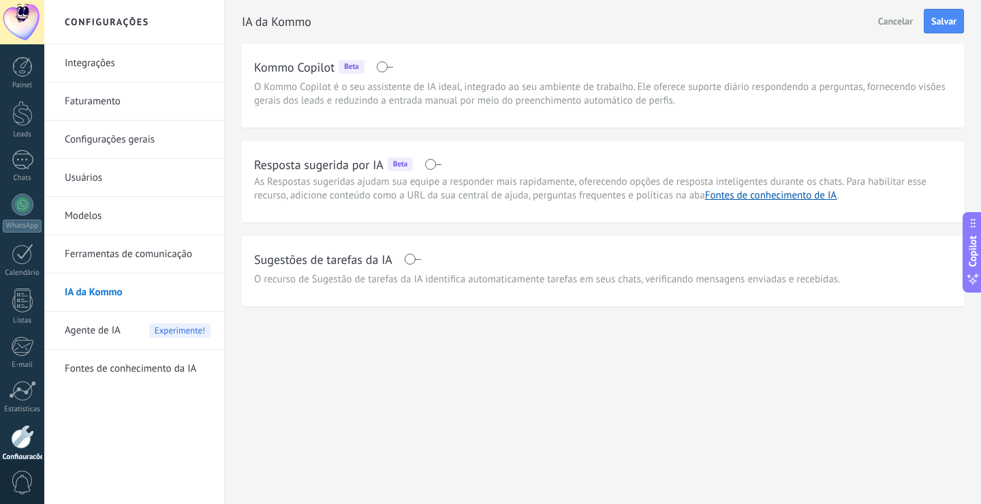
click at [428, 166] on span at bounding box center [433, 164] width 17 height 11
click at [94, 329] on span "Agente de IA" at bounding box center [93, 330] width 56 height 38
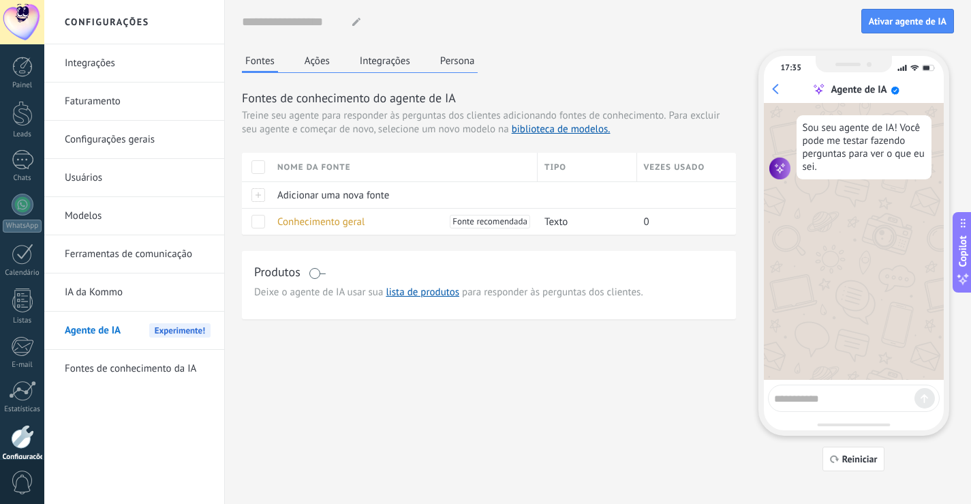
click at [108, 365] on link "Fontes de conhecimento da IA" at bounding box center [138, 369] width 146 height 38
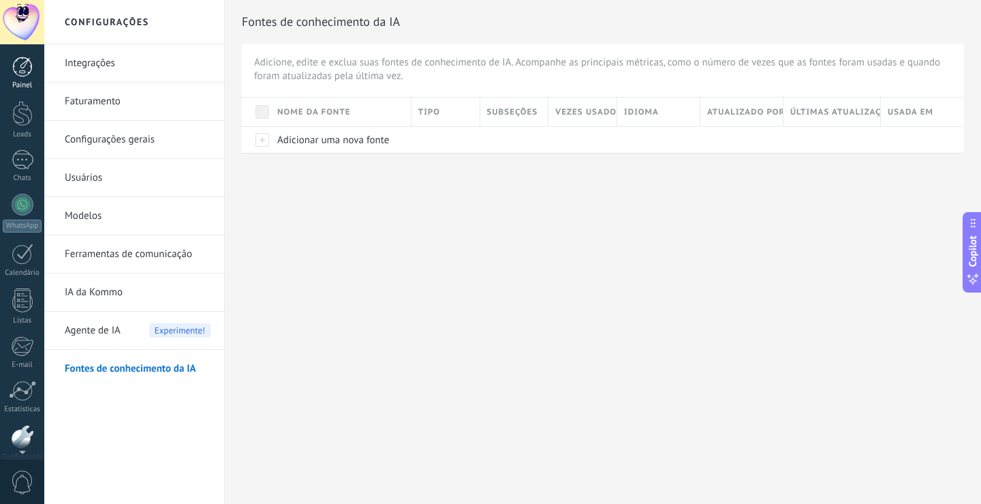
click at [22, 74] on div at bounding box center [22, 67] width 20 height 20
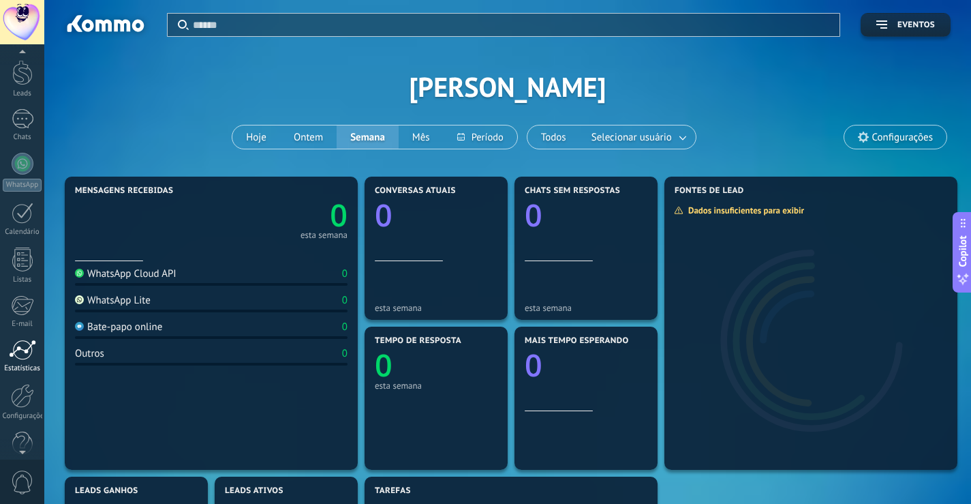
scroll to position [63, 0]
click at [18, 385] on link "Configurações" at bounding box center [22, 379] width 44 height 37
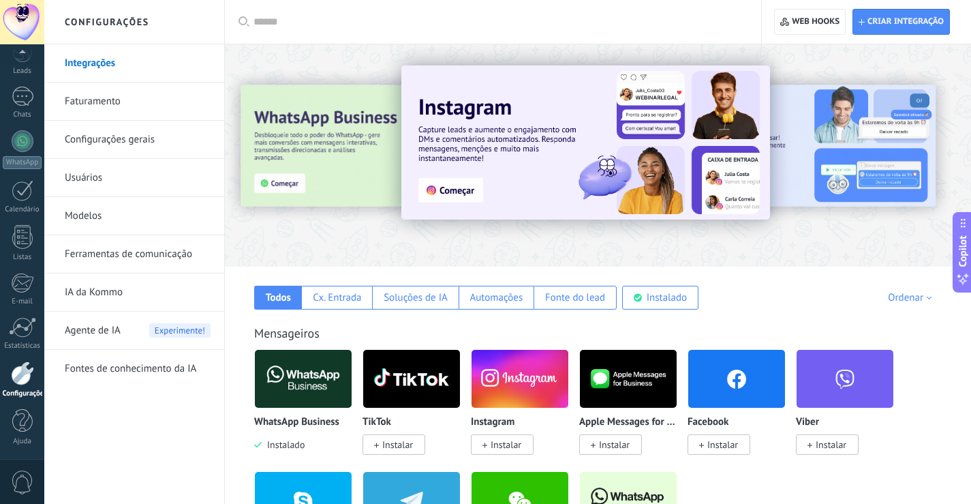
click at [73, 103] on link "Faturamento" at bounding box center [138, 101] width 146 height 38
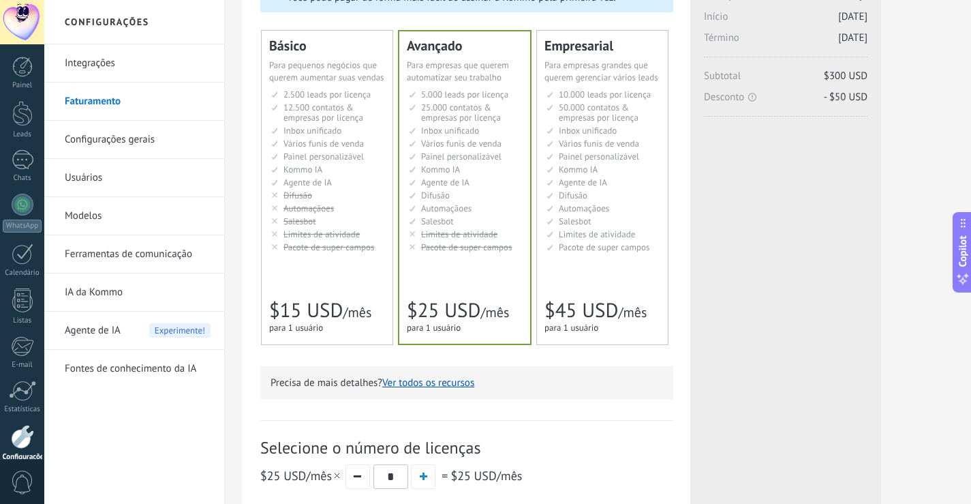
click at [318, 262] on div "Básico Для увеличения продаж в малом бизнесе For small businesses that want to …" at bounding box center [327, 188] width 131 height 314
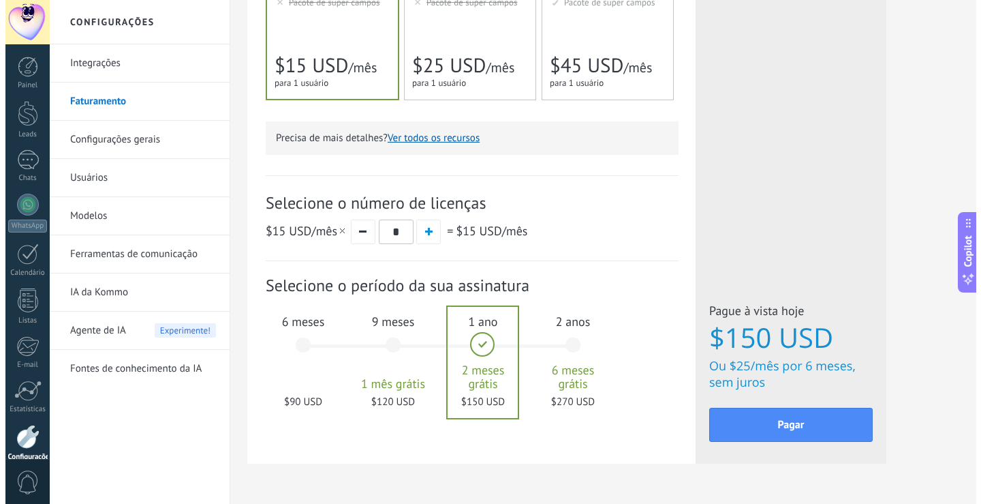
scroll to position [409, 0]
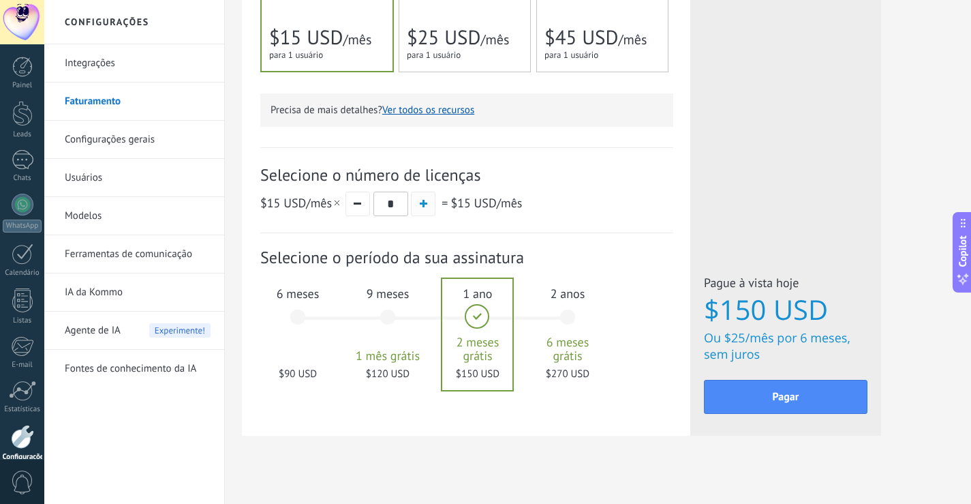
click at [425, 202] on span "button" at bounding box center [423, 203] width 7 height 7
type input "*"
click at [801, 389] on button "Pagar" at bounding box center [786, 397] width 164 height 34
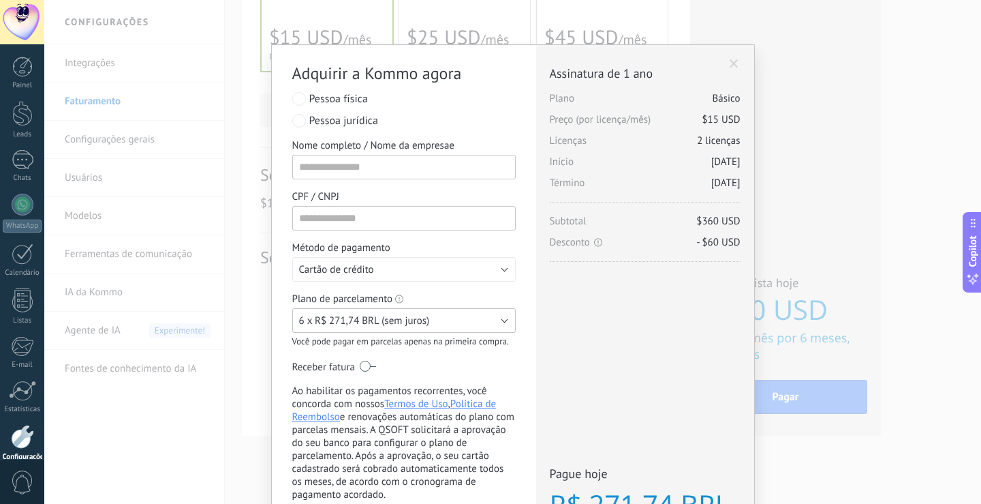
click at [350, 322] on span "6 x R$ 271,74 BRL (sem juros)" at bounding box center [364, 320] width 131 height 13
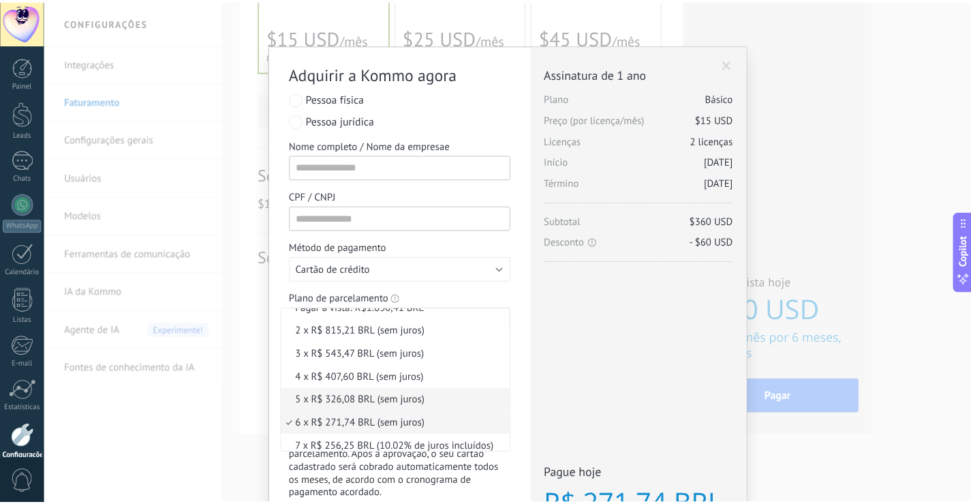
scroll to position [0, 0]
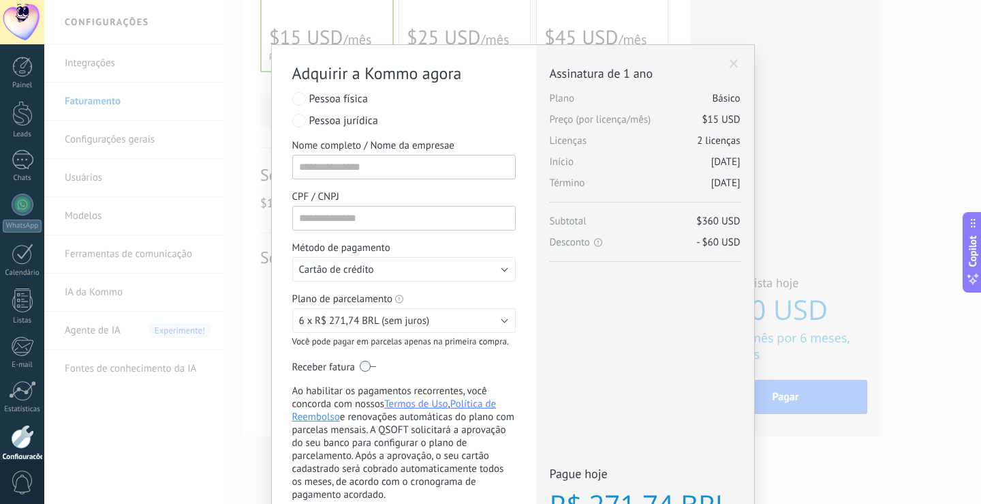
click at [731, 65] on span at bounding box center [734, 64] width 9 height 10
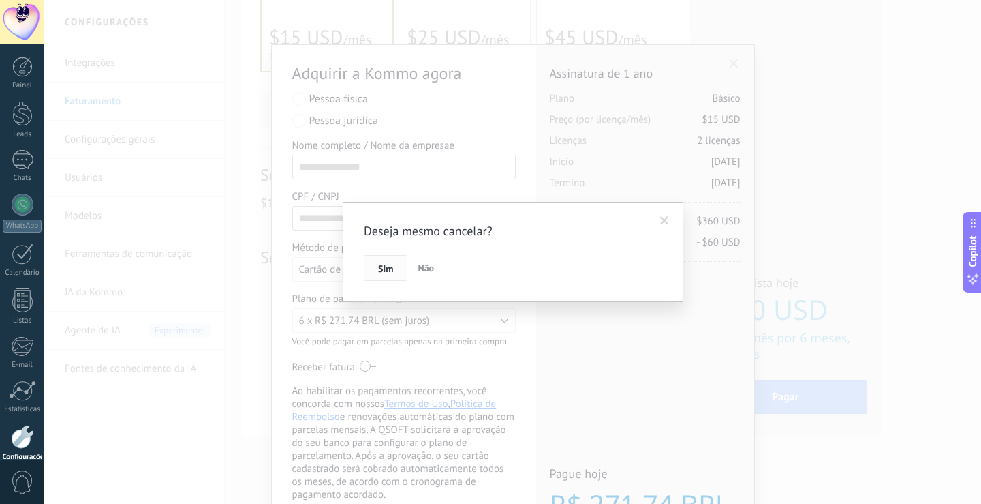
click at [392, 262] on button "Sim" at bounding box center [386, 268] width 44 height 26
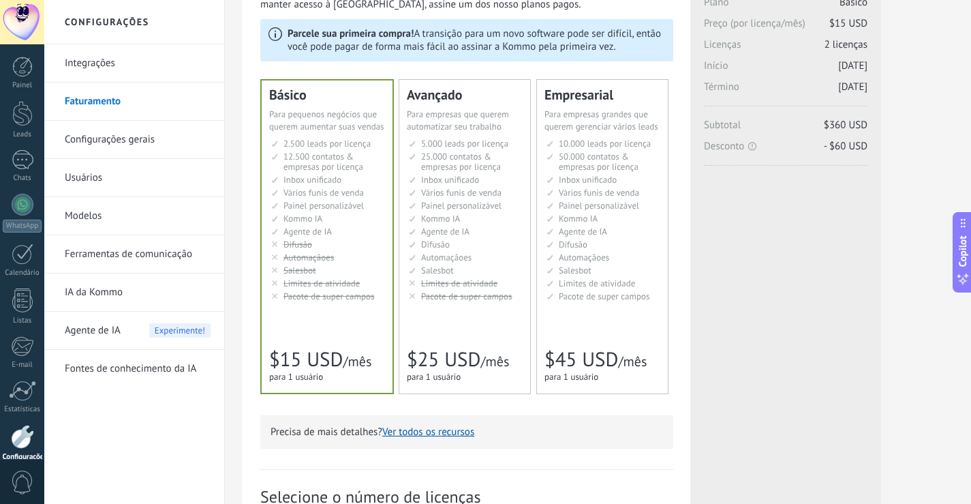
scroll to position [68, 0]
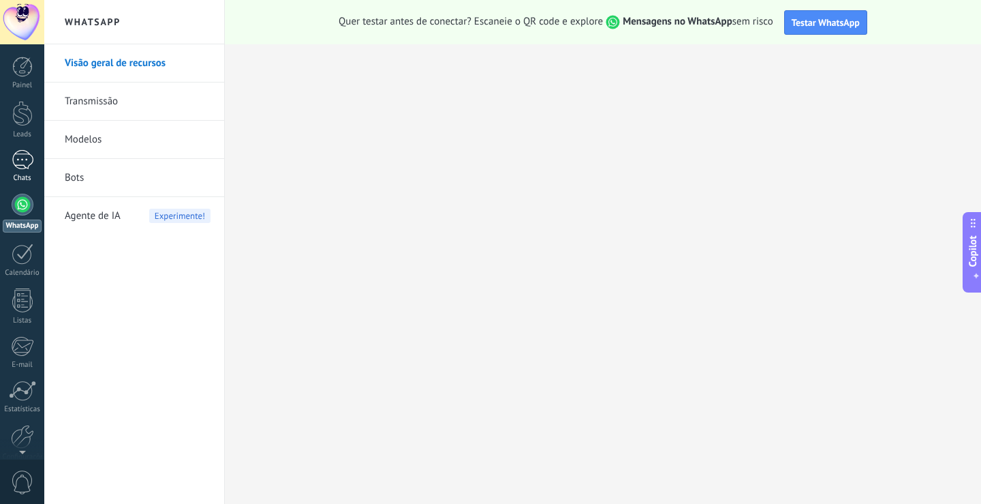
click at [29, 158] on div at bounding box center [23, 160] width 22 height 20
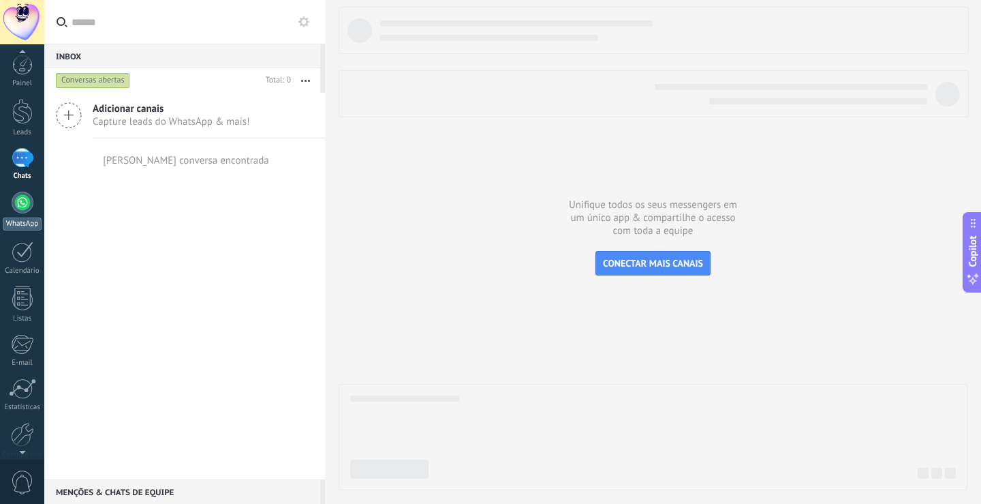
scroll to position [4, 0]
click at [30, 256] on div at bounding box center [23, 249] width 22 height 21
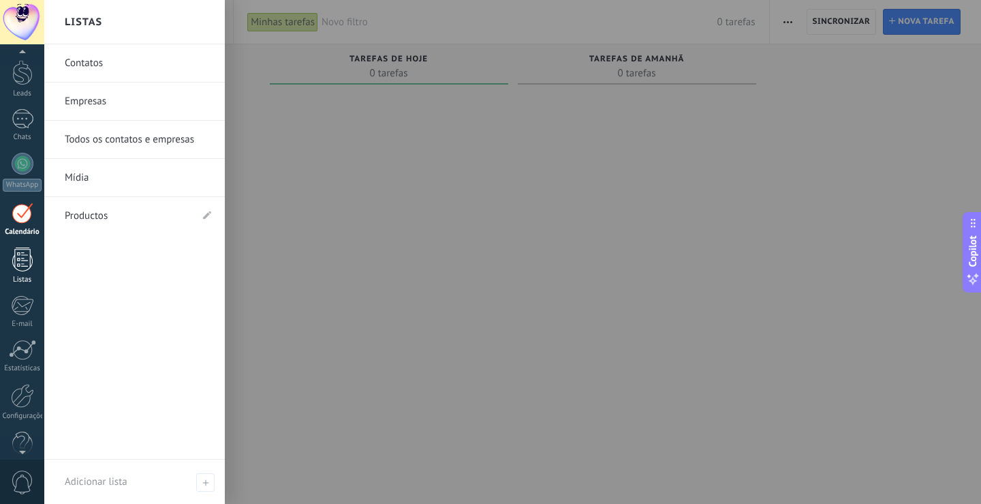
scroll to position [63, 0]
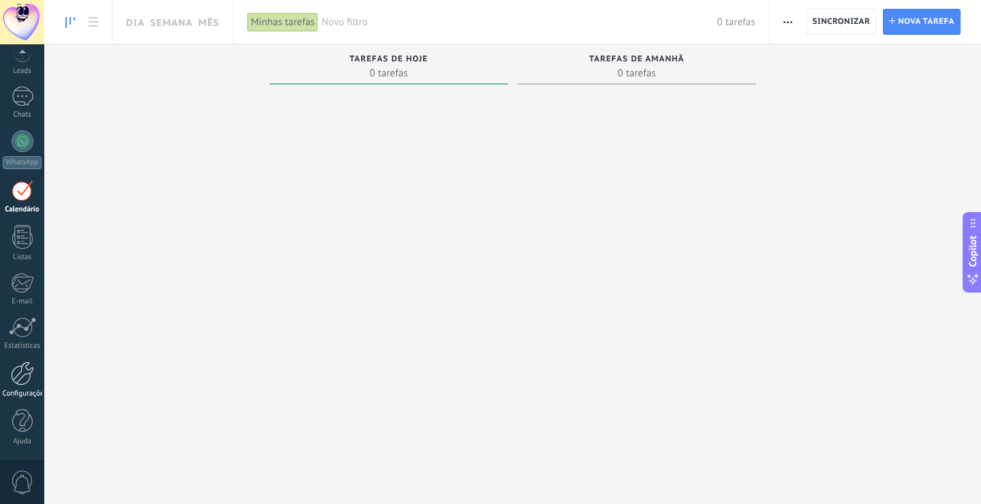
click at [18, 369] on div at bounding box center [22, 373] width 23 height 24
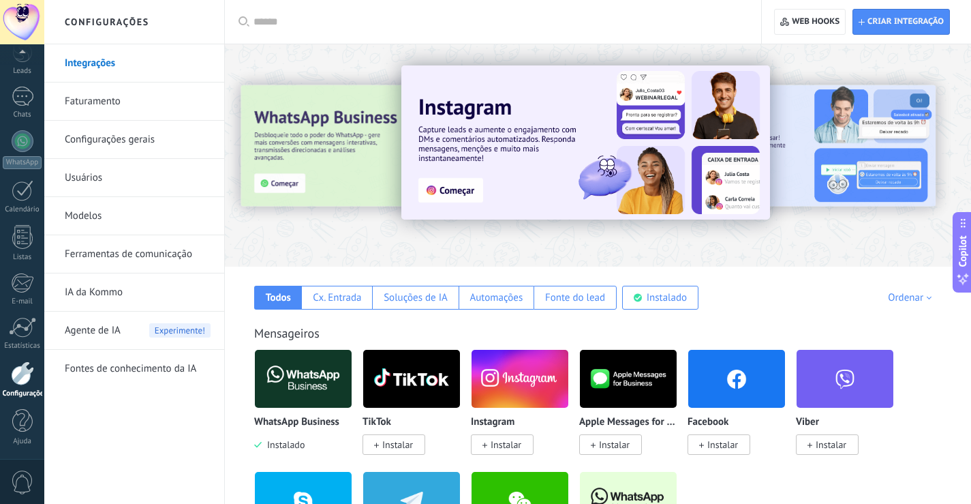
click at [118, 326] on span "Agente de IA" at bounding box center [93, 330] width 56 height 38
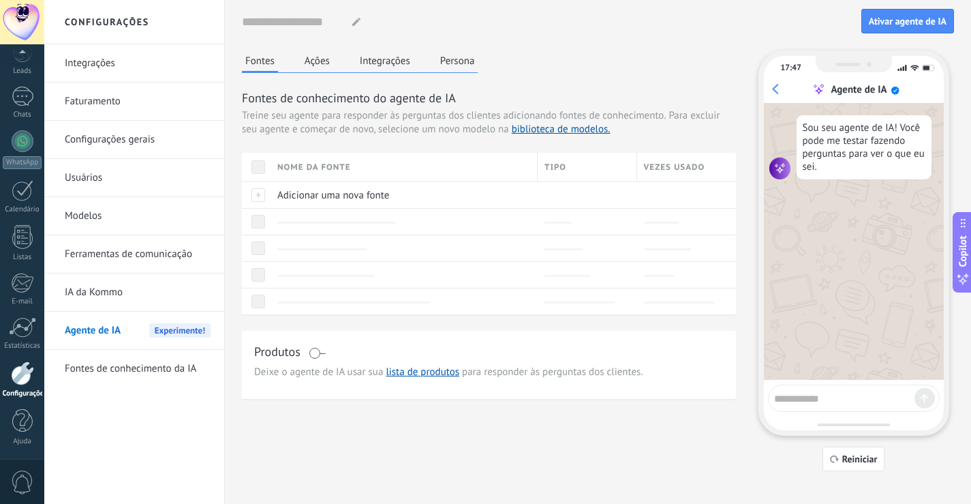
click at [74, 177] on link "Usuários" at bounding box center [138, 178] width 146 height 38
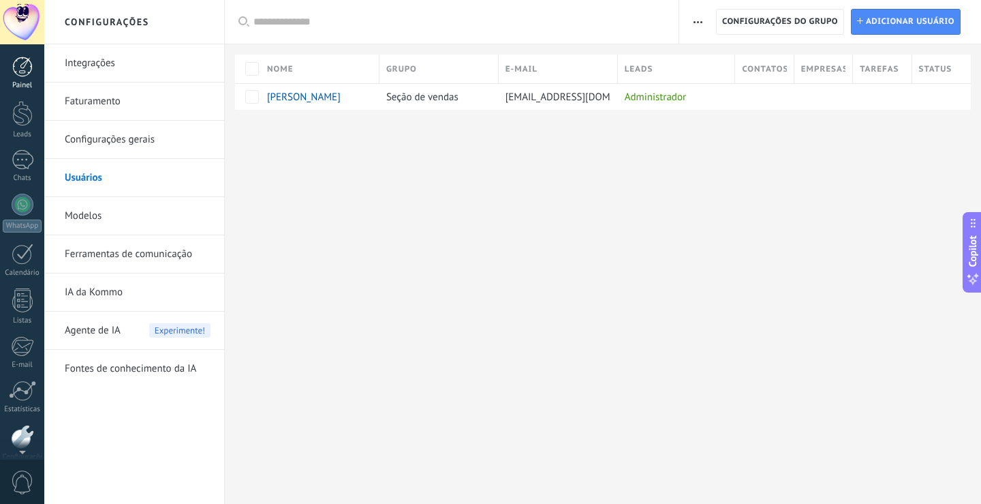
click at [15, 72] on div at bounding box center [22, 67] width 20 height 20
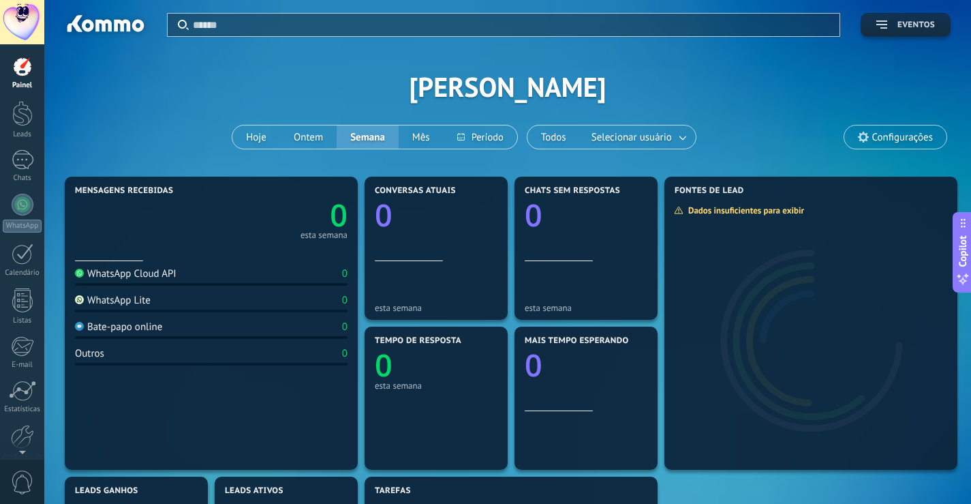
click at [889, 20] on span "Eventos" at bounding box center [905, 25] width 59 height 10
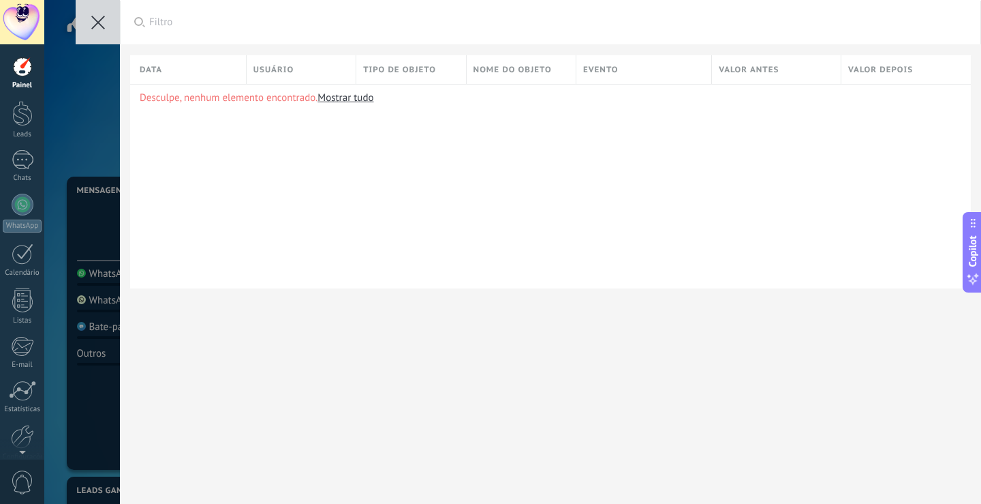
click at [96, 24] on use at bounding box center [98, 23] width 14 height 14
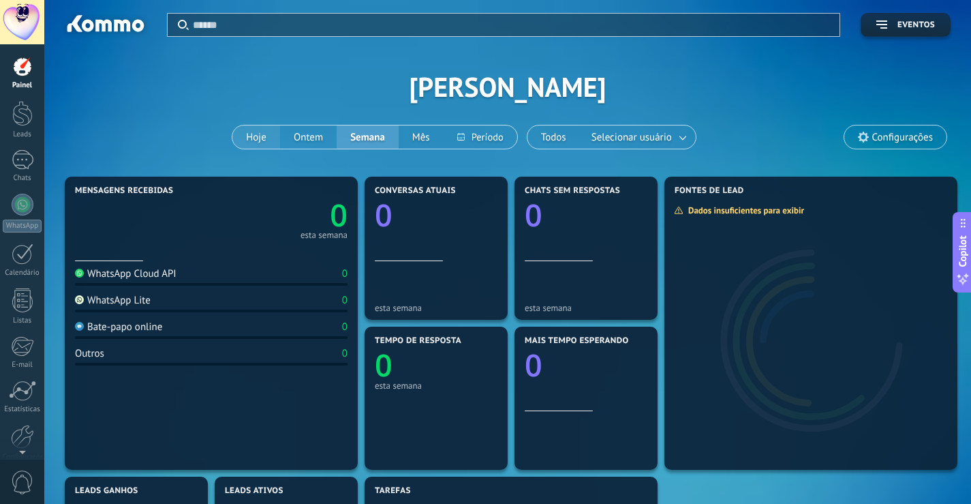
click at [250, 136] on button "Hoje" at bounding box center [256, 136] width 48 height 23
click at [474, 229] on div "Conversas atuais 0" at bounding box center [436, 223] width 123 height 75
click at [499, 191] on icon at bounding box center [494, 190] width 11 height 11
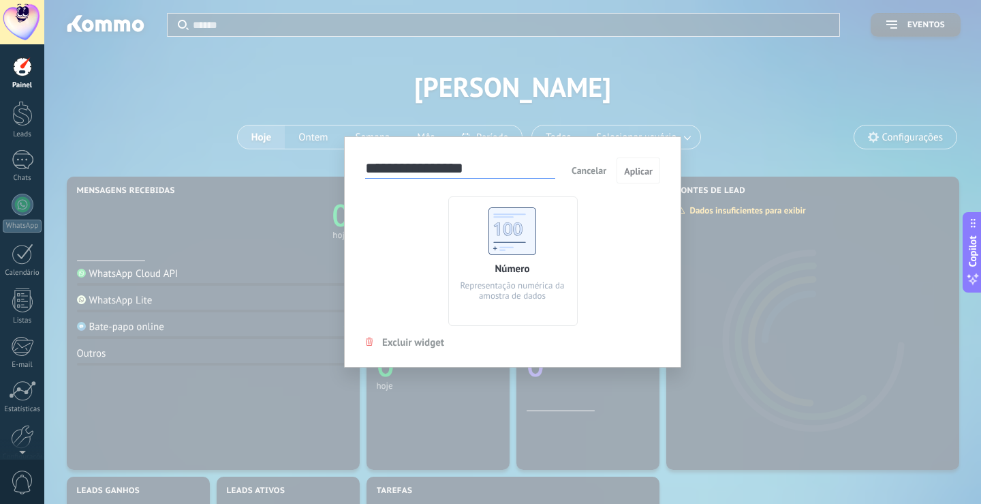
click at [586, 167] on span "Cancelar" at bounding box center [589, 170] width 35 height 12
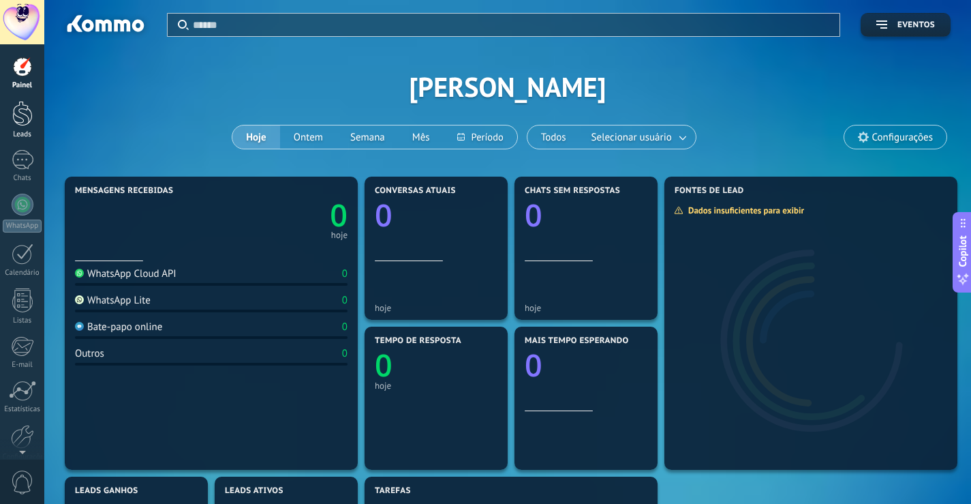
click at [27, 119] on div at bounding box center [22, 113] width 20 height 25
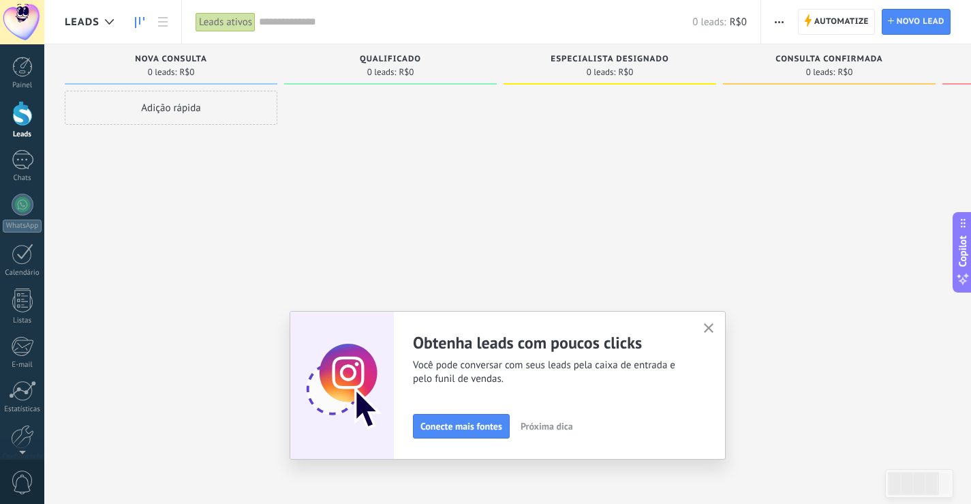
click at [714, 329] on use "button" at bounding box center [709, 328] width 10 height 10
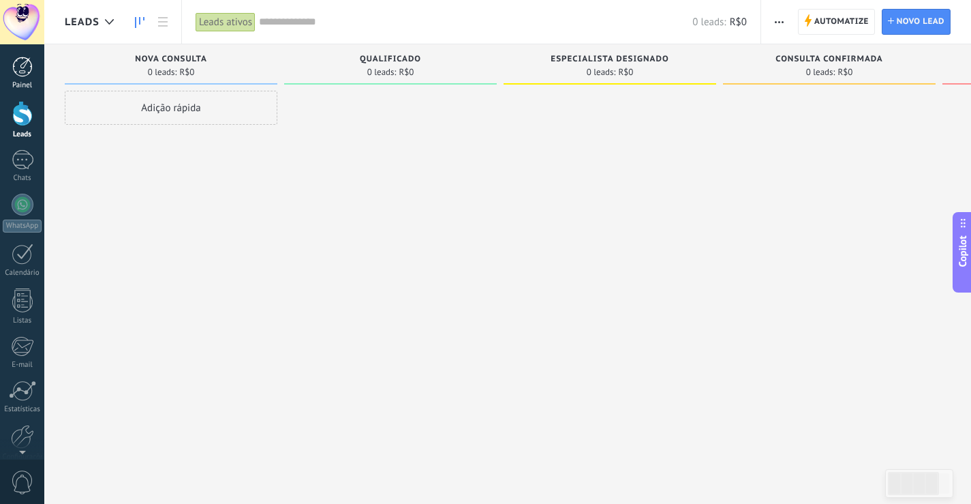
click at [25, 71] on div at bounding box center [22, 67] width 20 height 20
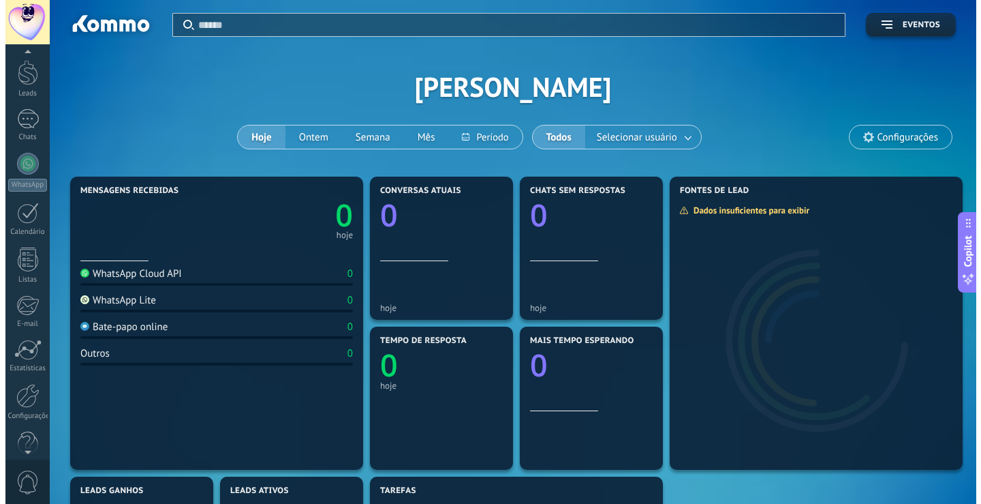
scroll to position [63, 0]
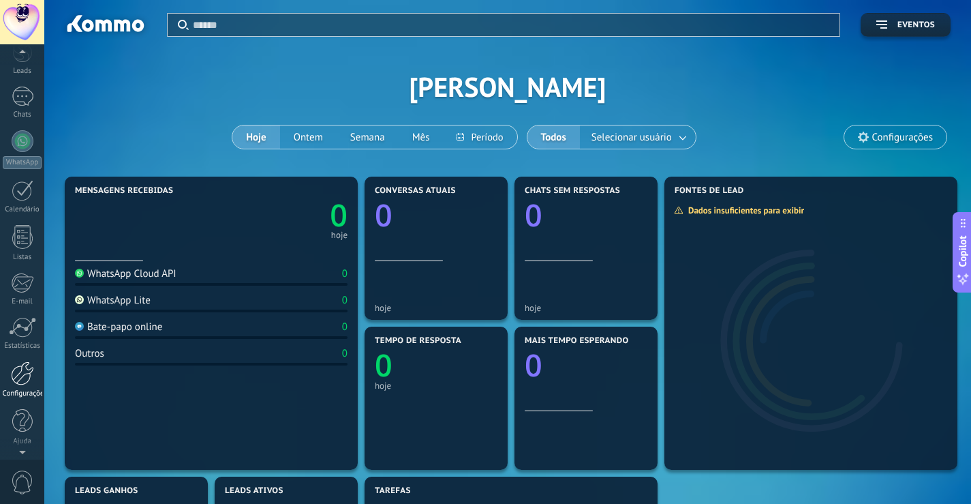
click at [25, 372] on div at bounding box center [22, 373] width 23 height 24
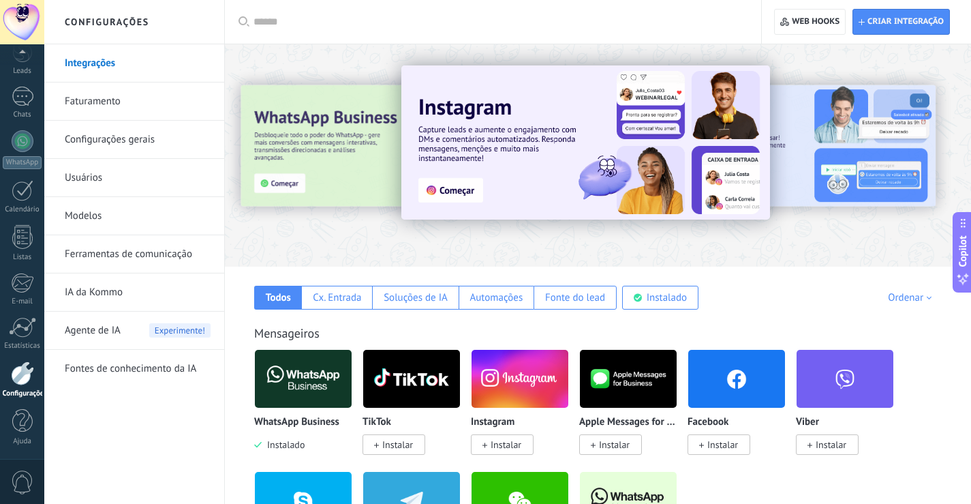
click at [91, 331] on span "Agente de IA" at bounding box center [93, 330] width 56 height 38
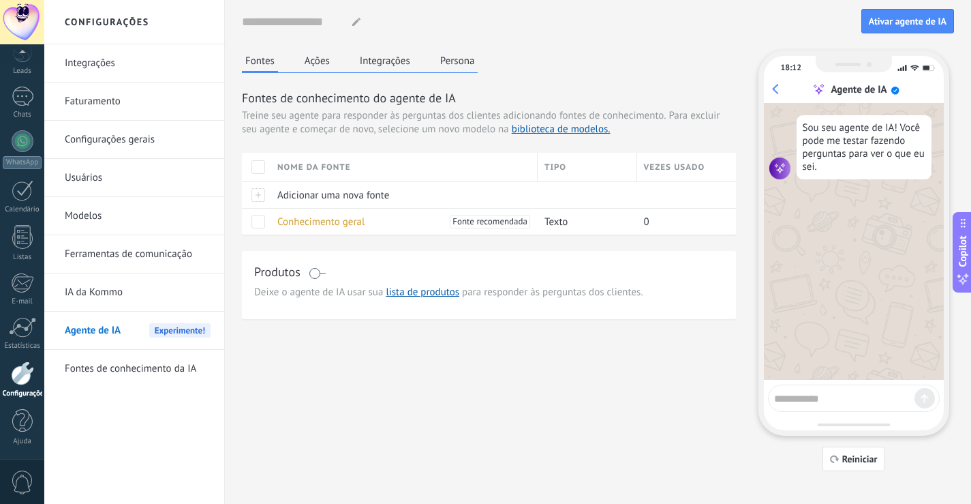
click at [463, 60] on button "Persona" at bounding box center [458, 60] width 42 height 20
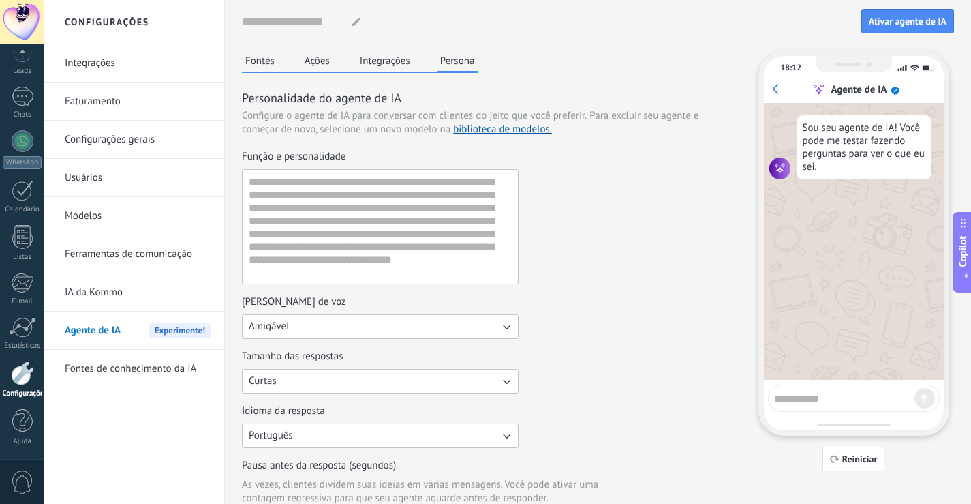
click at [260, 64] on button "Fontes" at bounding box center [260, 60] width 36 height 20
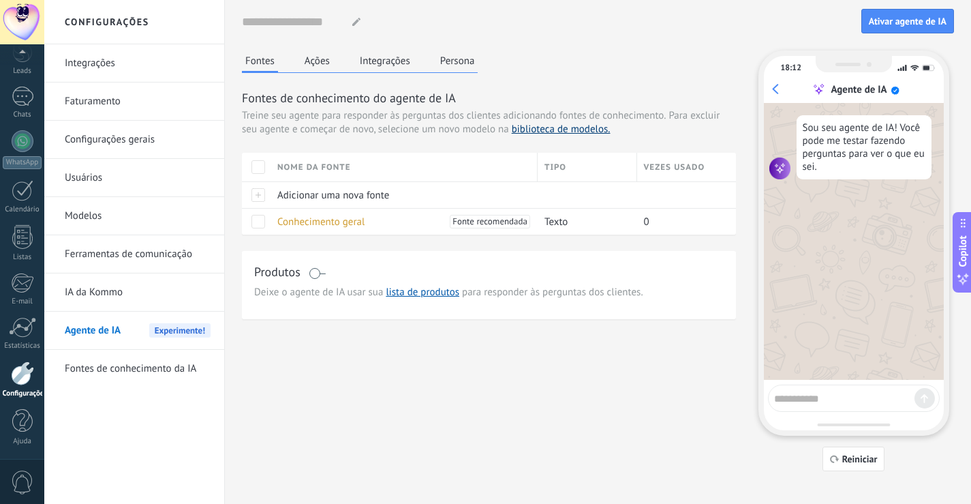
click at [592, 129] on link "biblioteca de modelos." at bounding box center [561, 129] width 99 height 13
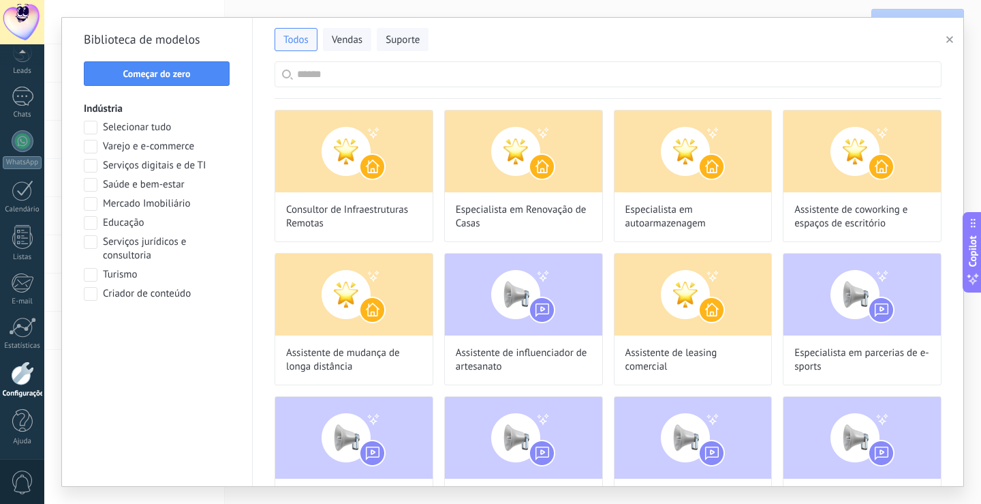
click at [87, 184] on span at bounding box center [91, 185] width 14 height 14
click at [147, 333] on span "Aplicar" at bounding box center [157, 329] width 29 height 10
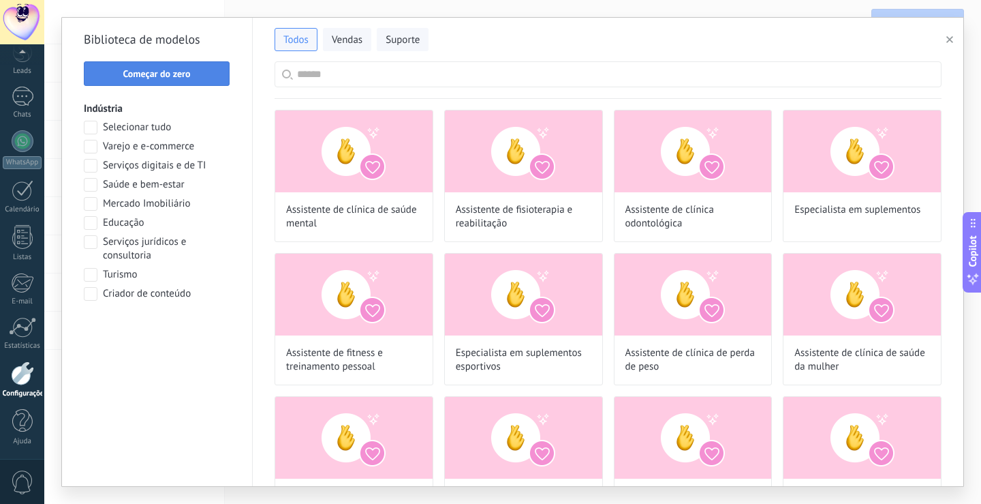
click at [164, 69] on span "Começar do zero" at bounding box center [156, 74] width 67 height 10
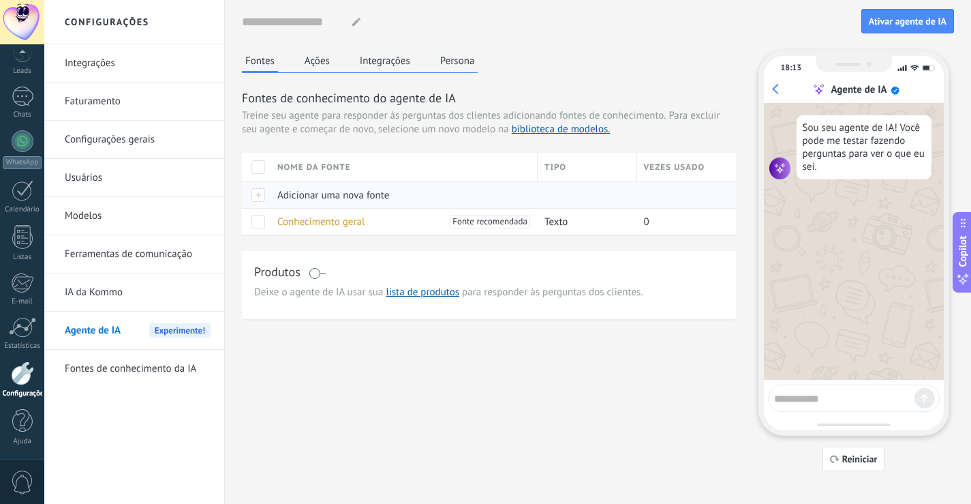
click at [309, 194] on span "Adicionar uma nova fonte" at bounding box center [333, 195] width 112 height 13
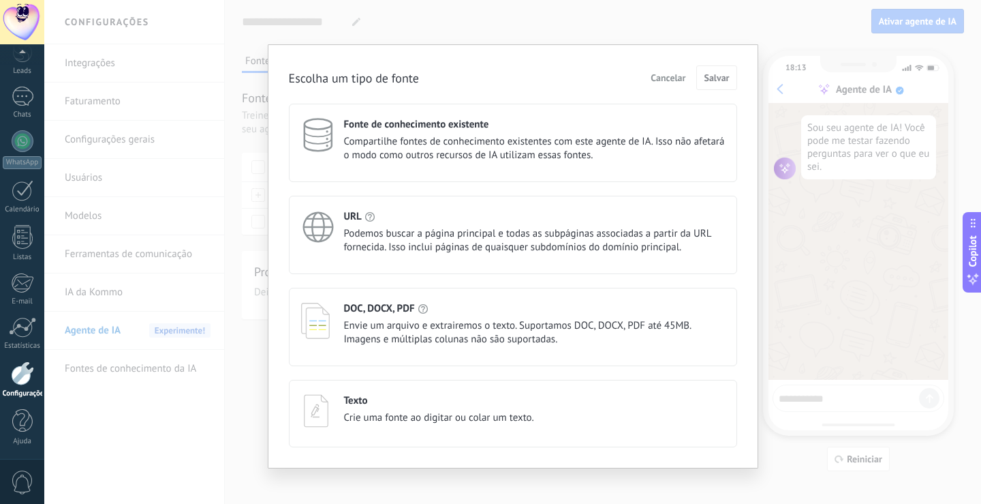
click at [673, 73] on span "Cancelar" at bounding box center [668, 78] width 35 height 10
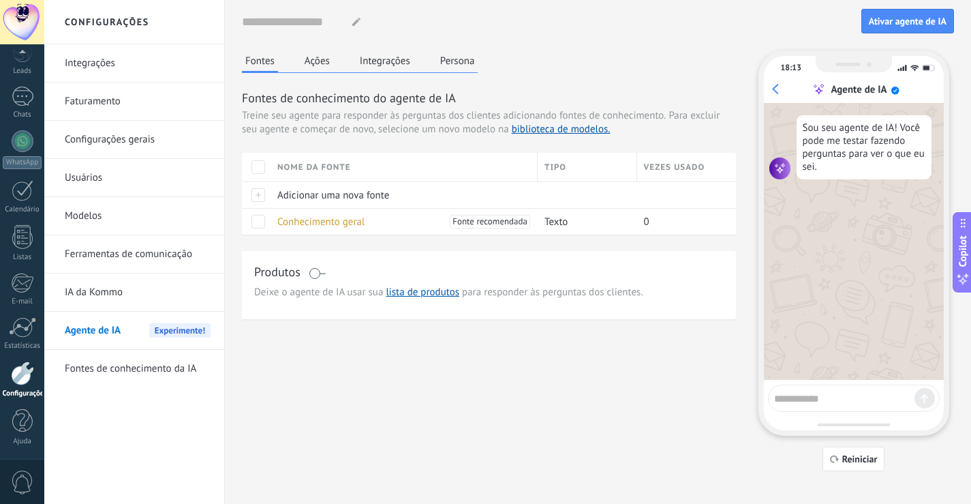
click at [325, 275] on span at bounding box center [317, 273] width 17 height 11
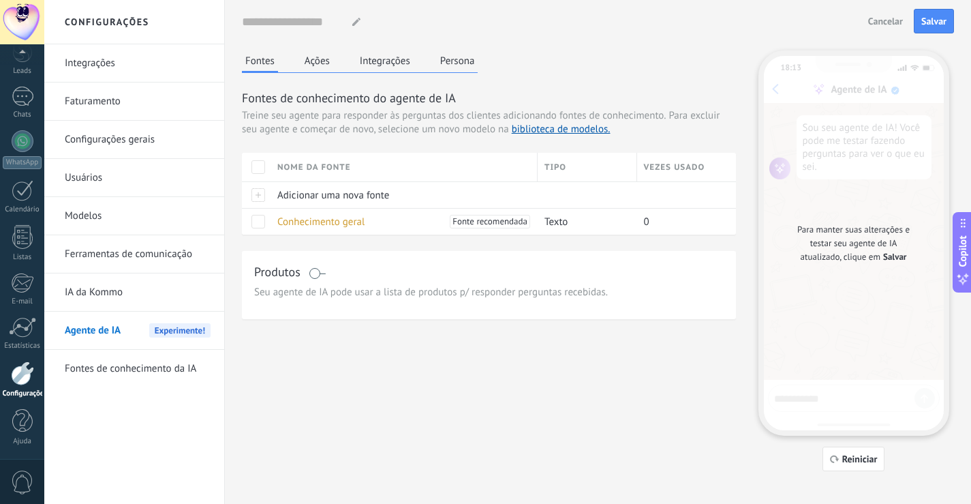
click at [311, 273] on span at bounding box center [317, 273] width 17 height 11
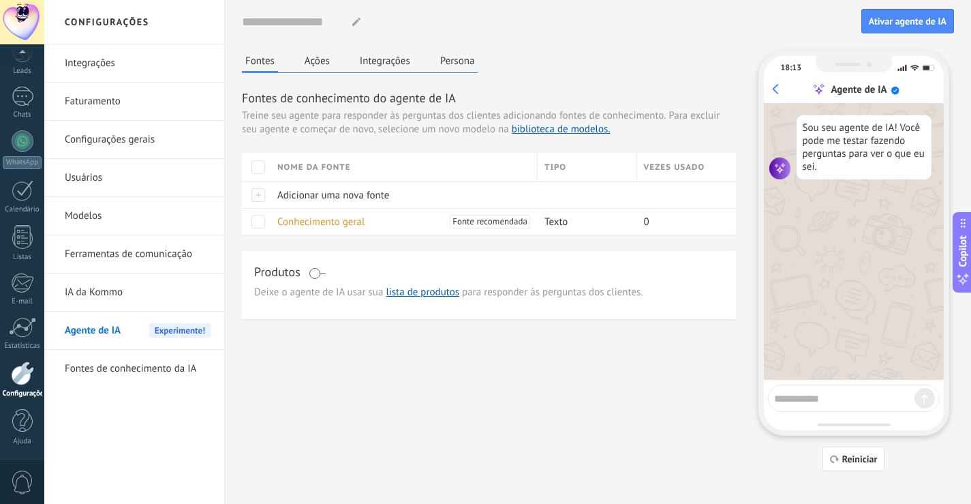
click at [871, 397] on textarea at bounding box center [844, 396] width 140 height 17
click at [298, 23] on input at bounding box center [292, 22] width 100 height 25
click at [480, 17] on div "Nome do agente..." at bounding box center [552, 22] width 620 height 25
click at [21, 158] on div "WhatsApp" at bounding box center [22, 162] width 39 height 13
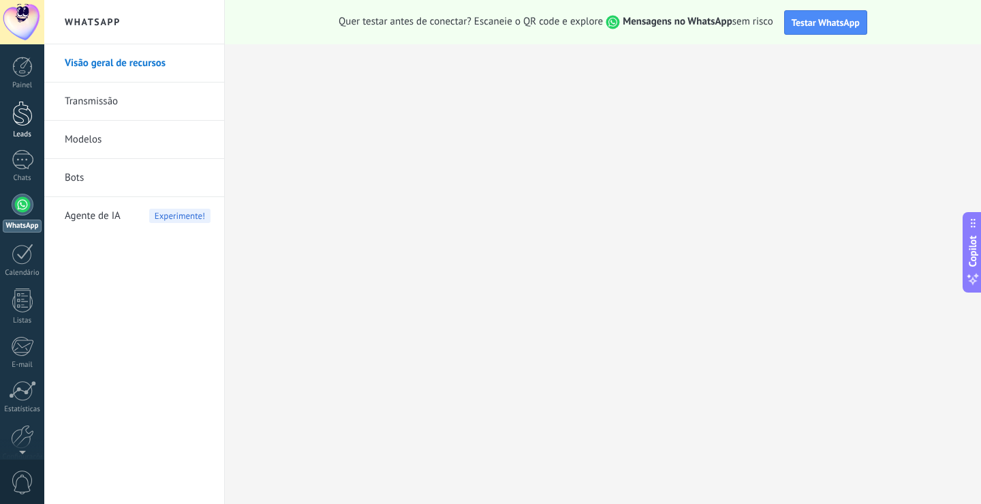
click at [22, 126] on link "Leads" at bounding box center [22, 120] width 44 height 38
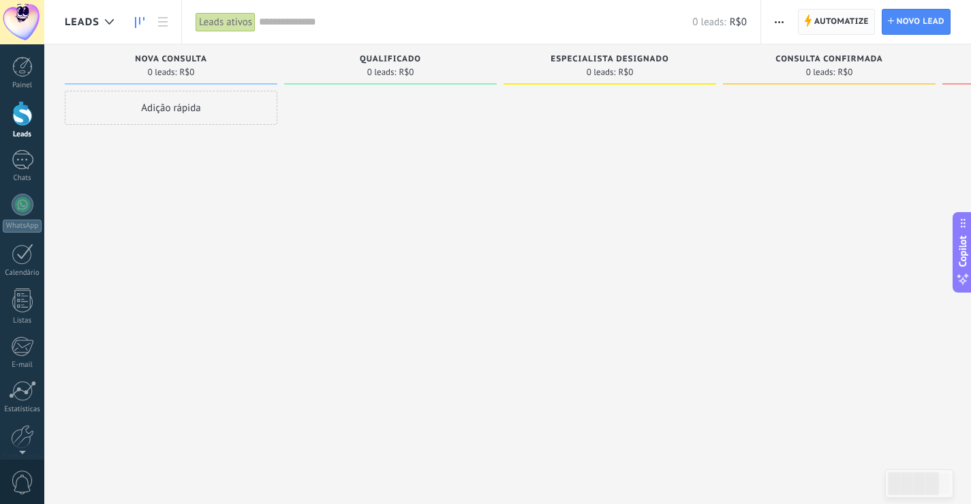
click at [839, 22] on span "Automatize" at bounding box center [841, 22] width 55 height 25
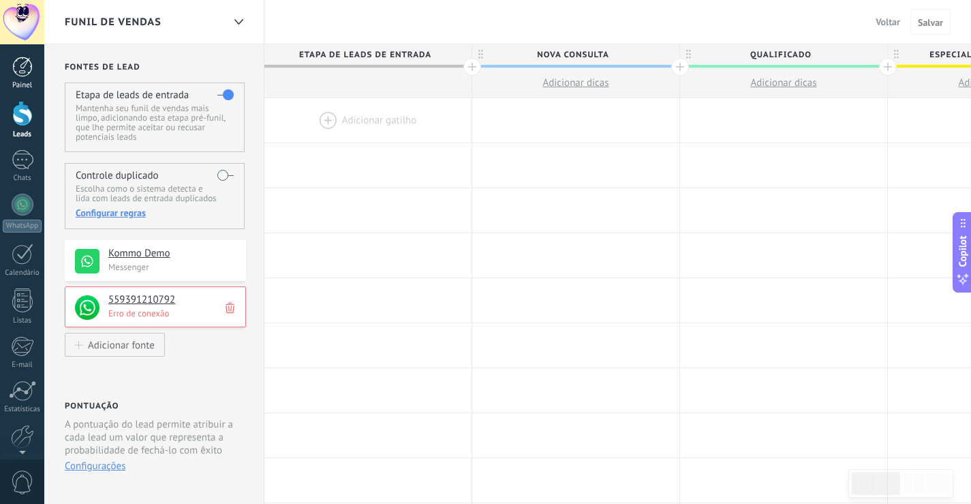
click at [14, 71] on div at bounding box center [22, 67] width 20 height 20
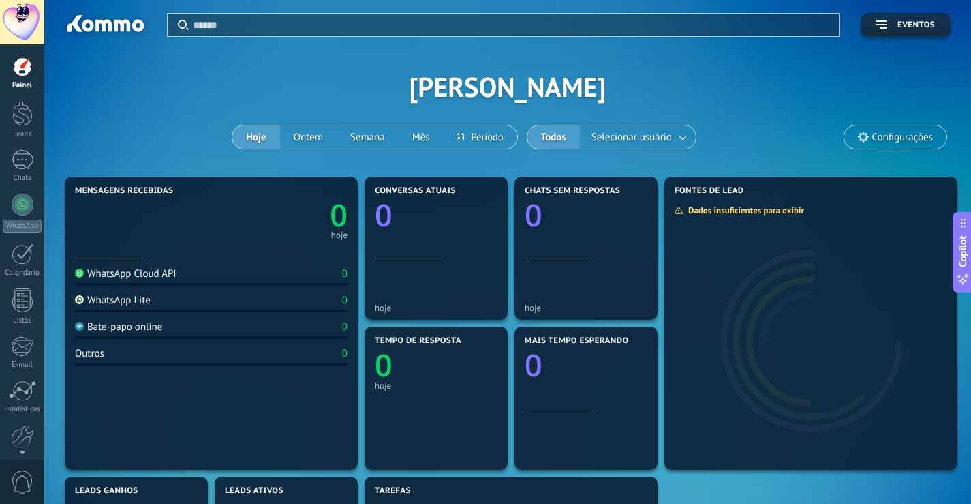
click at [858, 137] on icon at bounding box center [863, 137] width 11 height 11
